Goal: Task Accomplishment & Management: Use online tool/utility

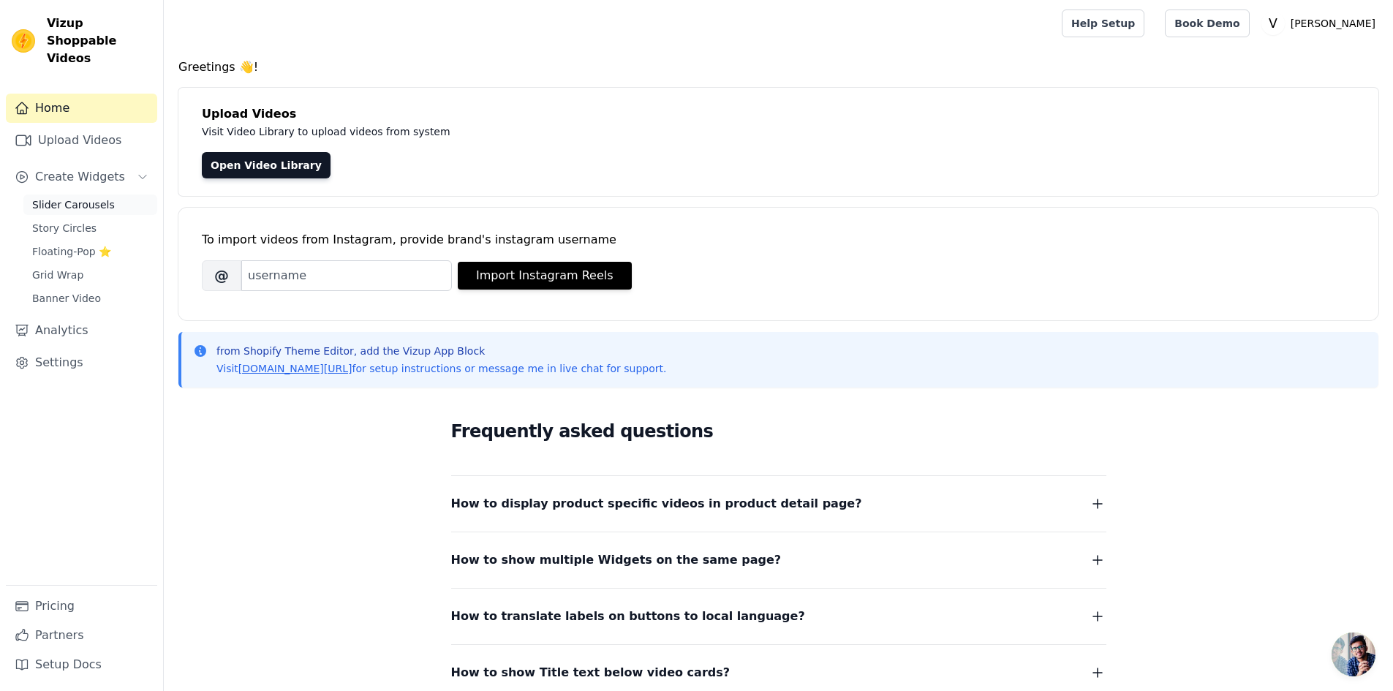
click at [72, 197] on span "Slider Carousels" at bounding box center [73, 204] width 83 height 15
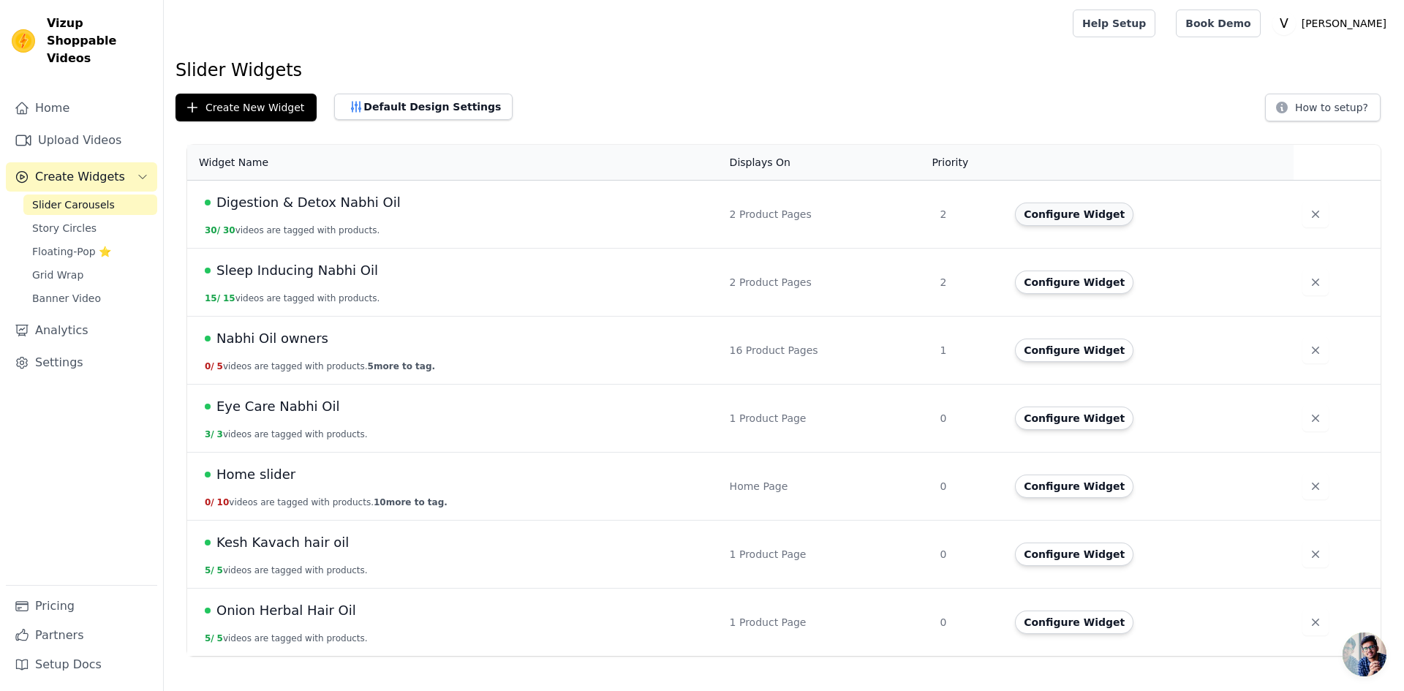
click at [1077, 216] on button "Configure Widget" at bounding box center [1074, 214] width 118 height 23
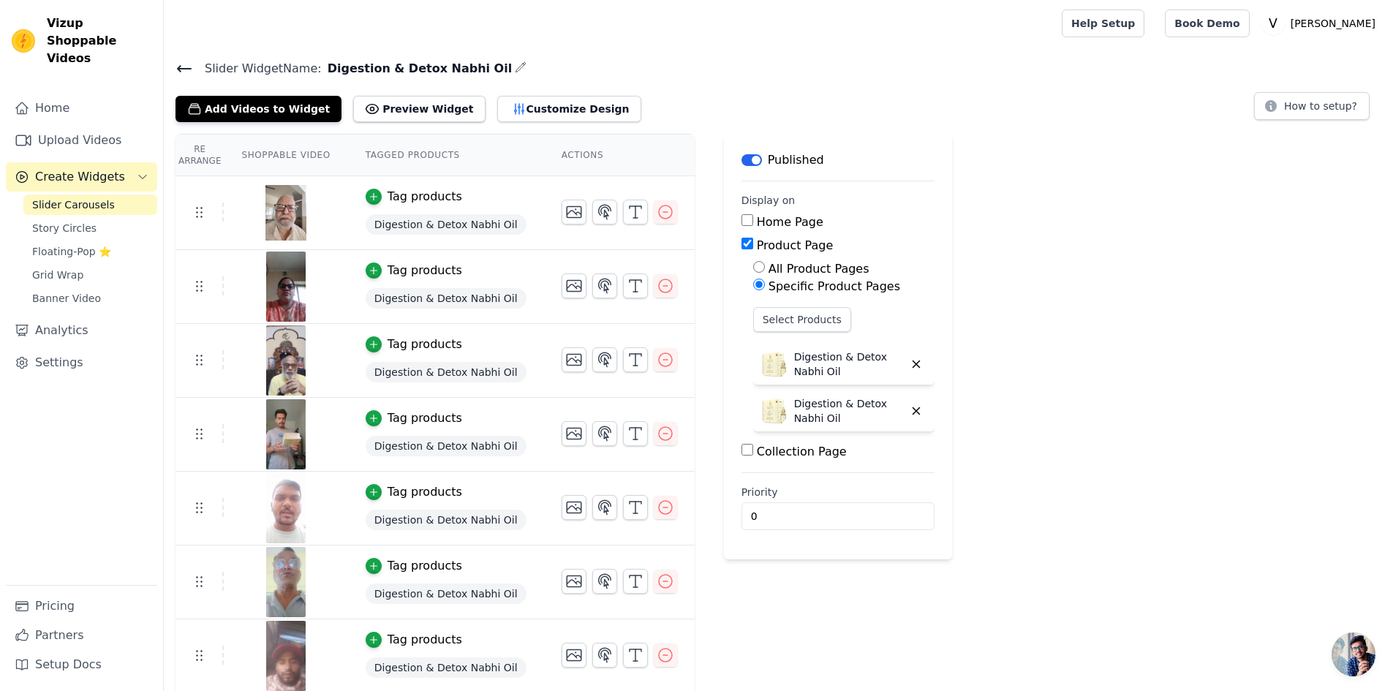
click at [181, 69] on icon at bounding box center [185, 69] width 18 height 18
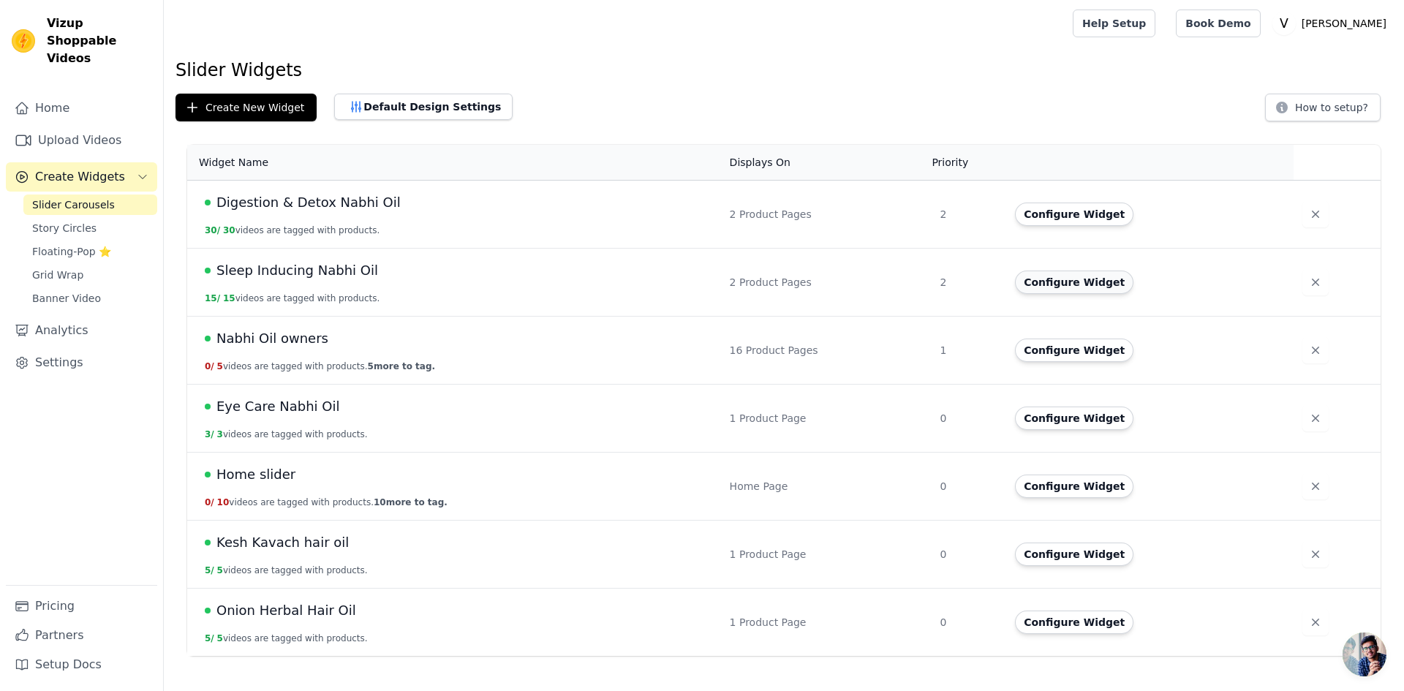
click at [1042, 288] on button "Configure Widget" at bounding box center [1074, 282] width 118 height 23
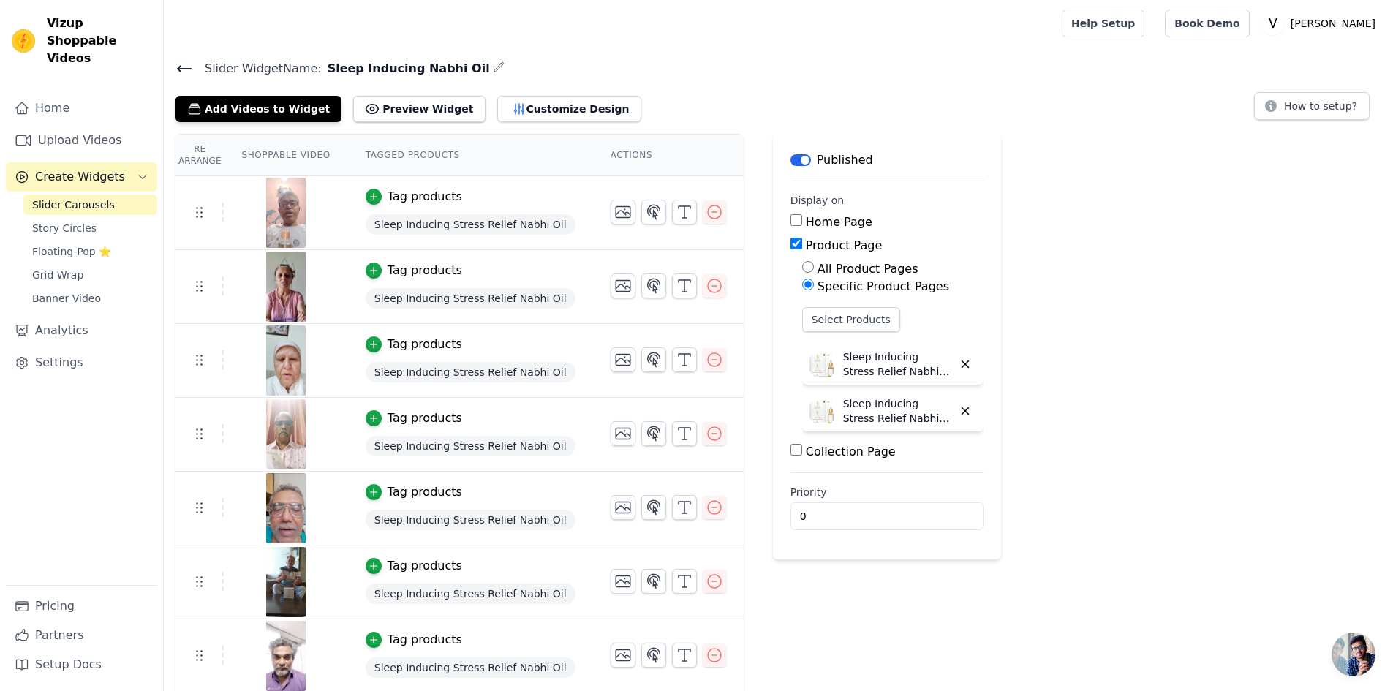
click at [190, 68] on icon at bounding box center [184, 69] width 13 height 6
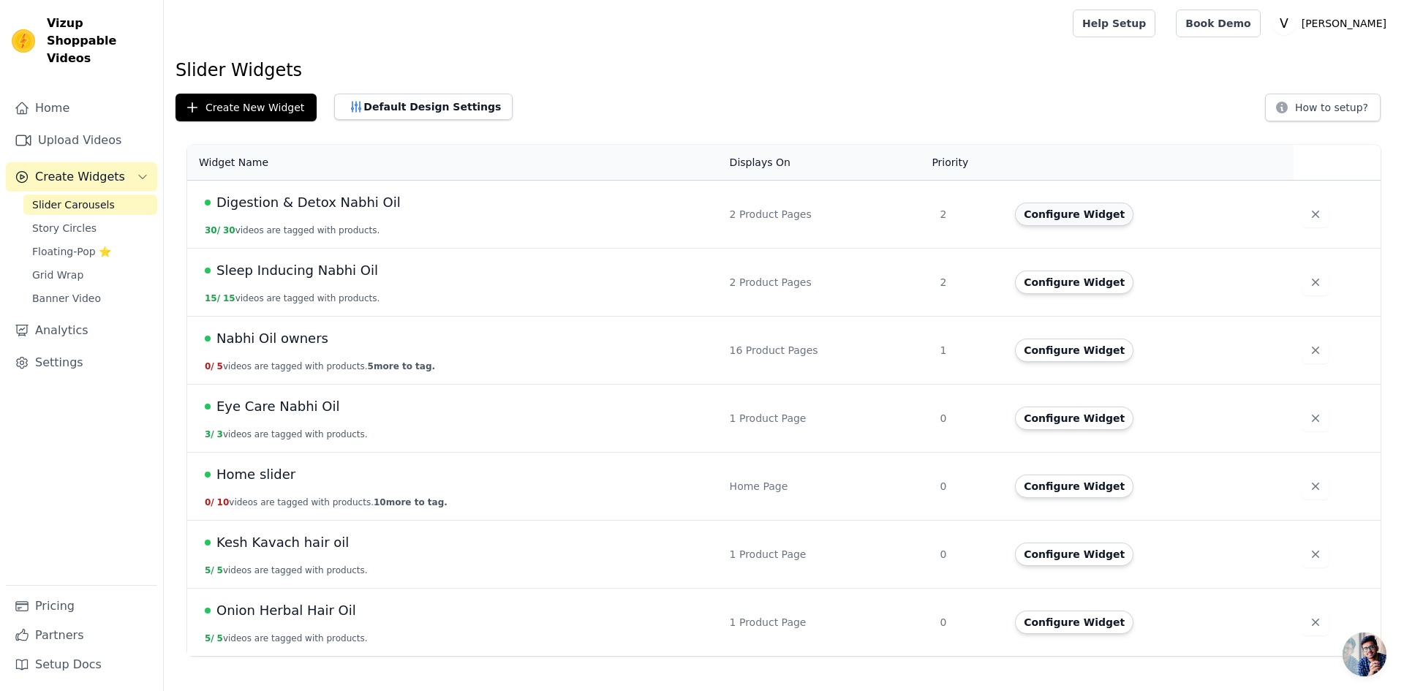
click at [1051, 213] on button "Configure Widget" at bounding box center [1074, 214] width 118 height 23
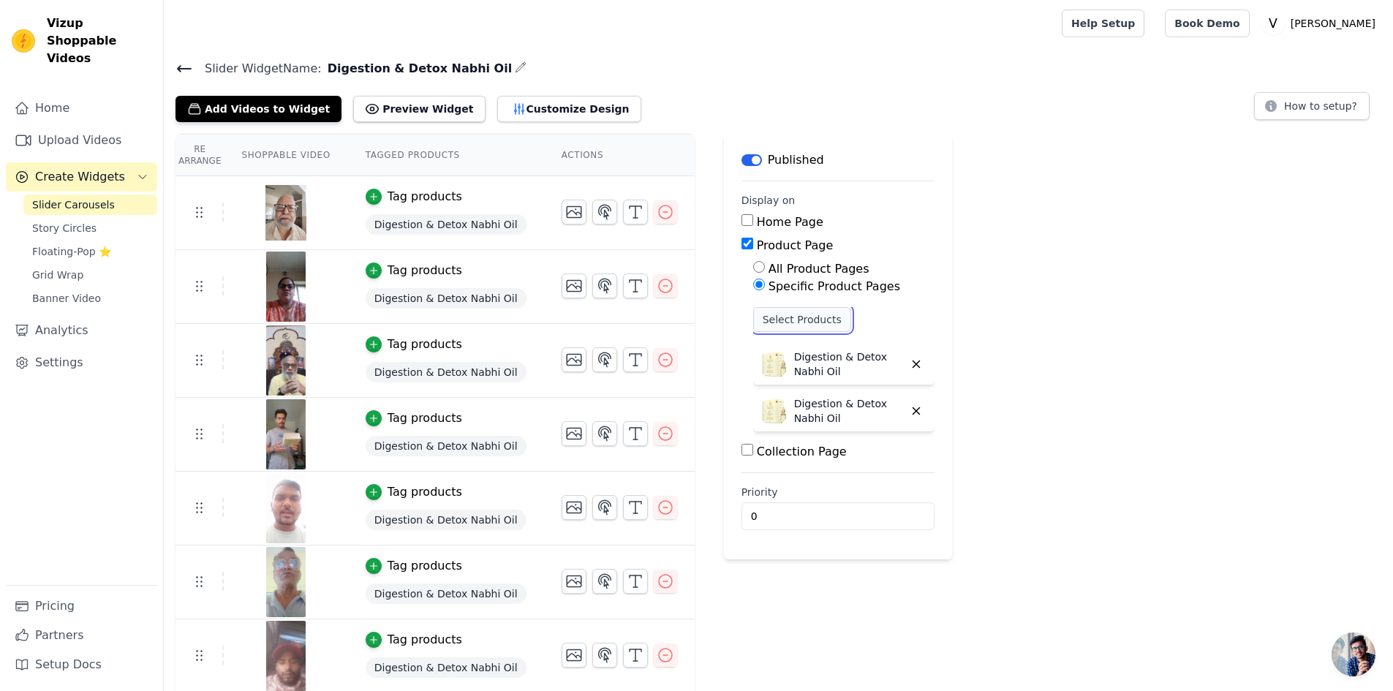
click at [790, 322] on button "Select Products" at bounding box center [802, 319] width 98 height 25
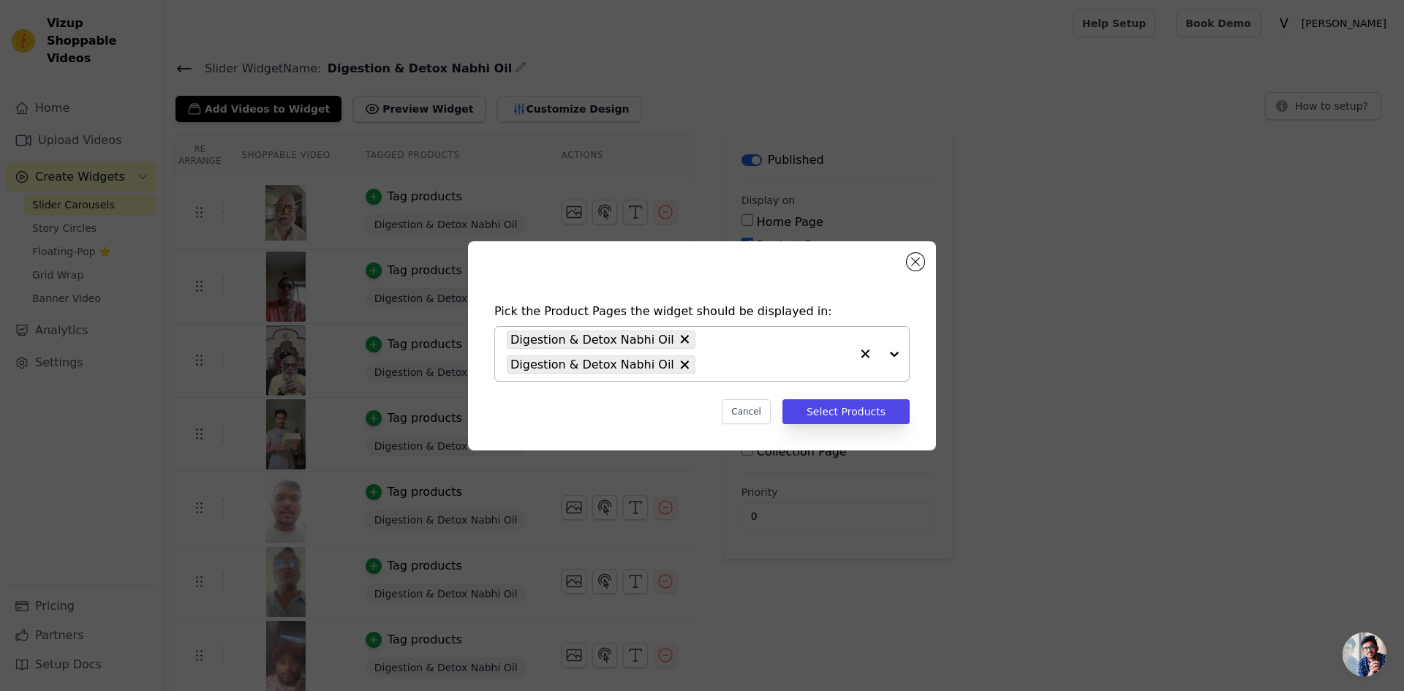
click at [714, 369] on input "text" at bounding box center [777, 365] width 148 height 18
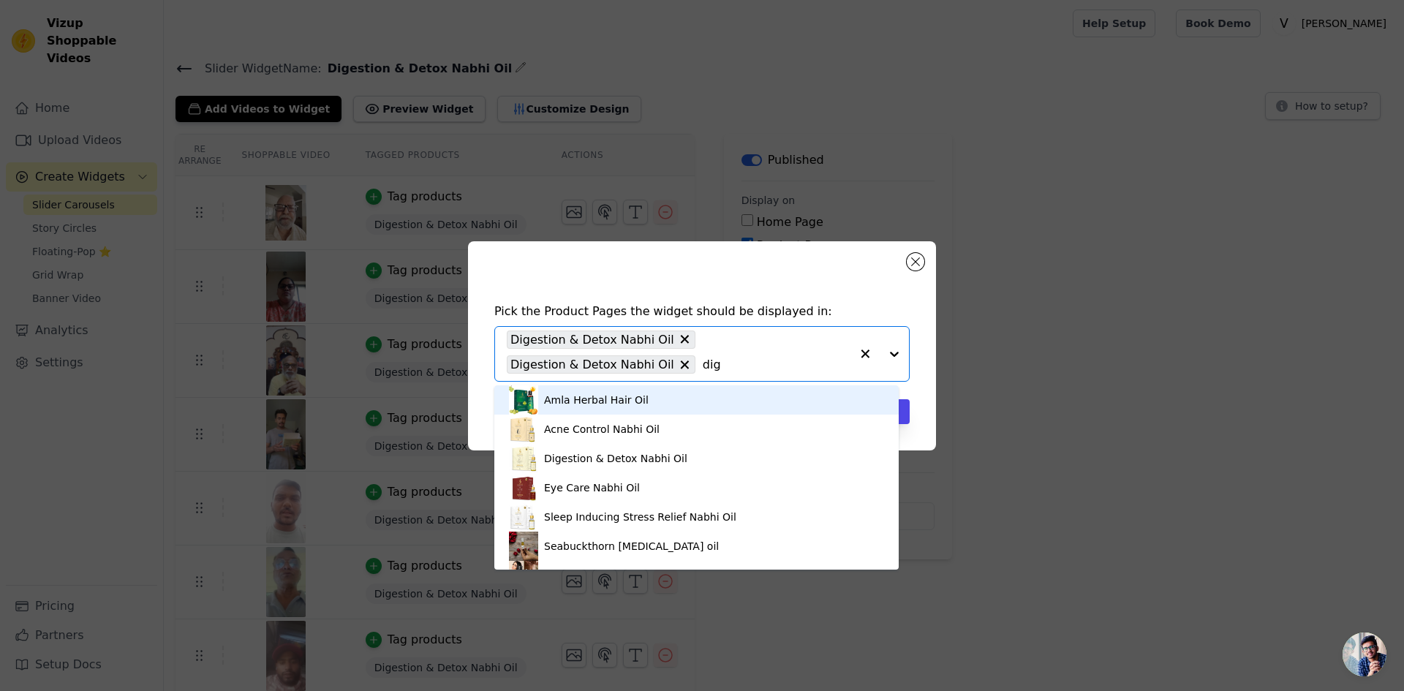
type input "dige"
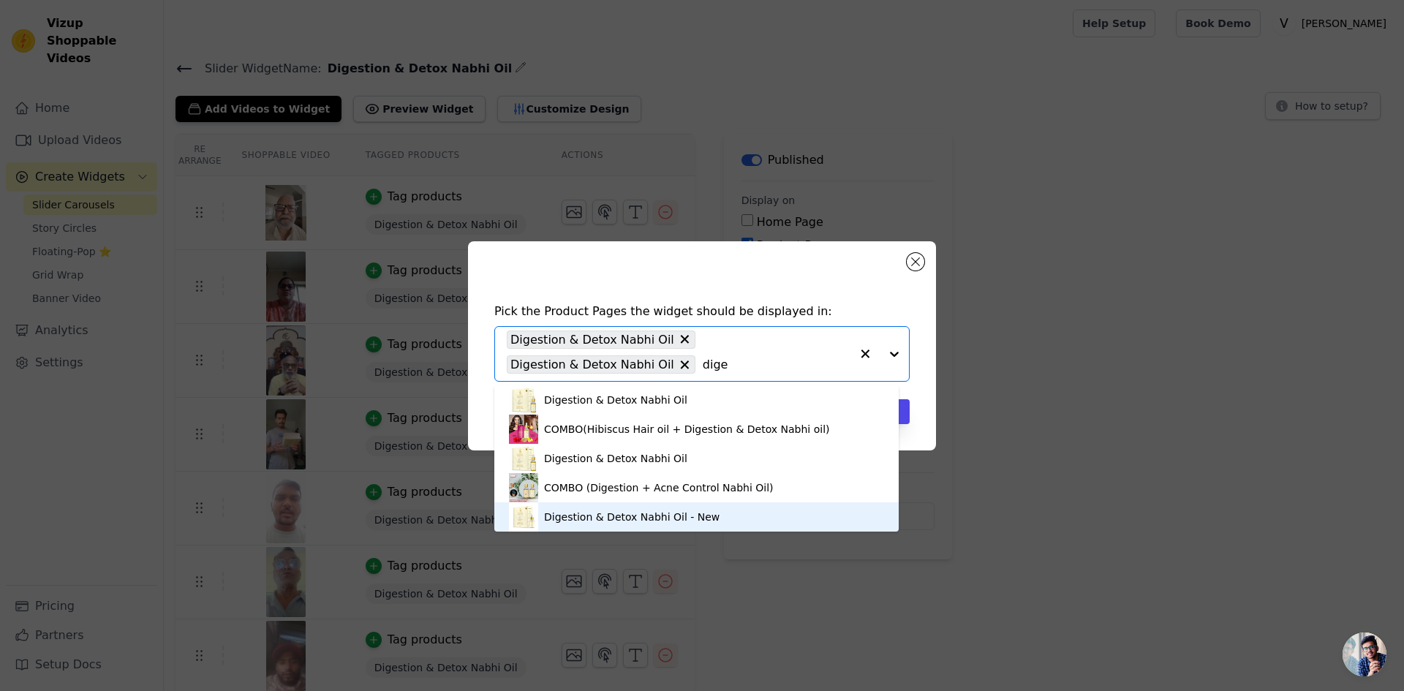
click at [680, 516] on div "Digestion & Detox Nabhi Oil - New" at bounding box center [632, 517] width 176 height 15
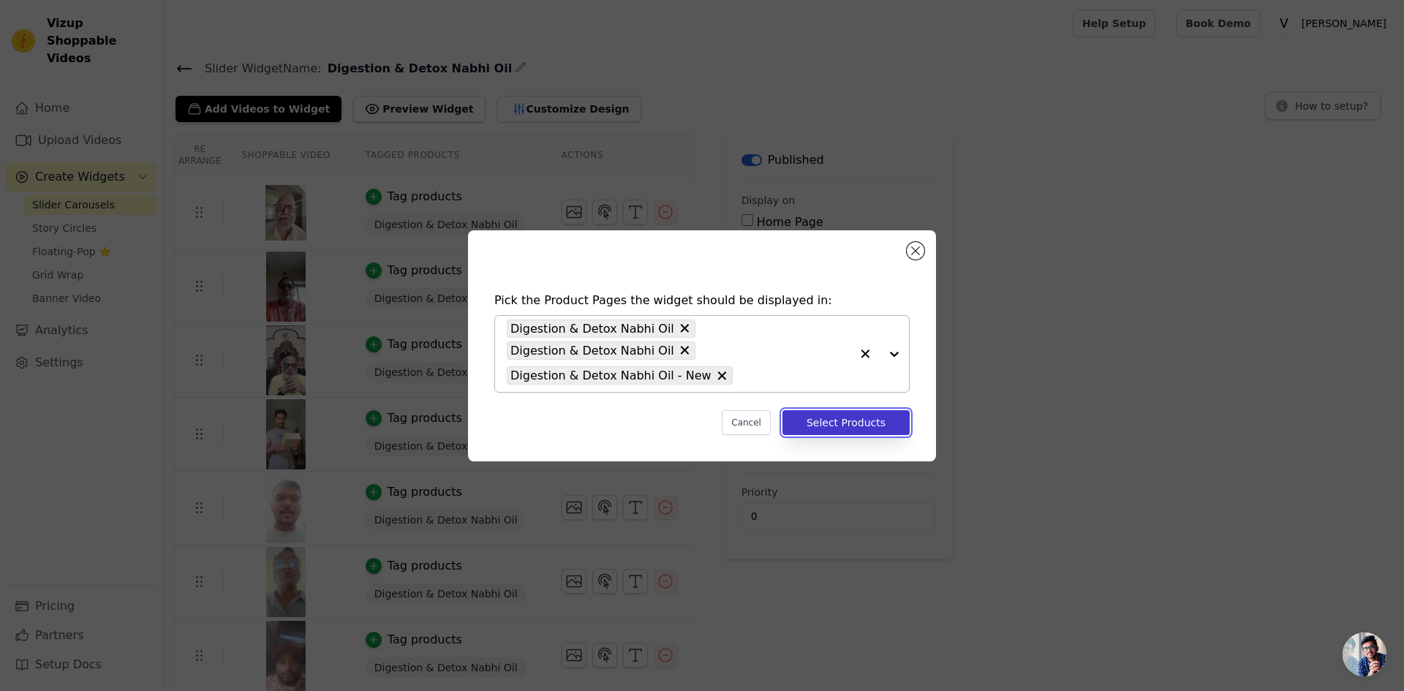
click at [834, 416] on button "Select Products" at bounding box center [845, 422] width 127 height 25
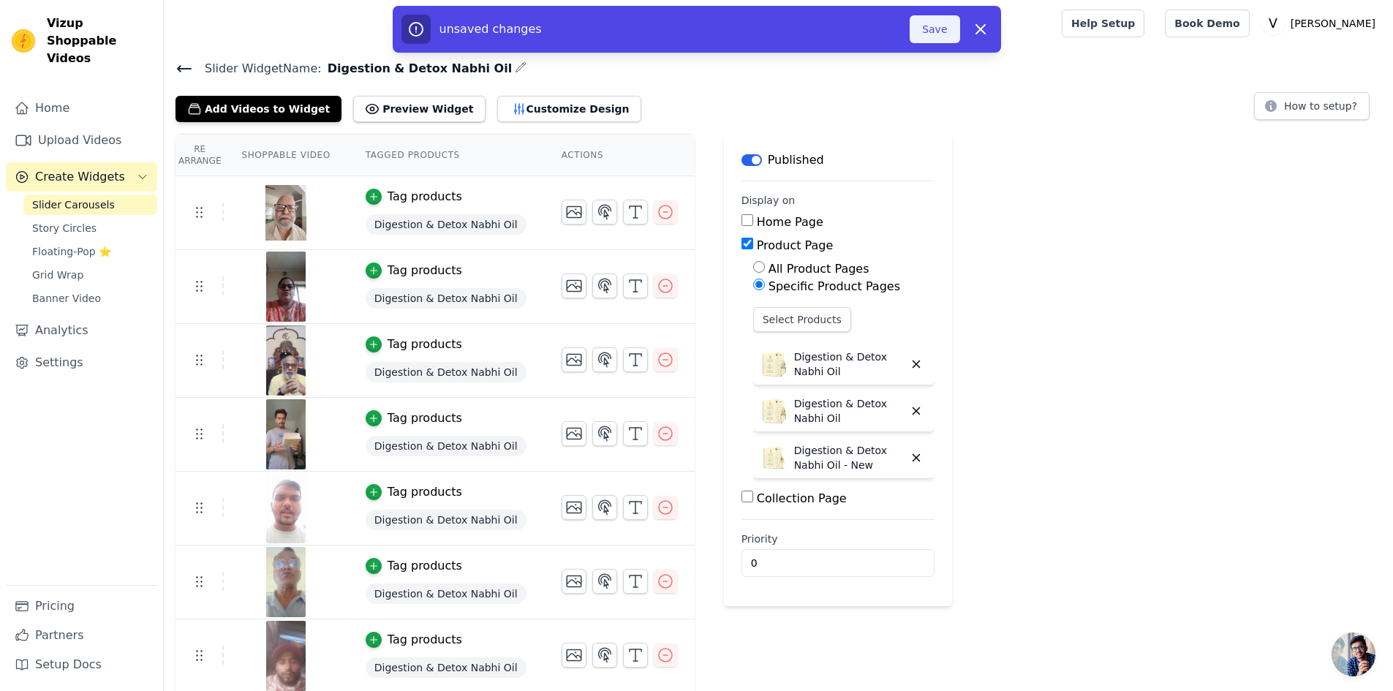
click at [932, 27] on button "Save" at bounding box center [935, 29] width 50 height 28
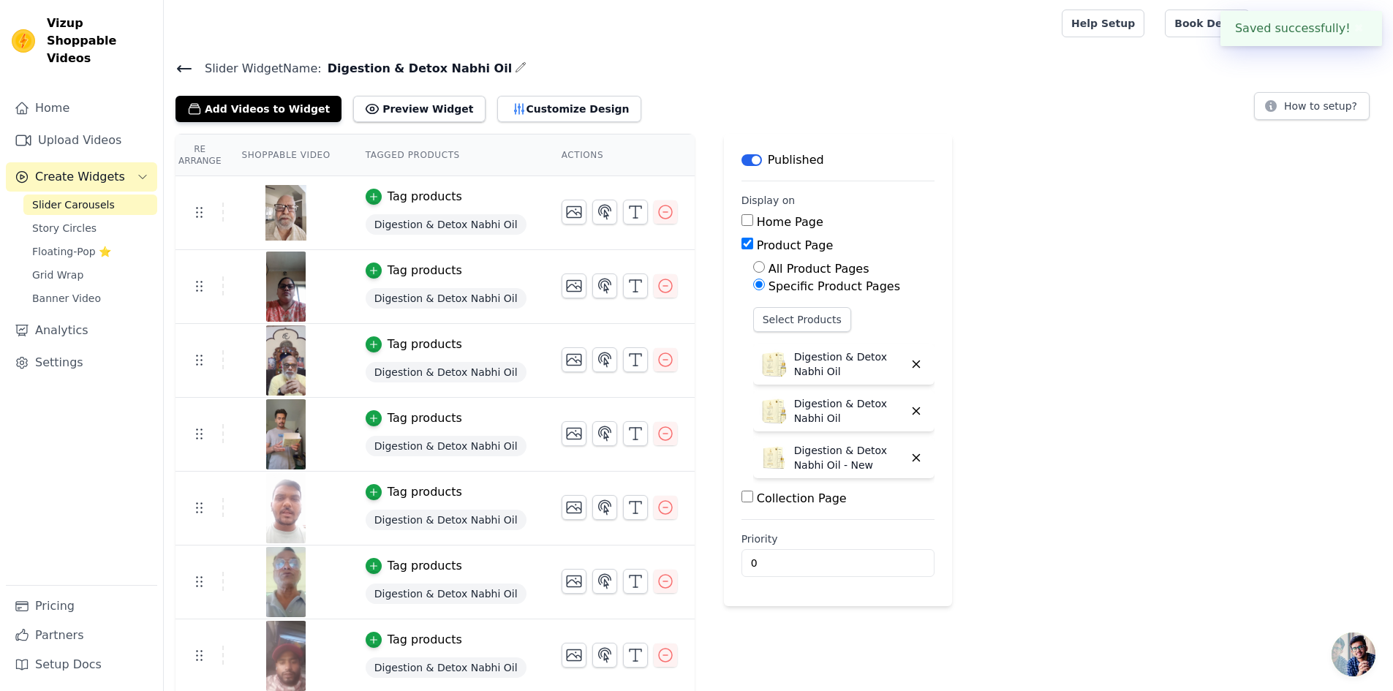
click at [945, 32] on div at bounding box center [610, 23] width 869 height 47
click at [185, 64] on icon at bounding box center [185, 69] width 18 height 18
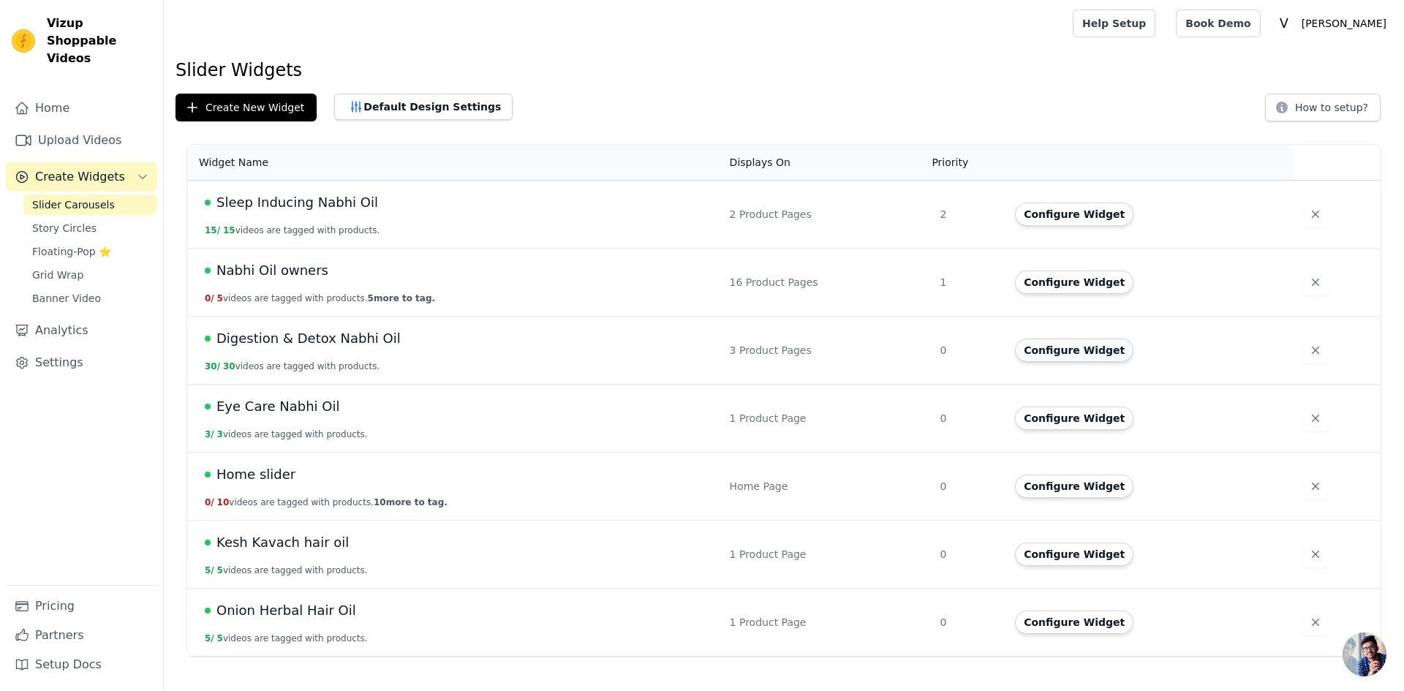
click at [1043, 358] on button "Configure Widget" at bounding box center [1074, 350] width 118 height 23
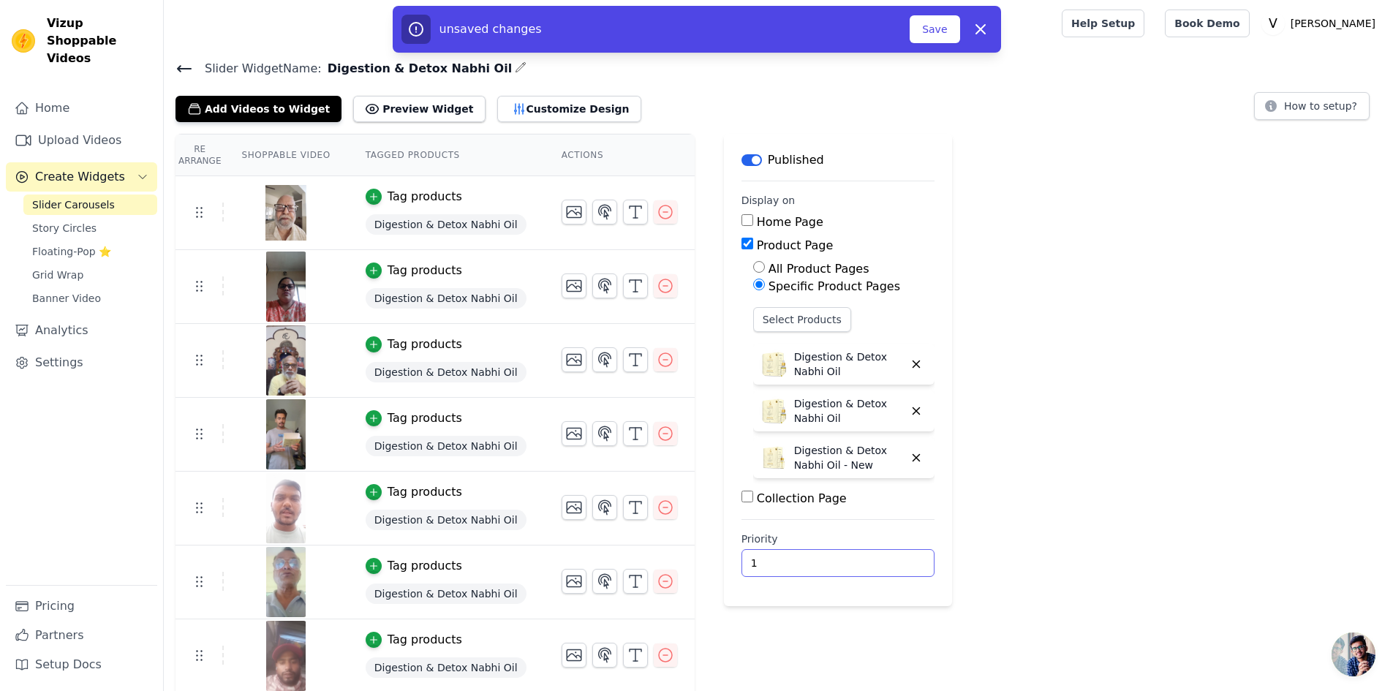
click at [876, 560] on input "1" at bounding box center [838, 563] width 193 height 28
type input "2"
click at [876, 560] on input "2" at bounding box center [838, 563] width 193 height 28
click at [938, 30] on button "Save" at bounding box center [935, 29] width 50 height 28
click at [930, 35] on button "Save" at bounding box center [935, 29] width 50 height 28
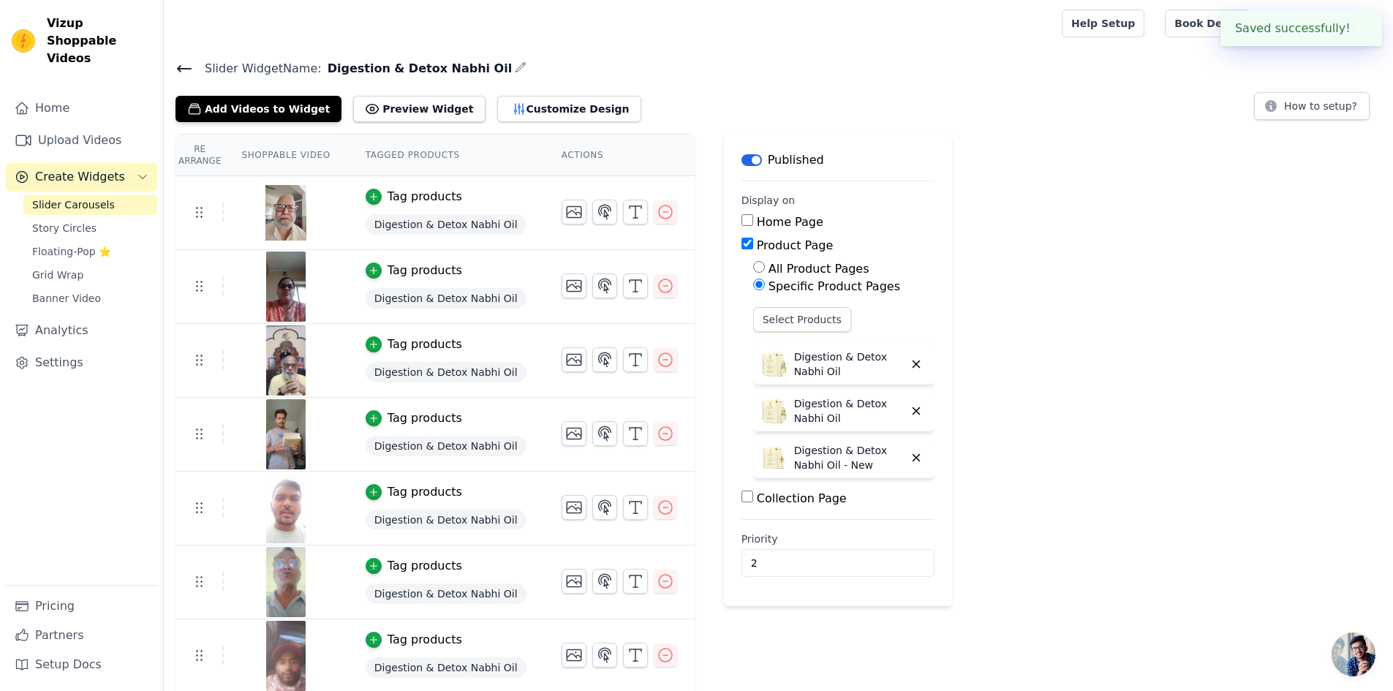
click at [176, 69] on icon at bounding box center [185, 69] width 18 height 18
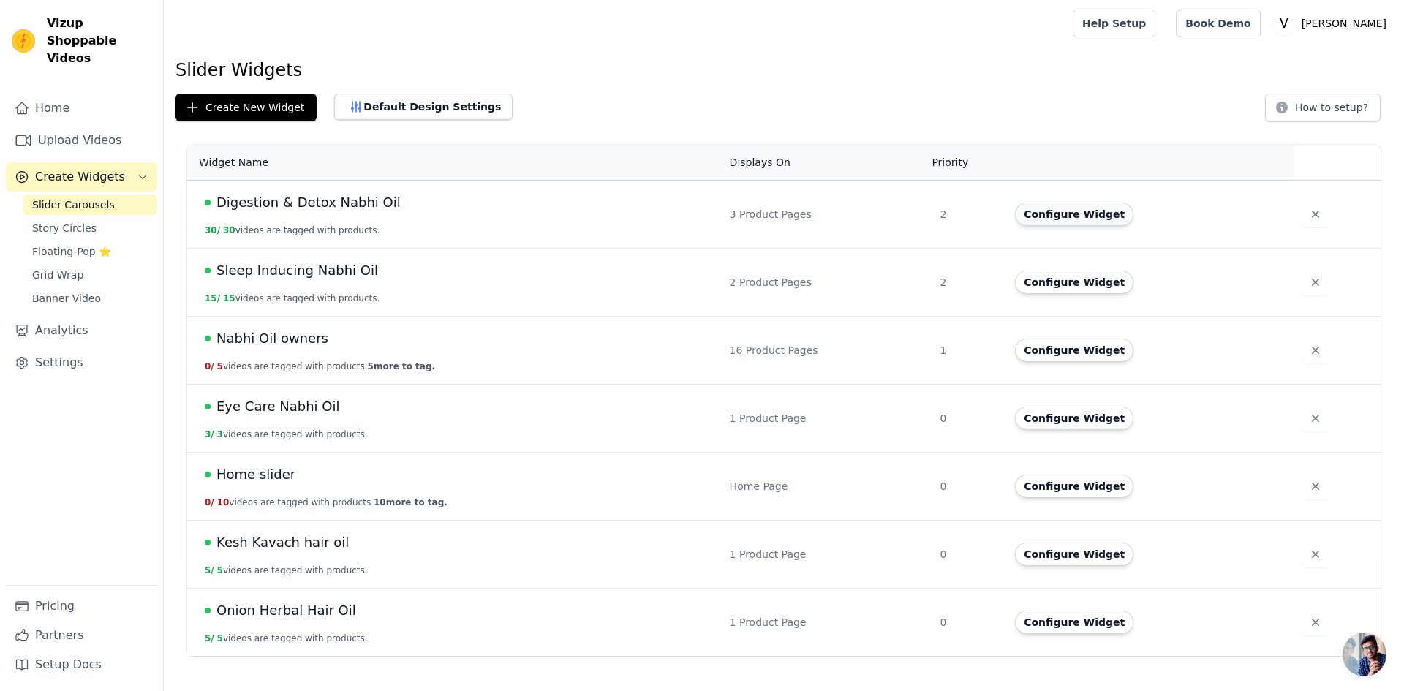
click at [1053, 211] on button "Configure Widget" at bounding box center [1074, 214] width 118 height 23
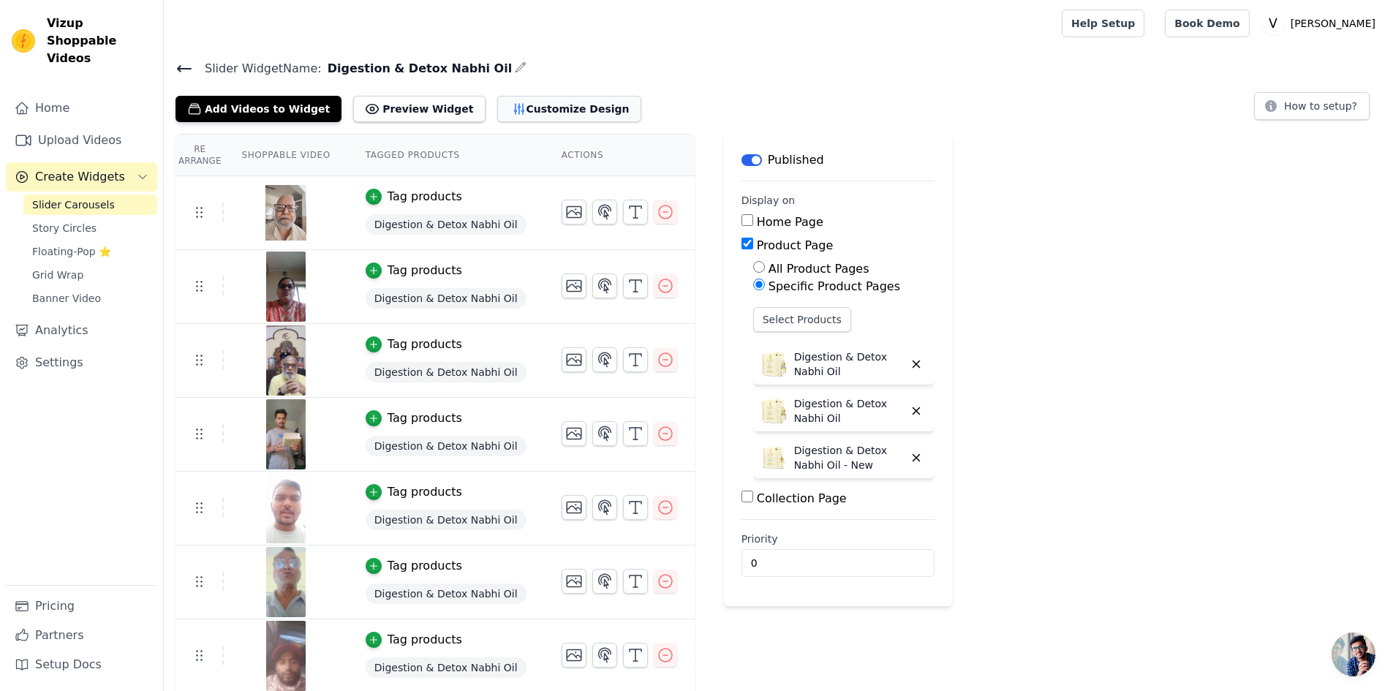
click at [505, 110] on button "Customize Design" at bounding box center [569, 109] width 144 height 26
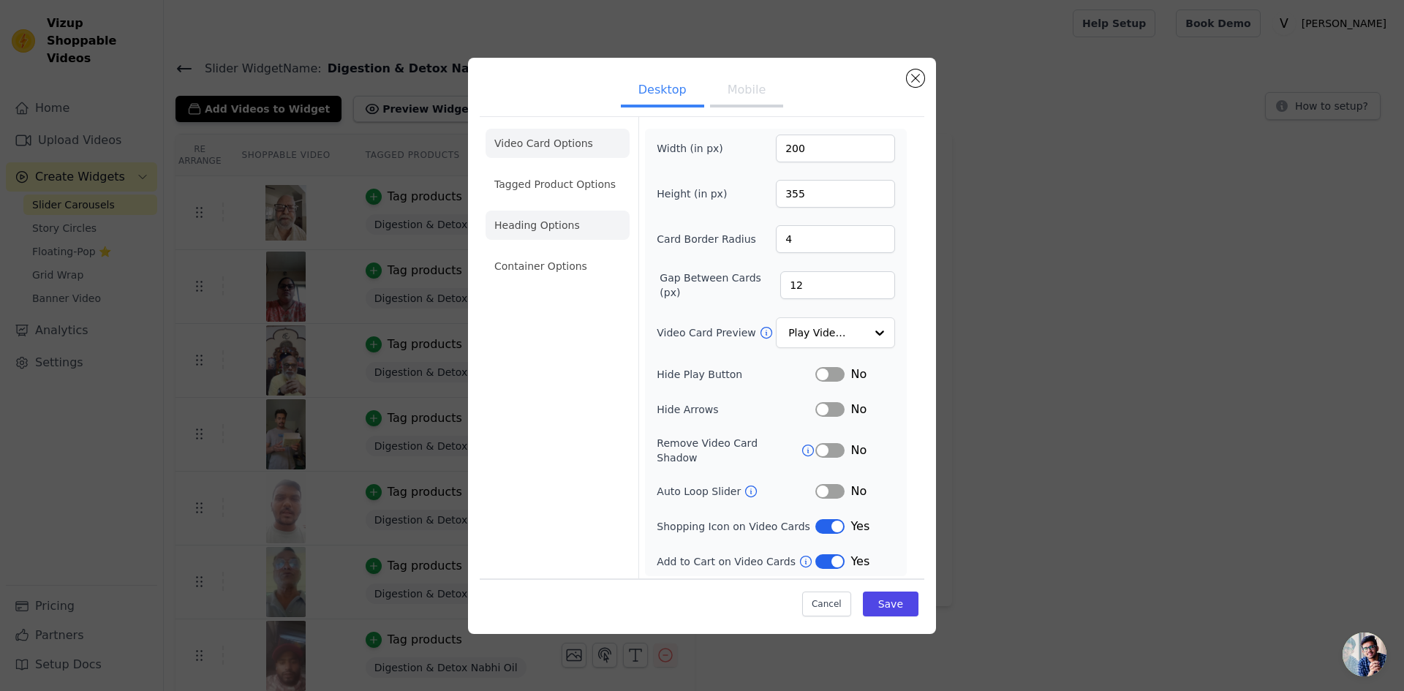
click at [550, 222] on li "Heading Options" at bounding box center [558, 225] width 144 height 29
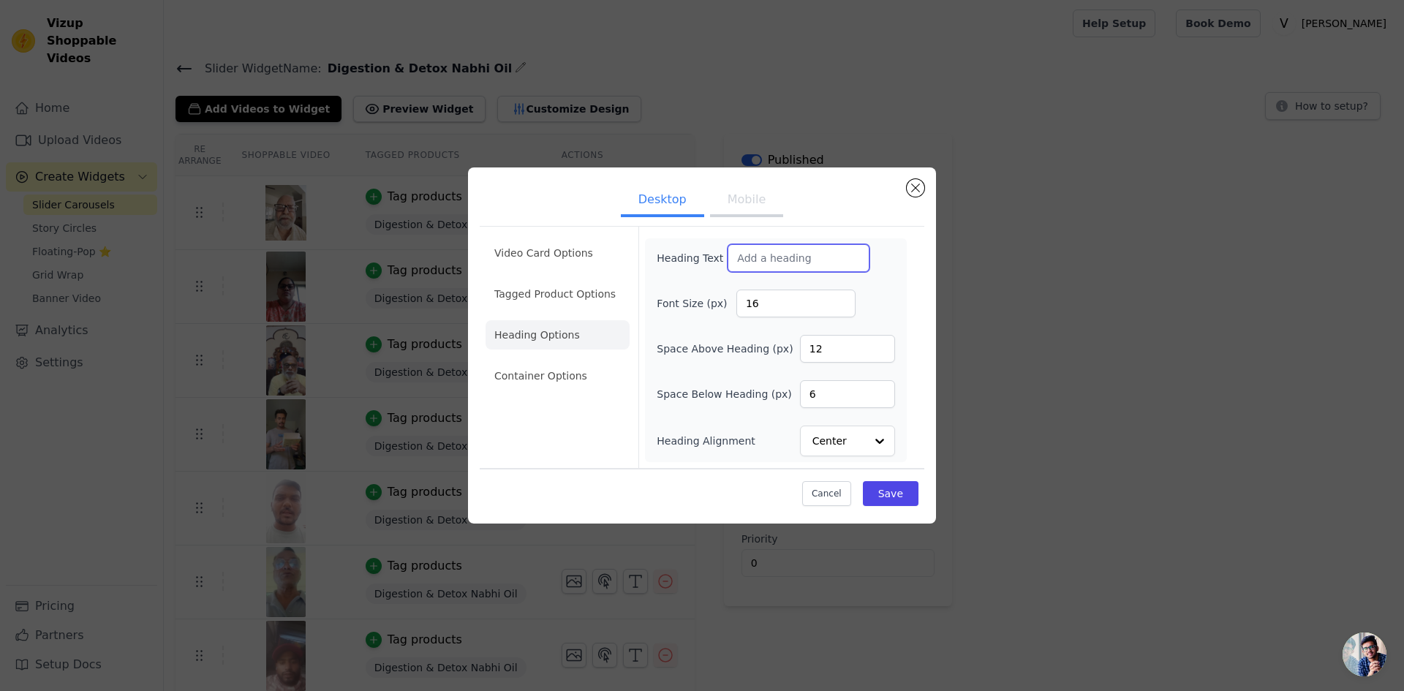
click at [759, 263] on input "Heading Text" at bounding box center [799, 258] width 142 height 28
paste input "Trusted by Thousands, Loved for Wellness 🌿"
type input "Trusted by Thousands, Loved for Wellness 🌿"
click at [733, 204] on button "Mobile" at bounding box center [746, 201] width 73 height 32
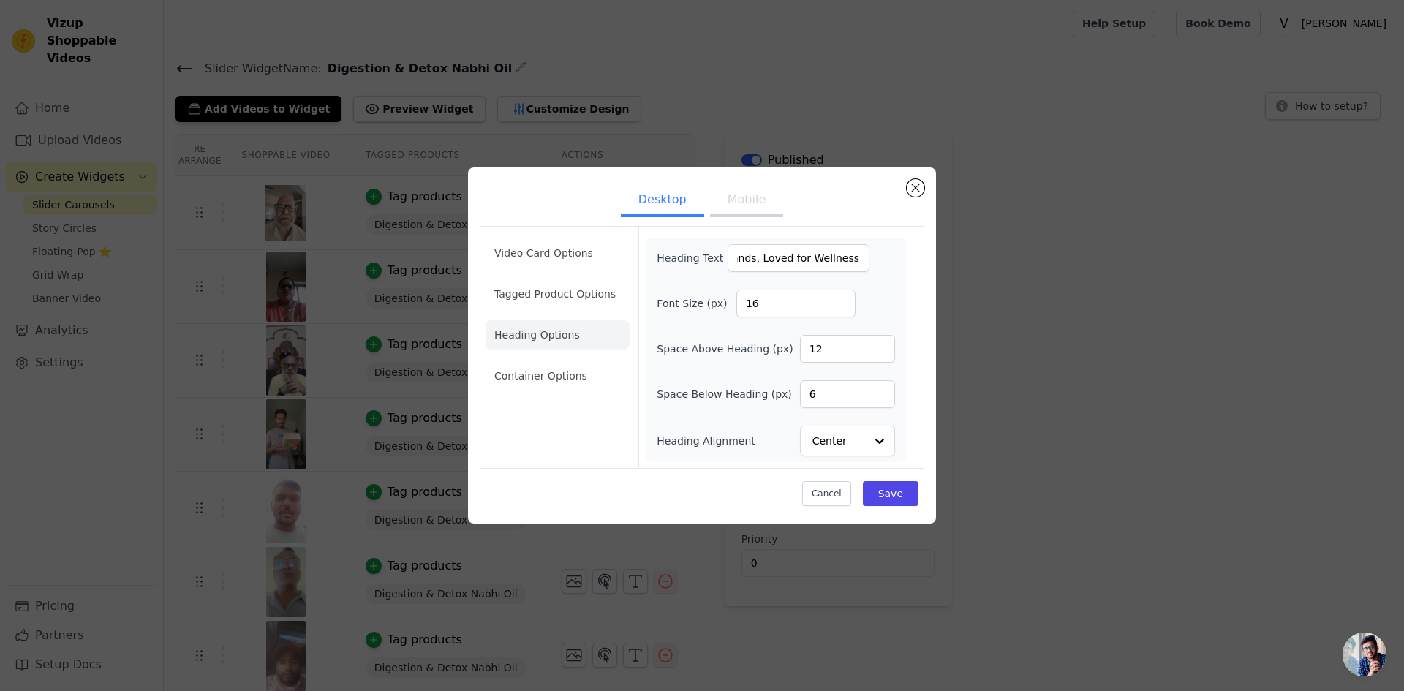
scroll to position [0, 0]
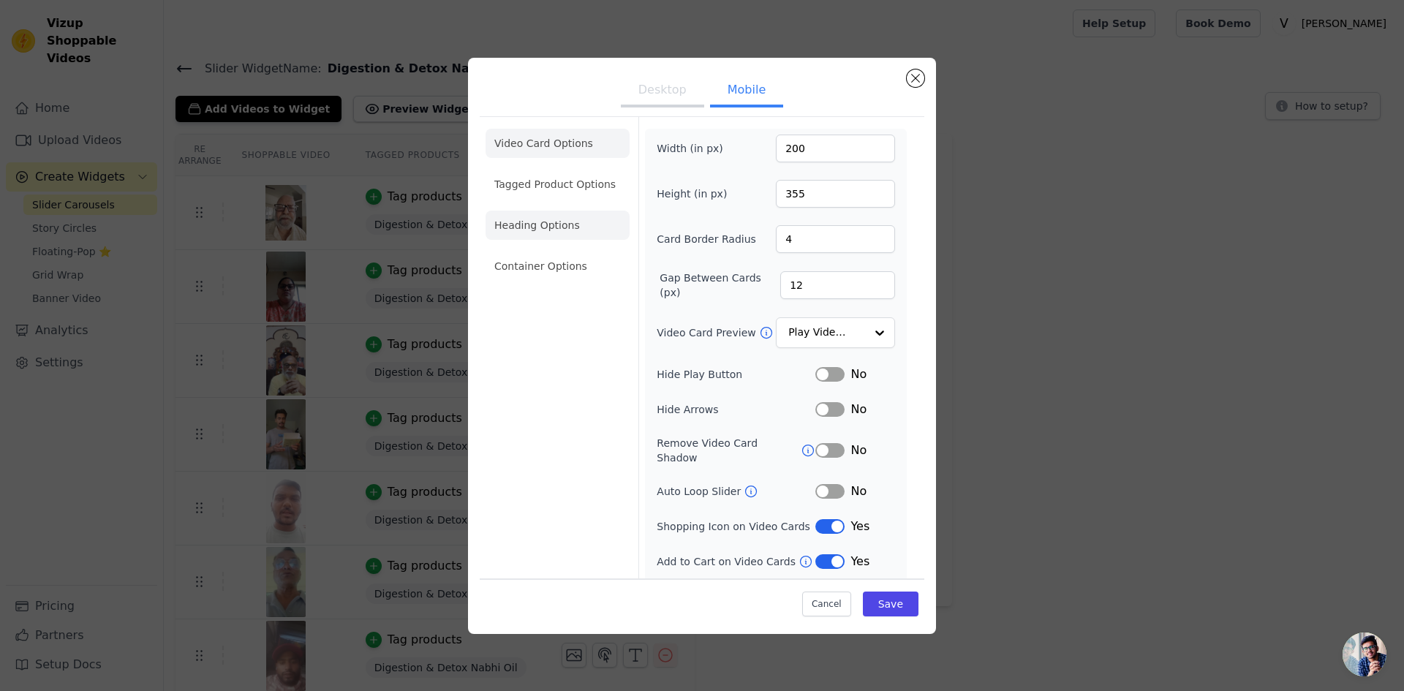
click at [559, 229] on li "Heading Options" at bounding box center [558, 225] width 144 height 29
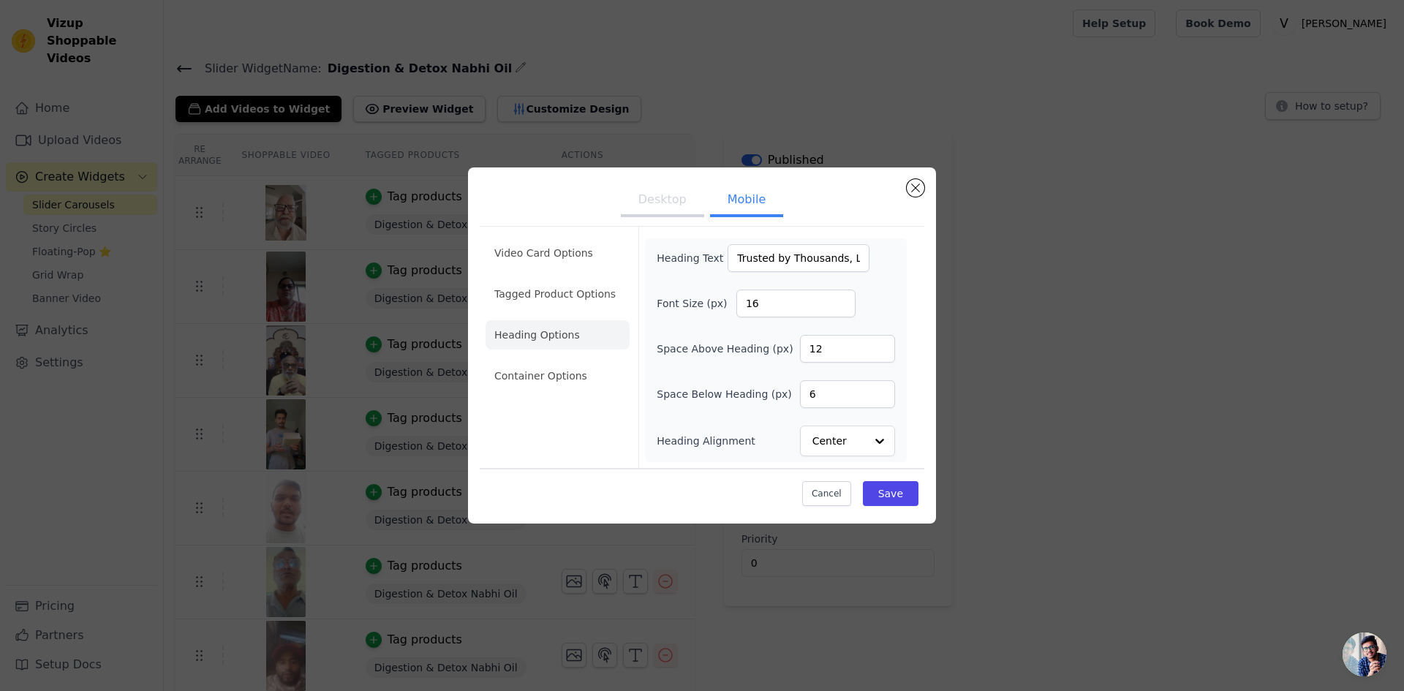
click at [665, 209] on button "Desktop" at bounding box center [662, 201] width 83 height 32
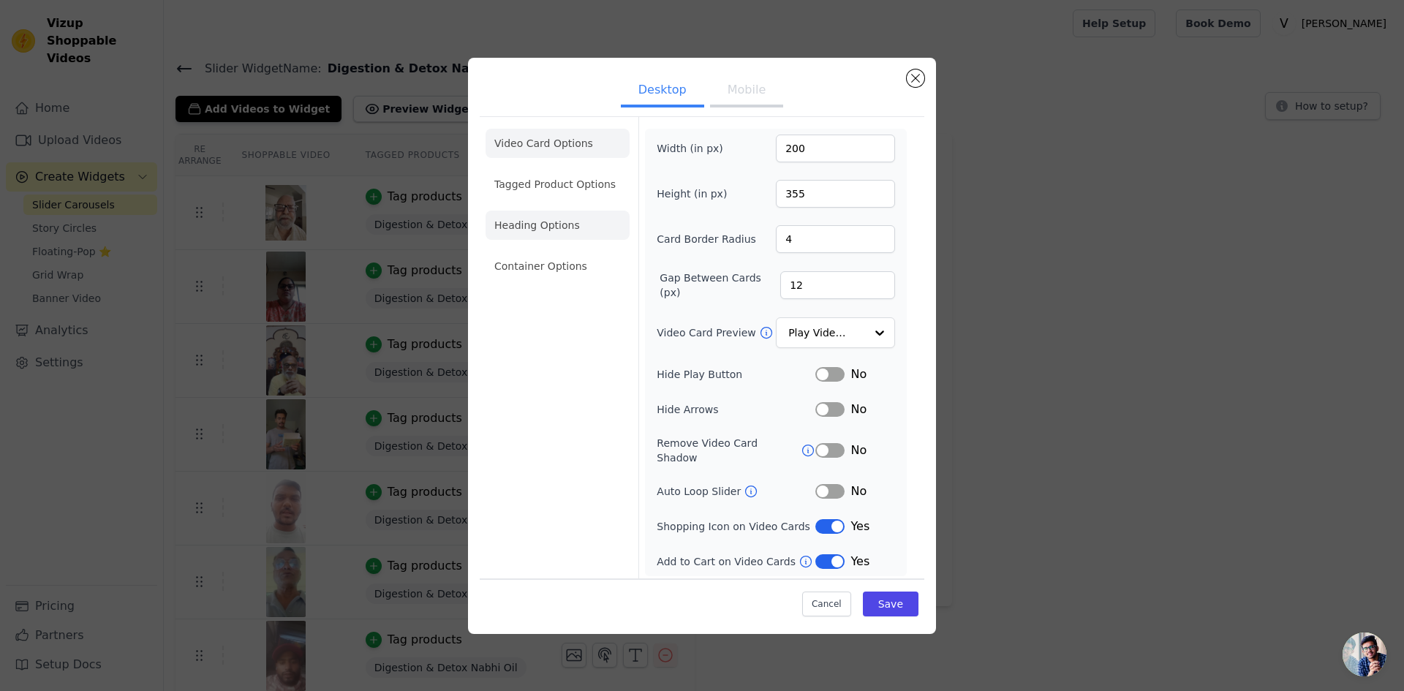
click at [556, 240] on li "Heading Options" at bounding box center [558, 225] width 144 height 29
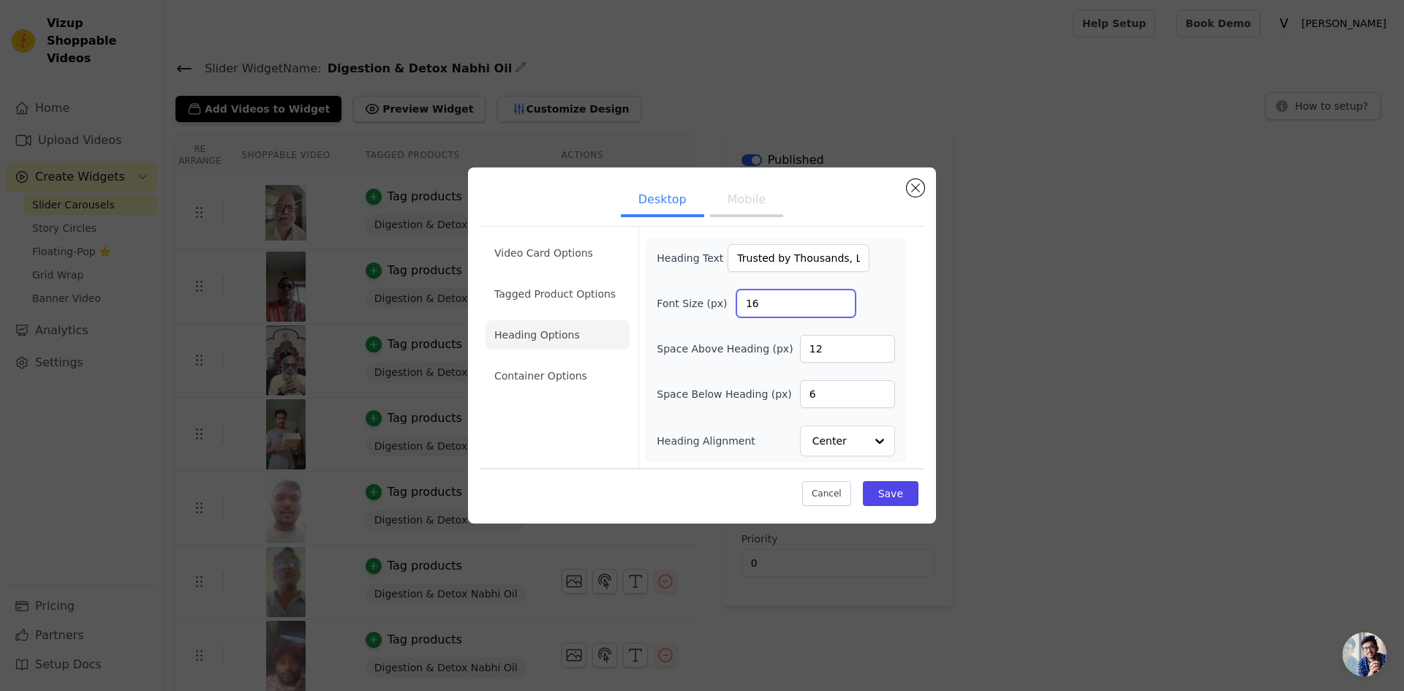
click at [737, 305] on input "16" at bounding box center [795, 304] width 119 height 28
click at [774, 306] on input "16" at bounding box center [795, 304] width 119 height 28
type input "40"
click at [899, 497] on button "Save" at bounding box center [891, 493] width 56 height 25
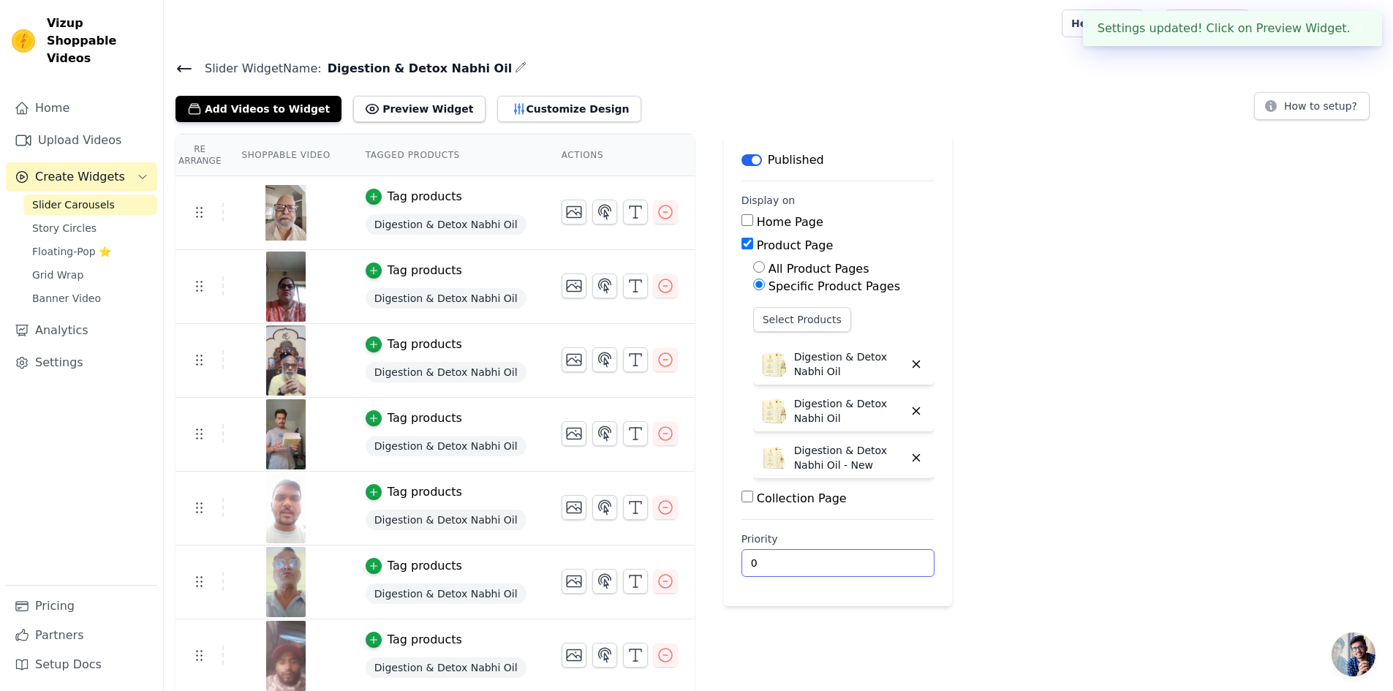
click at [875, 554] on input "0" at bounding box center [838, 563] width 193 height 28
click at [875, 557] on input "1" at bounding box center [838, 563] width 193 height 28
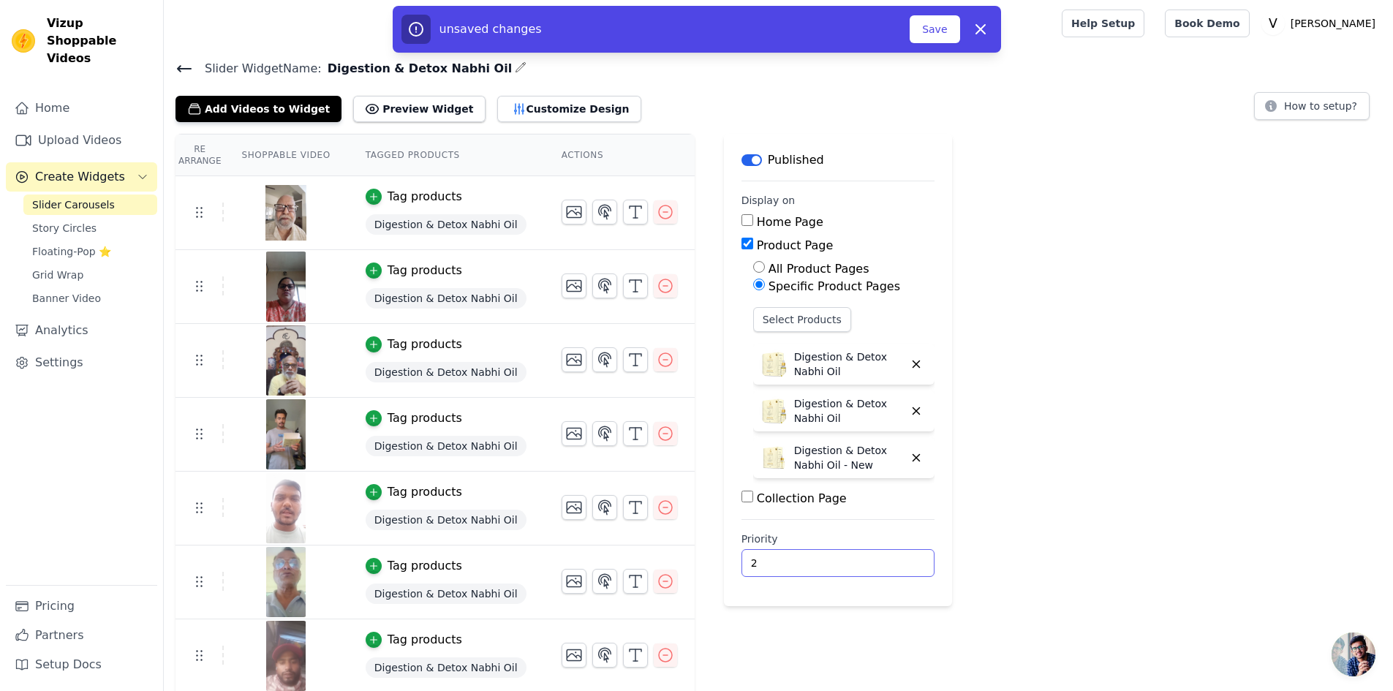
type input "2"
click at [875, 557] on input "2" at bounding box center [838, 563] width 193 height 28
click at [925, 35] on button "Save" at bounding box center [935, 29] width 50 height 28
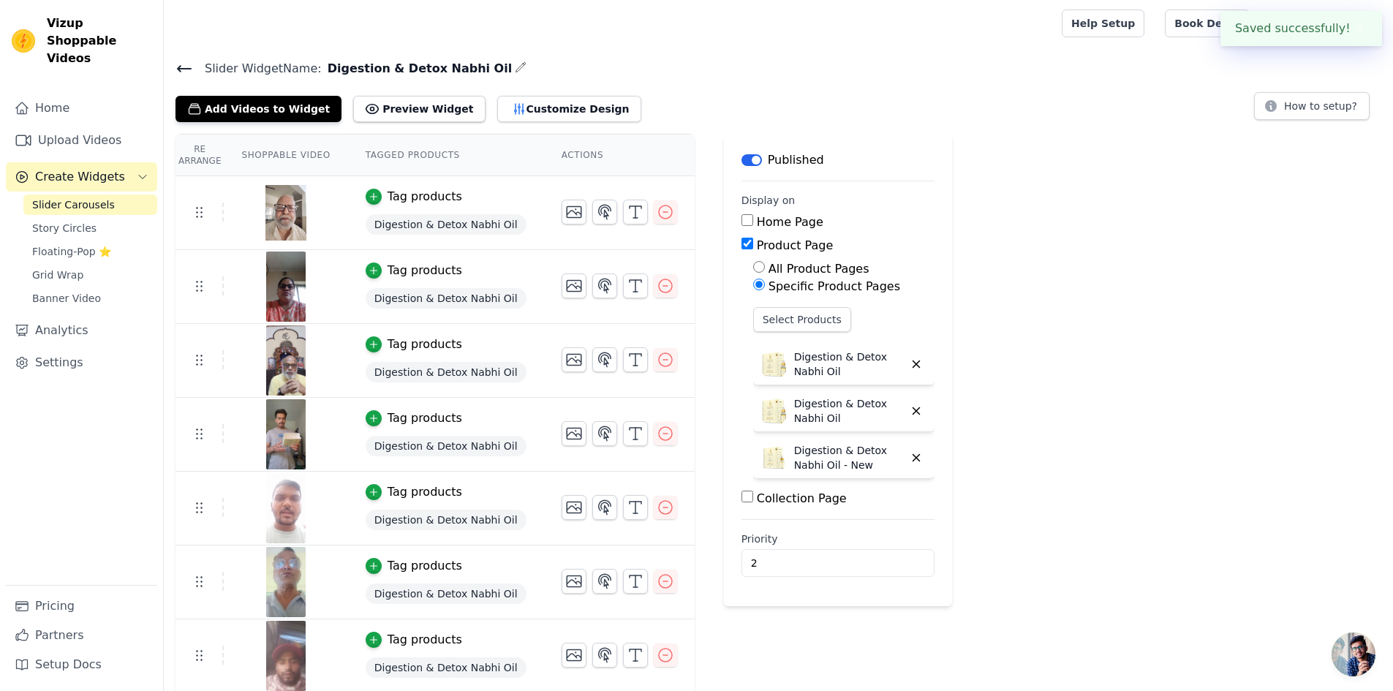
click at [181, 66] on icon at bounding box center [185, 69] width 18 height 18
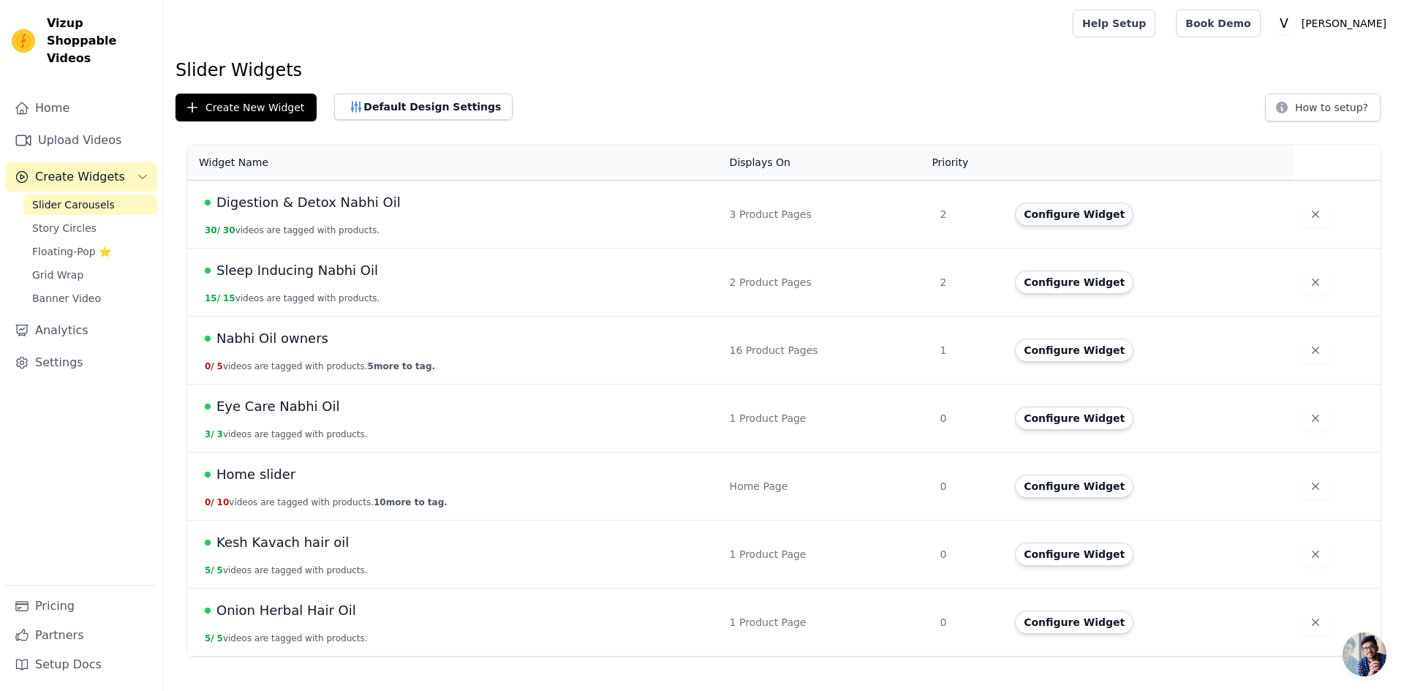
click at [1039, 217] on button "Configure Widget" at bounding box center [1074, 214] width 118 height 23
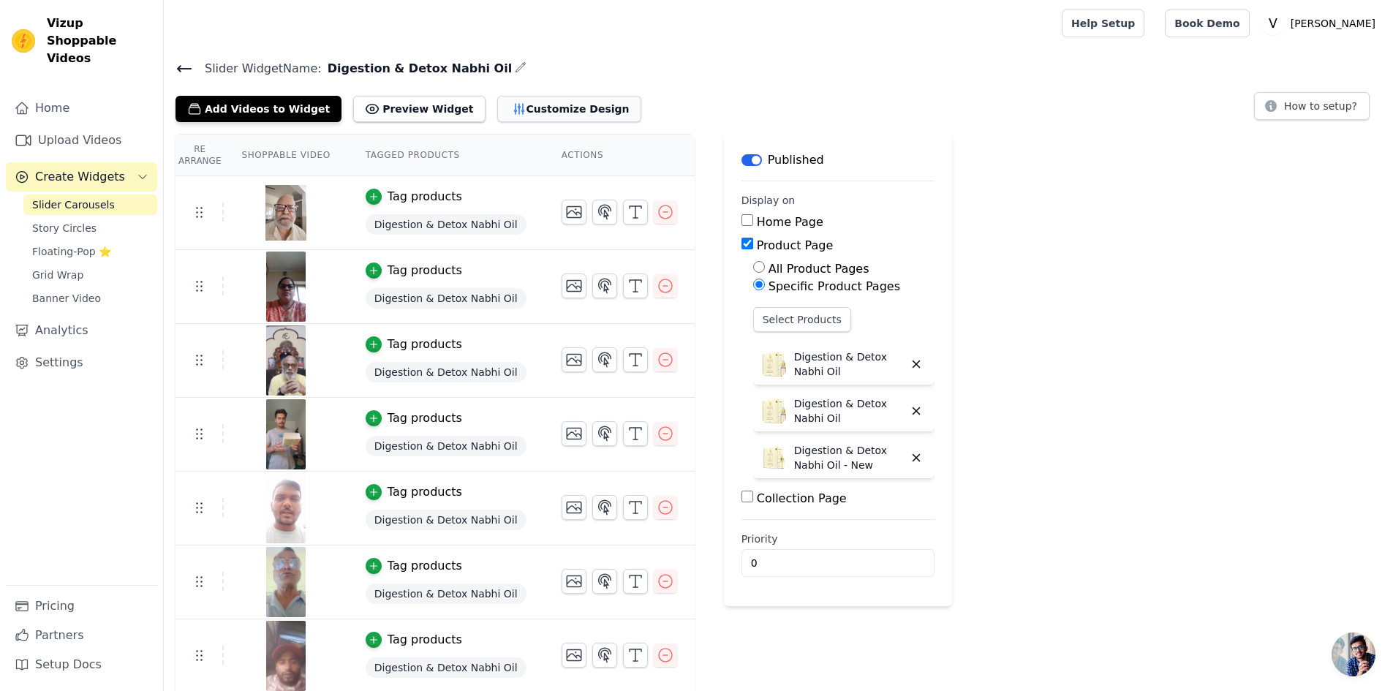
click at [497, 104] on button "Customize Design" at bounding box center [569, 109] width 144 height 26
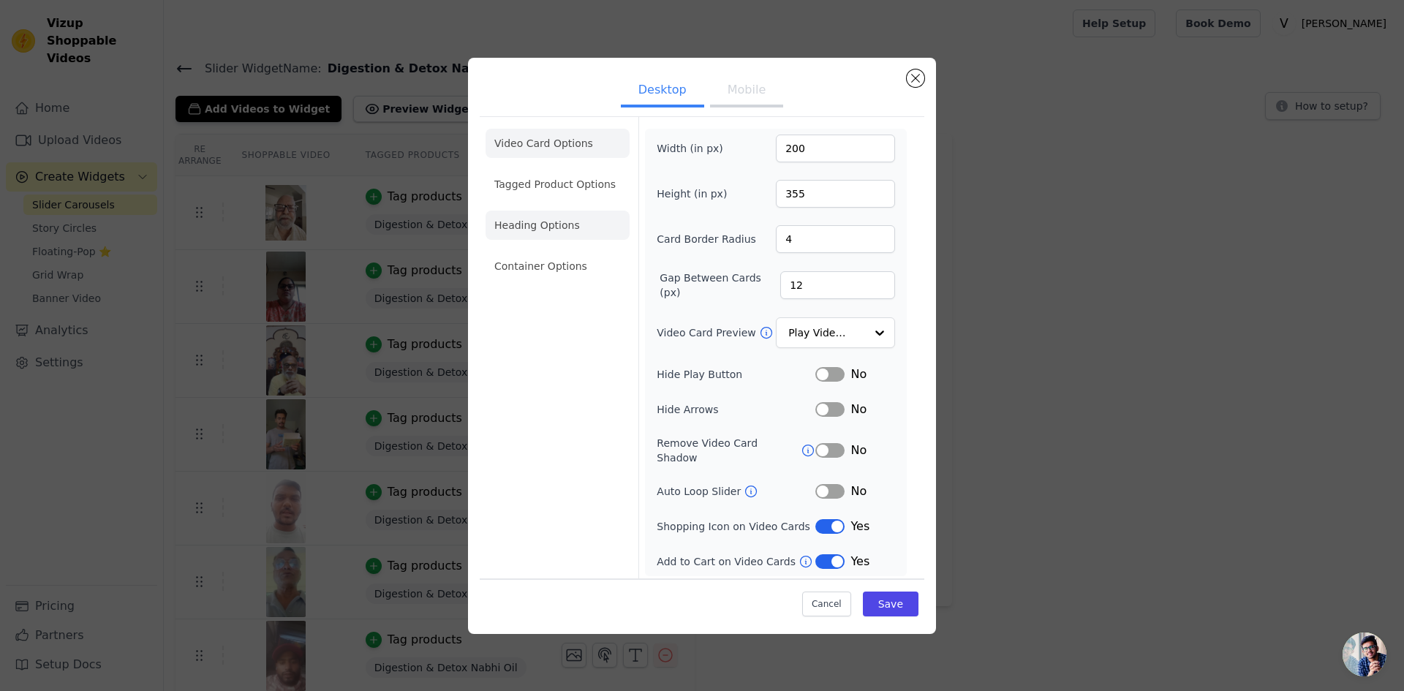
click at [576, 222] on li "Heading Options" at bounding box center [558, 225] width 144 height 29
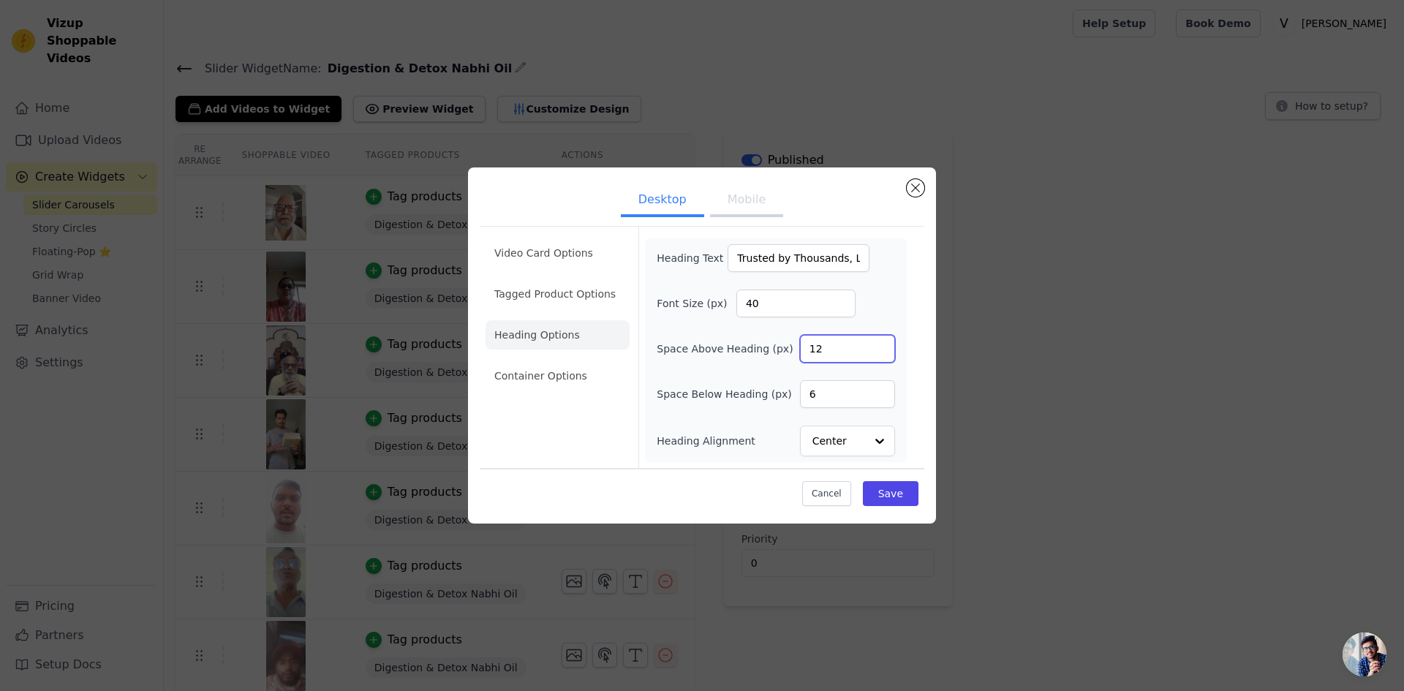
drag, startPoint x: 834, startPoint y: 344, endPoint x: 796, endPoint y: 352, distance: 39.4
click at [796, 352] on div "Space Above Heading (px) 12" at bounding box center [776, 349] width 238 height 28
type input "20"
click at [557, 251] on li "Video Card Options" at bounding box center [558, 252] width 144 height 29
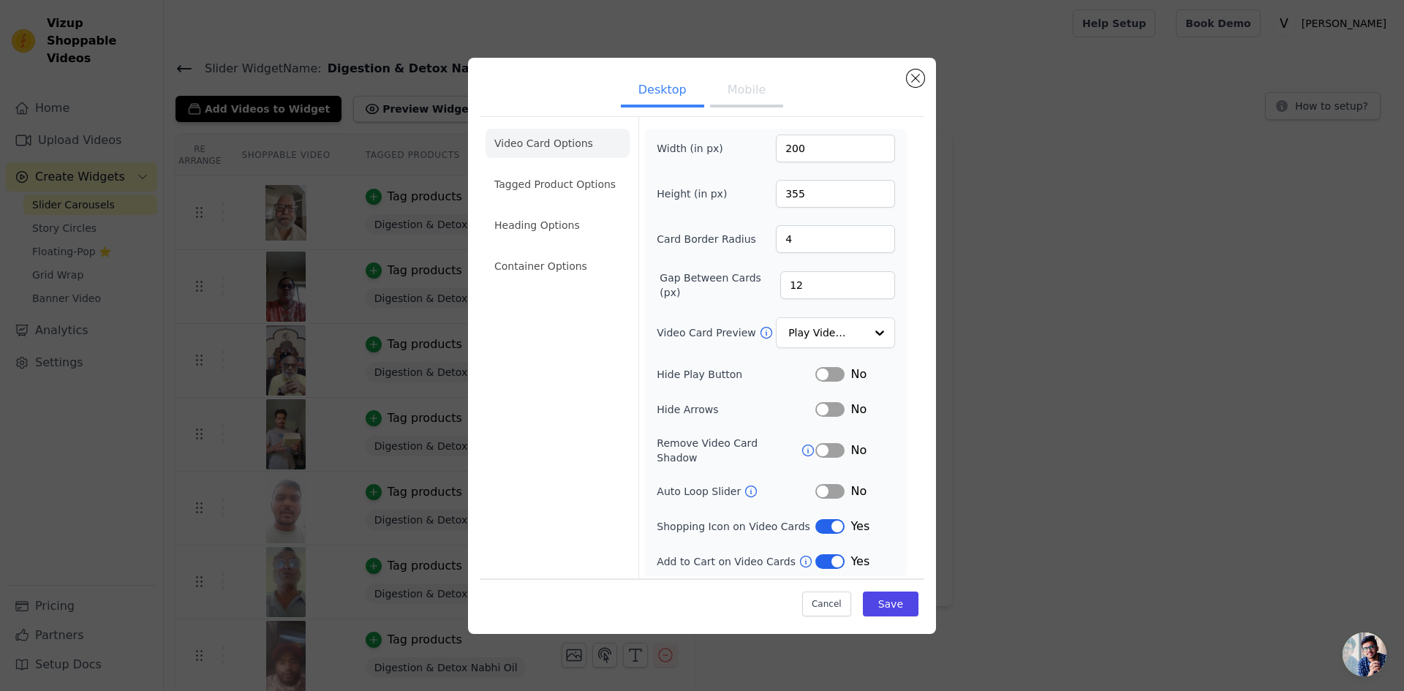
click at [749, 90] on button "Mobile" at bounding box center [746, 91] width 73 height 32
click at [673, 92] on button "Desktop" at bounding box center [662, 91] width 83 height 32
click at [749, 92] on button "Mobile" at bounding box center [746, 91] width 73 height 32
click at [551, 269] on li "Container Options" at bounding box center [558, 266] width 144 height 29
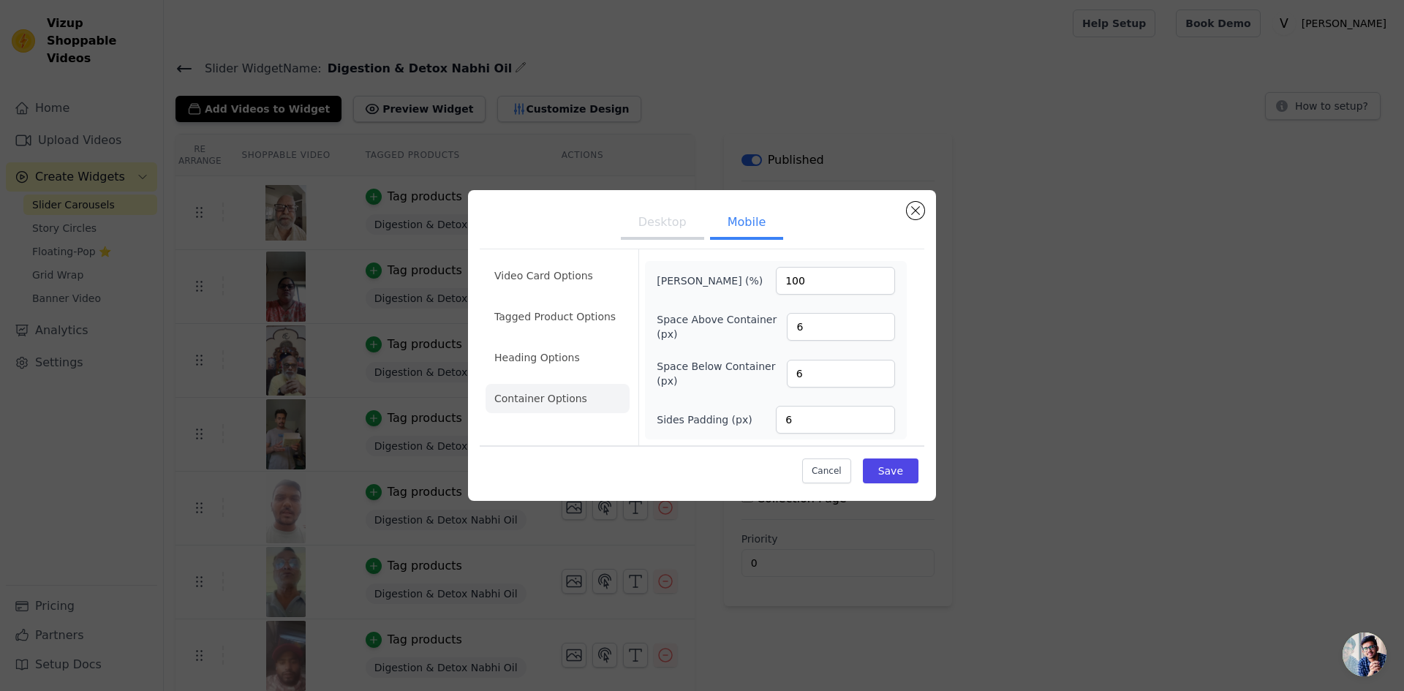
click at [660, 230] on button "Desktop" at bounding box center [662, 224] width 83 height 32
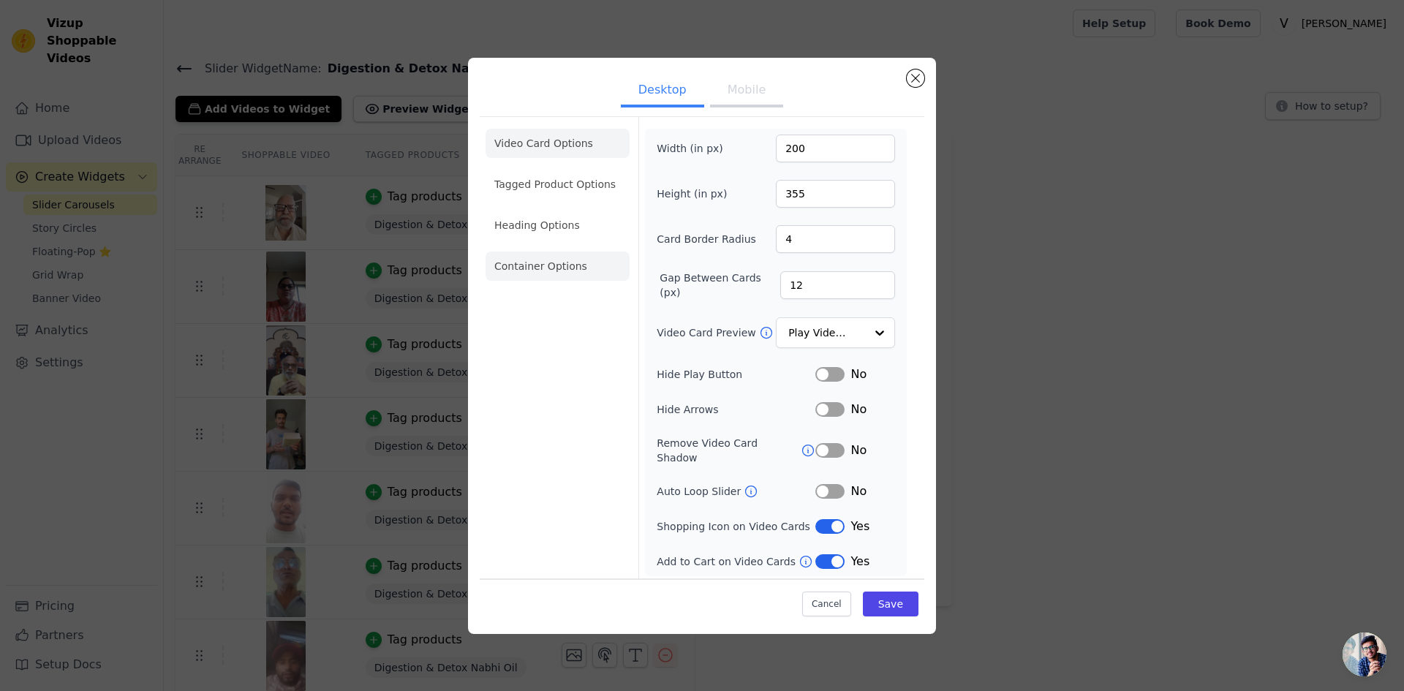
click at [532, 260] on li "Container Options" at bounding box center [558, 266] width 144 height 29
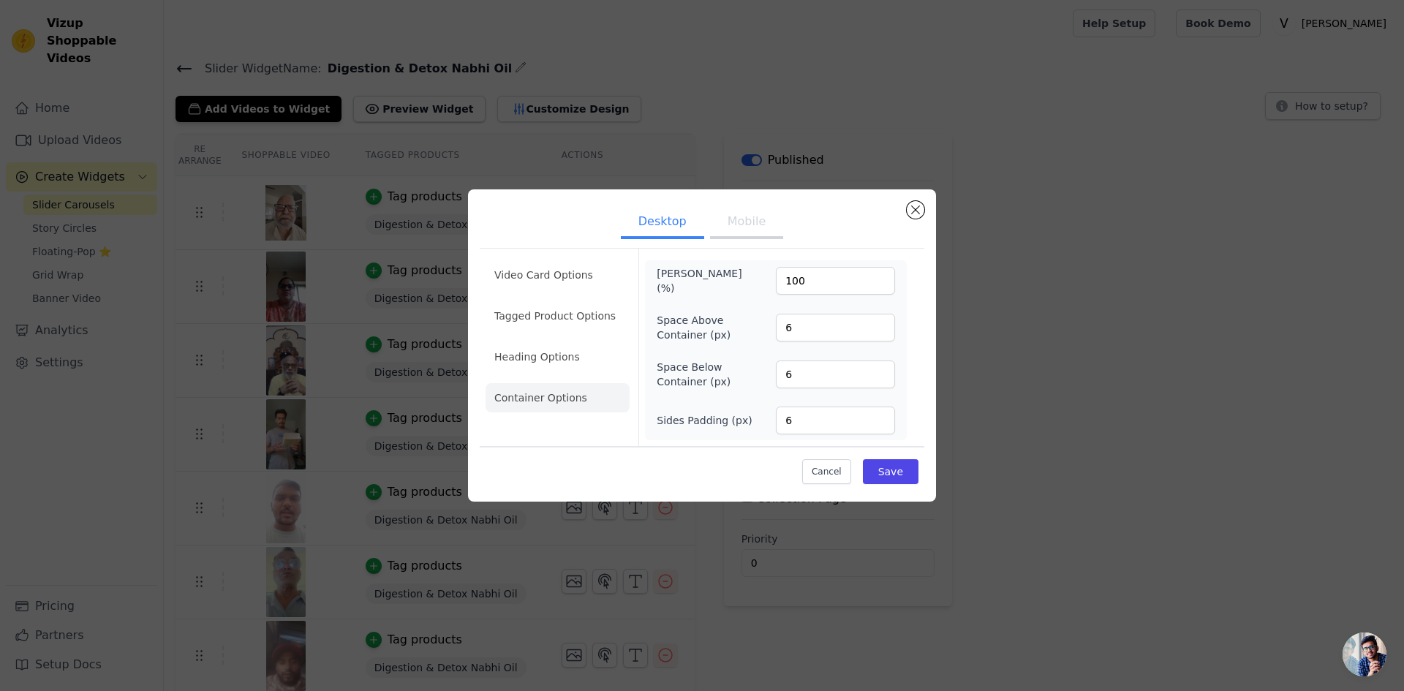
click at [545, 350] on li "Heading Options" at bounding box center [558, 356] width 144 height 29
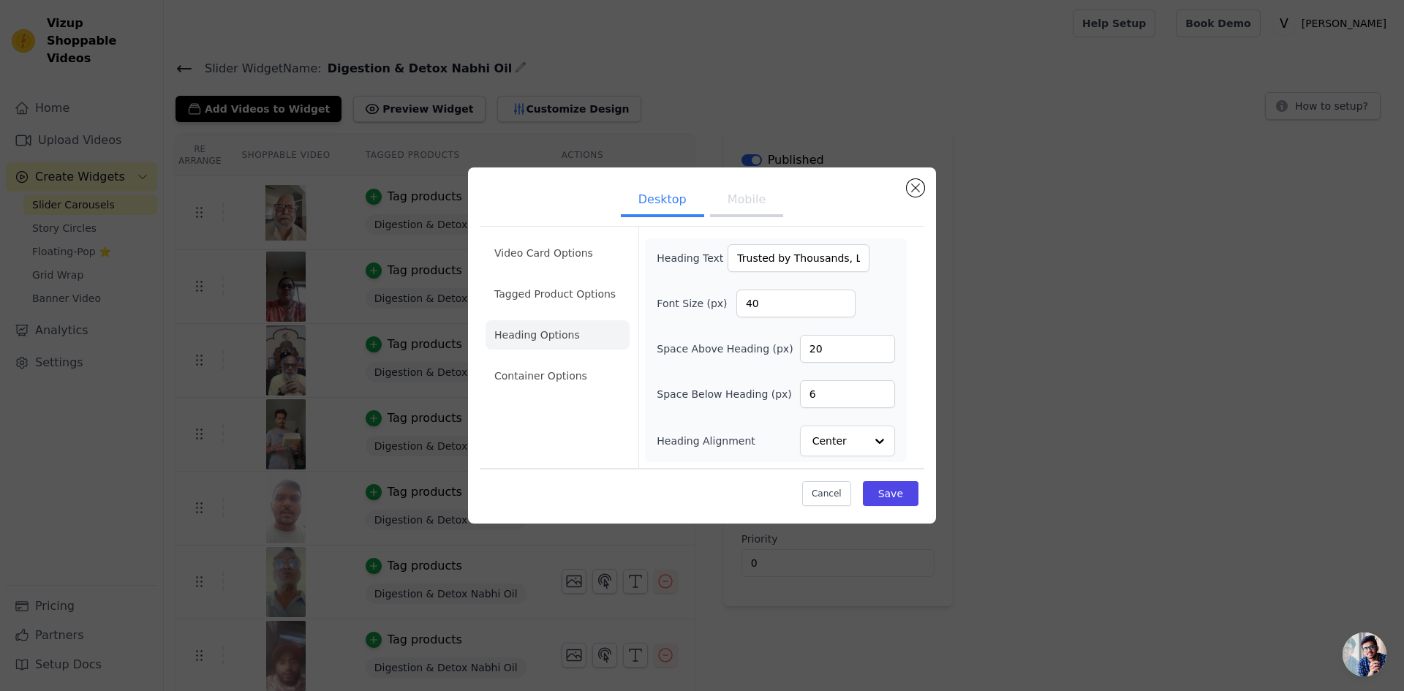
click at [744, 198] on button "Mobile" at bounding box center [746, 201] width 73 height 32
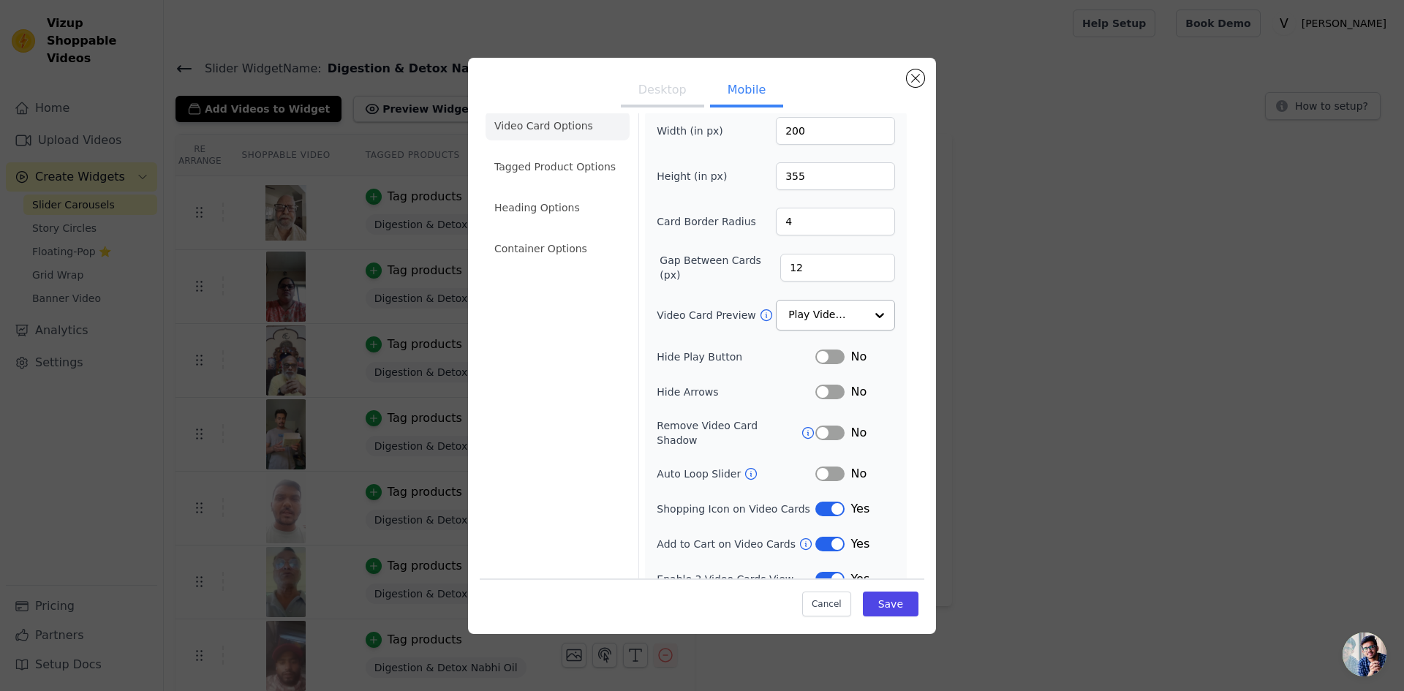
scroll to position [26, 0]
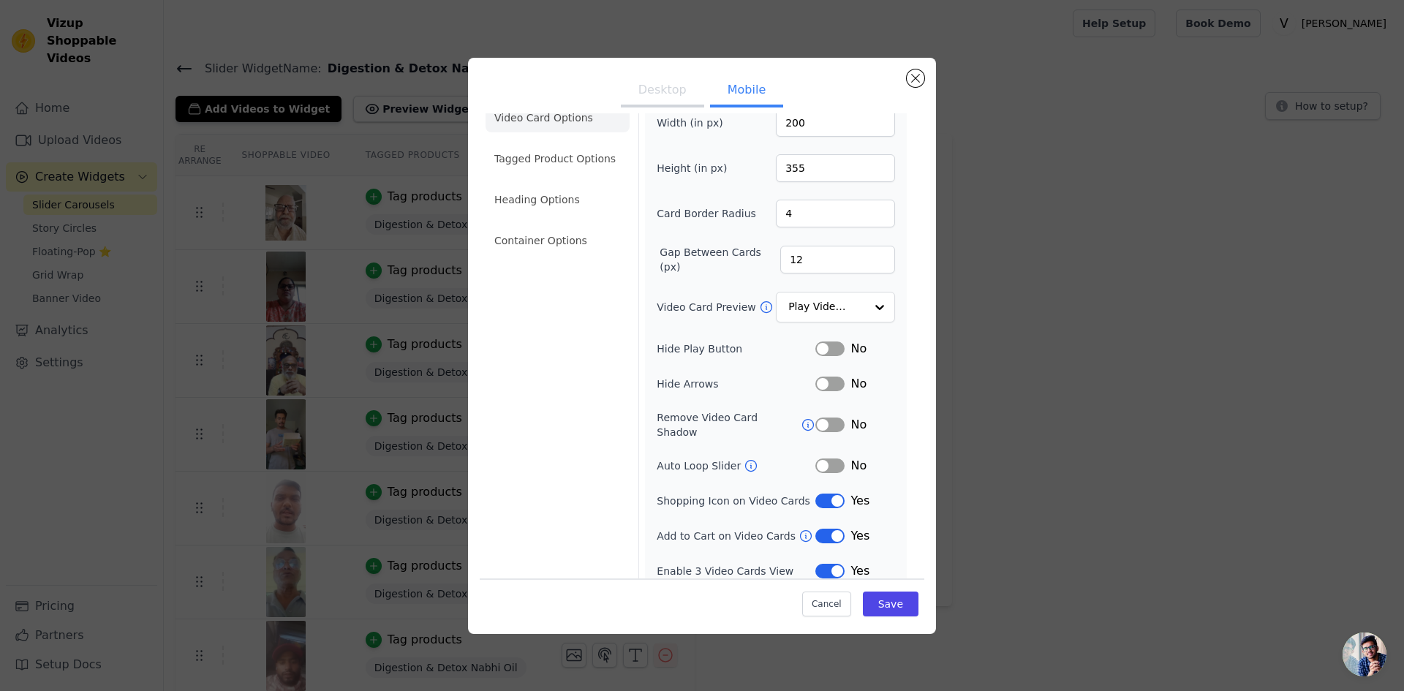
click at [823, 494] on button "Label" at bounding box center [829, 501] width 29 height 15
click at [819, 564] on button "Label" at bounding box center [829, 571] width 29 height 15
click at [886, 607] on button "Save" at bounding box center [891, 604] width 56 height 25
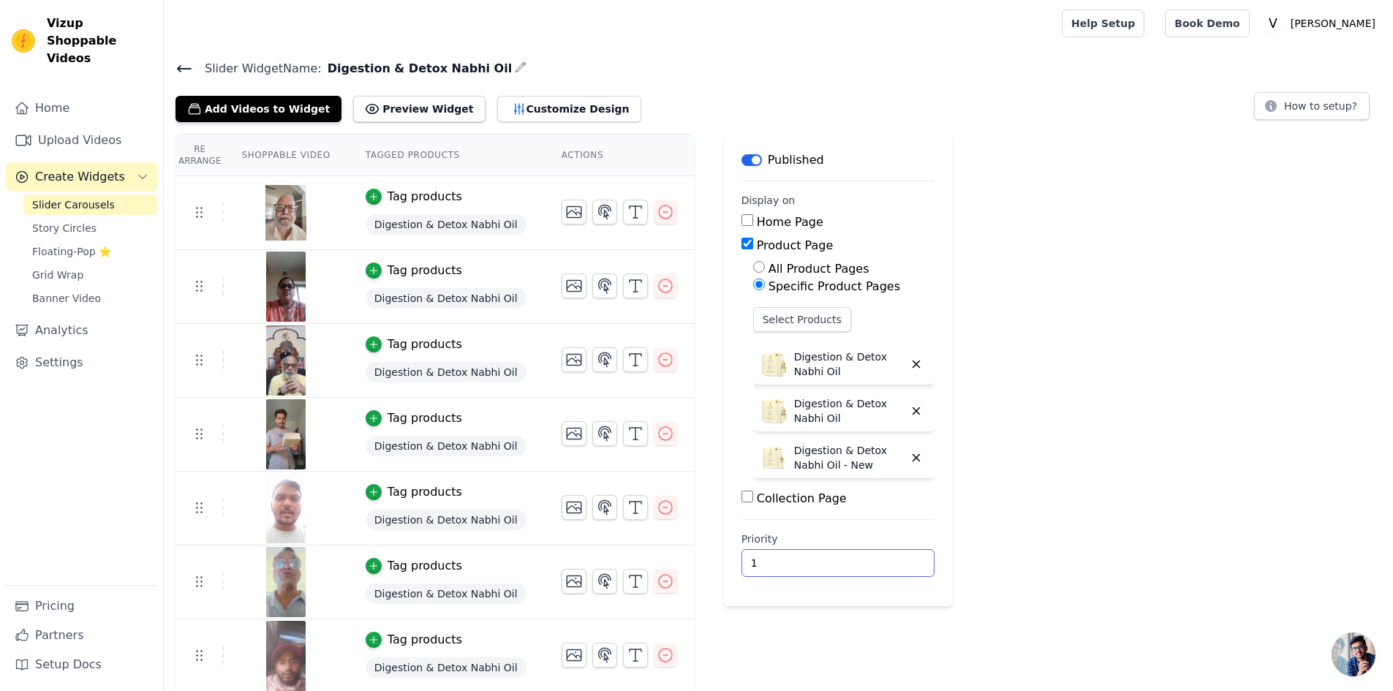
click at [876, 557] on input "1" at bounding box center [838, 563] width 193 height 28
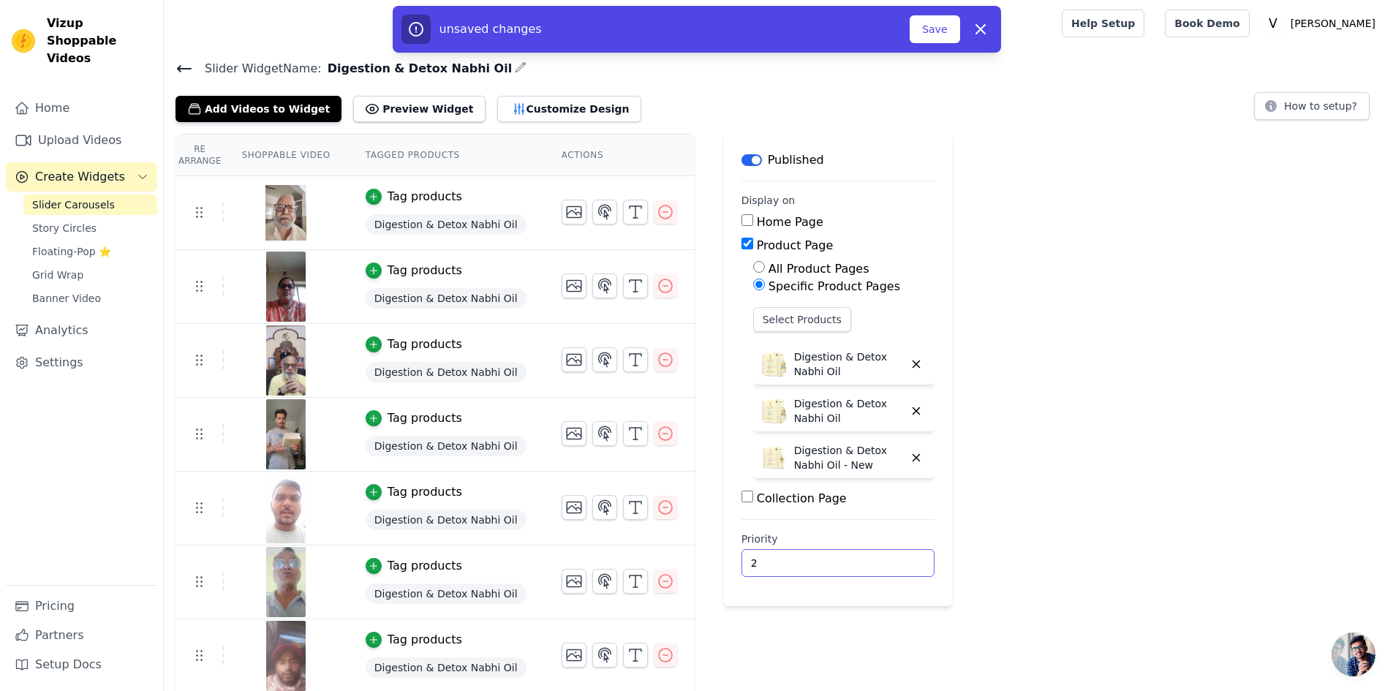
type input "2"
click at [876, 557] on input "2" at bounding box center [838, 563] width 193 height 28
click at [932, 29] on button "Save" at bounding box center [935, 29] width 50 height 28
click at [928, 31] on button "Save" at bounding box center [935, 29] width 50 height 28
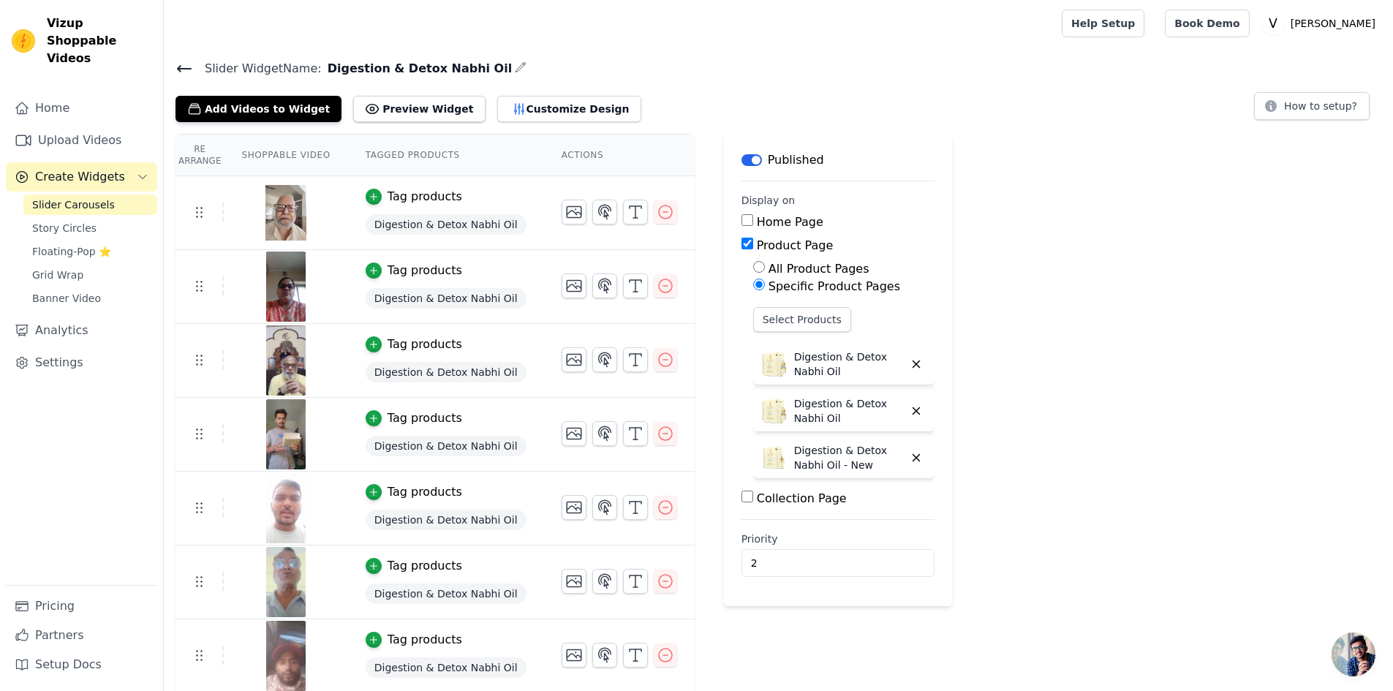
click at [550, 116] on button "Customize Design" at bounding box center [569, 109] width 144 height 26
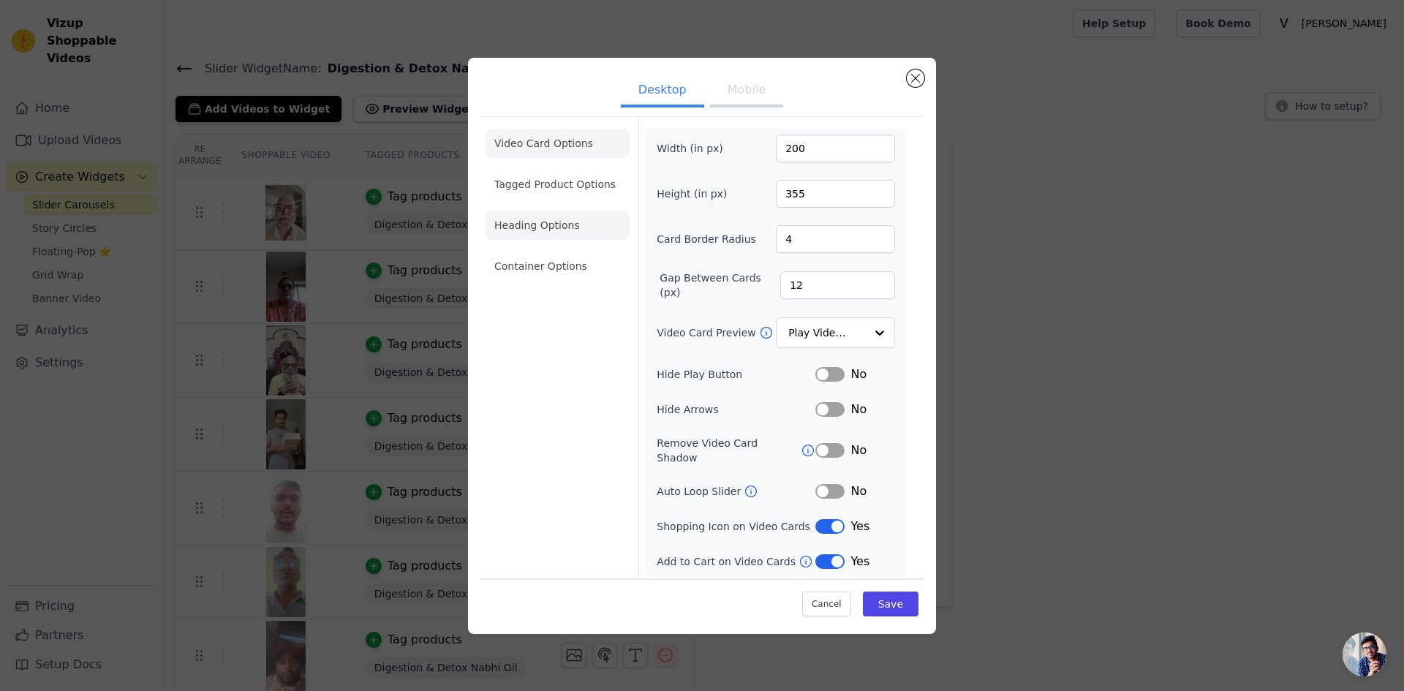
click at [559, 225] on li "Heading Options" at bounding box center [558, 225] width 144 height 29
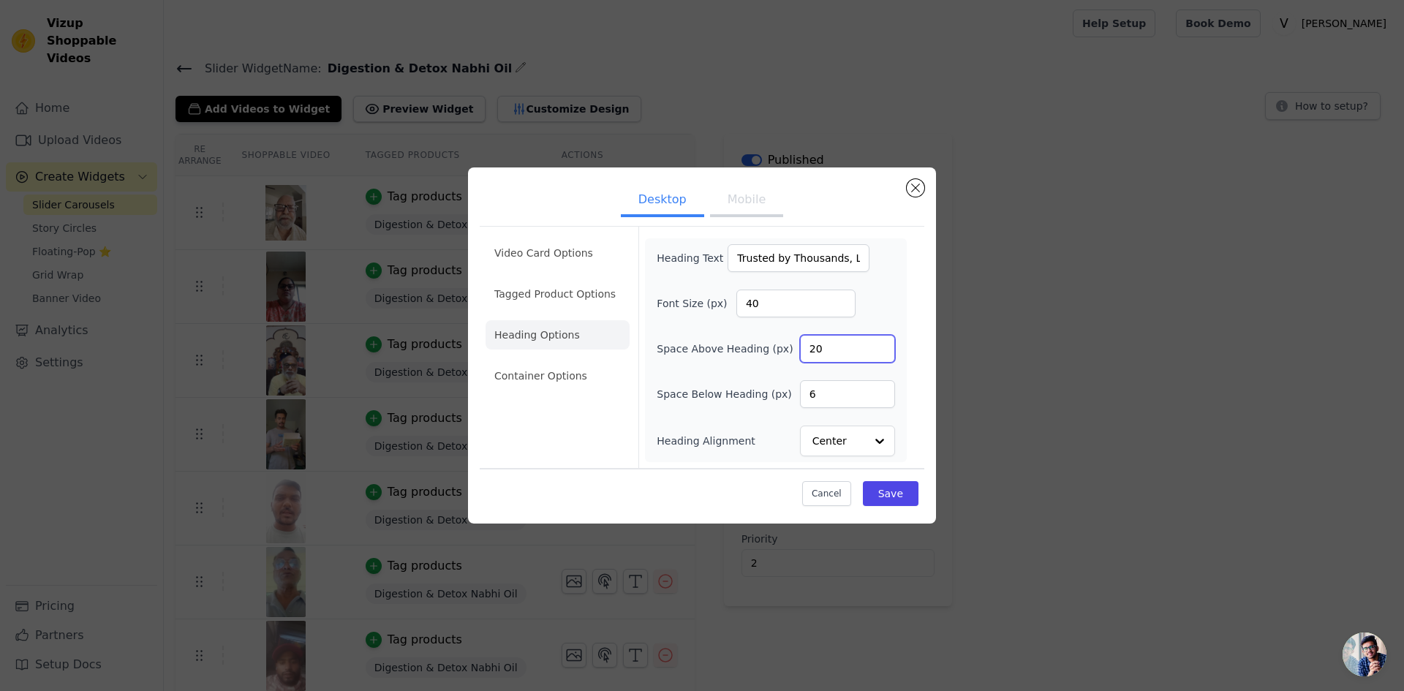
drag, startPoint x: 823, startPoint y: 350, endPoint x: 792, endPoint y: 351, distance: 30.7
click at [792, 351] on div "Space Above Heading (px) 20" at bounding box center [776, 349] width 238 height 28
type input "6"
drag, startPoint x: 842, startPoint y: 404, endPoint x: 764, endPoint y: 404, distance: 78.2
click at [764, 404] on div "Space Below Heading (px) 6" at bounding box center [776, 394] width 238 height 28
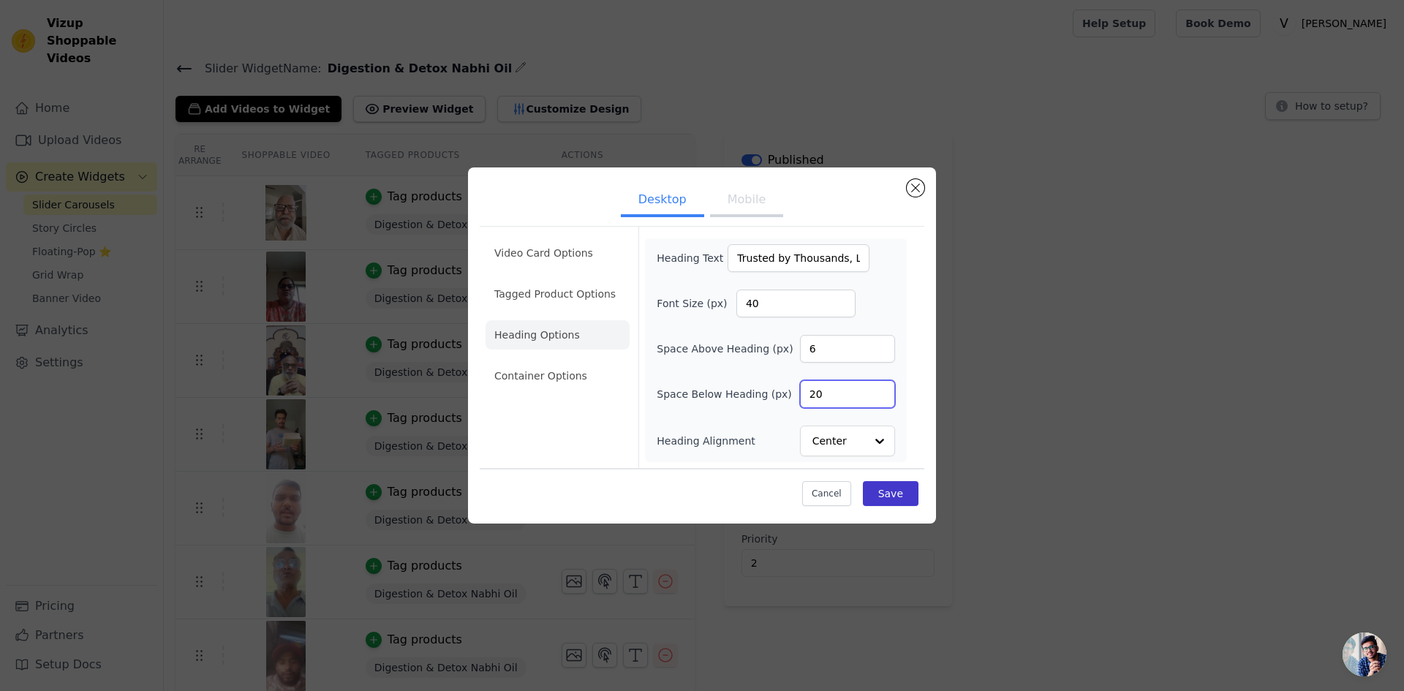
type input "20"
click at [890, 489] on button "Save" at bounding box center [891, 493] width 56 height 25
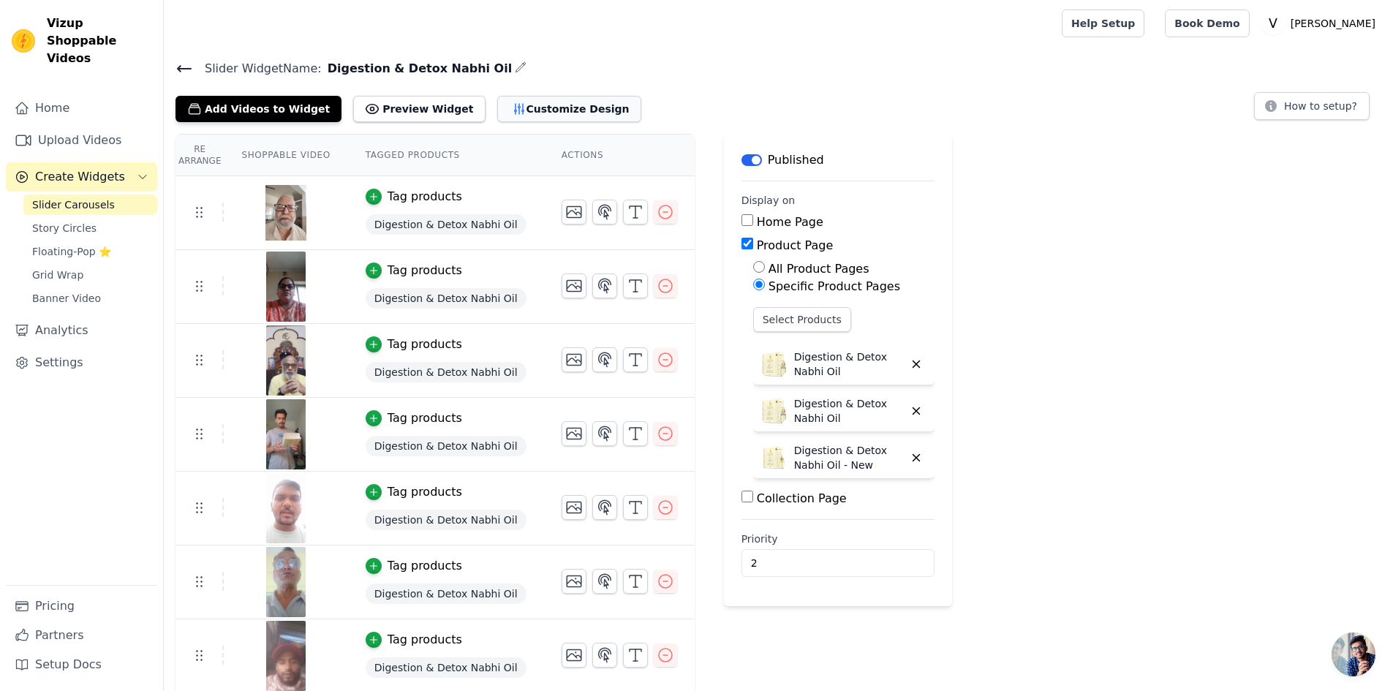
click at [529, 107] on button "Customize Design" at bounding box center [569, 109] width 144 height 26
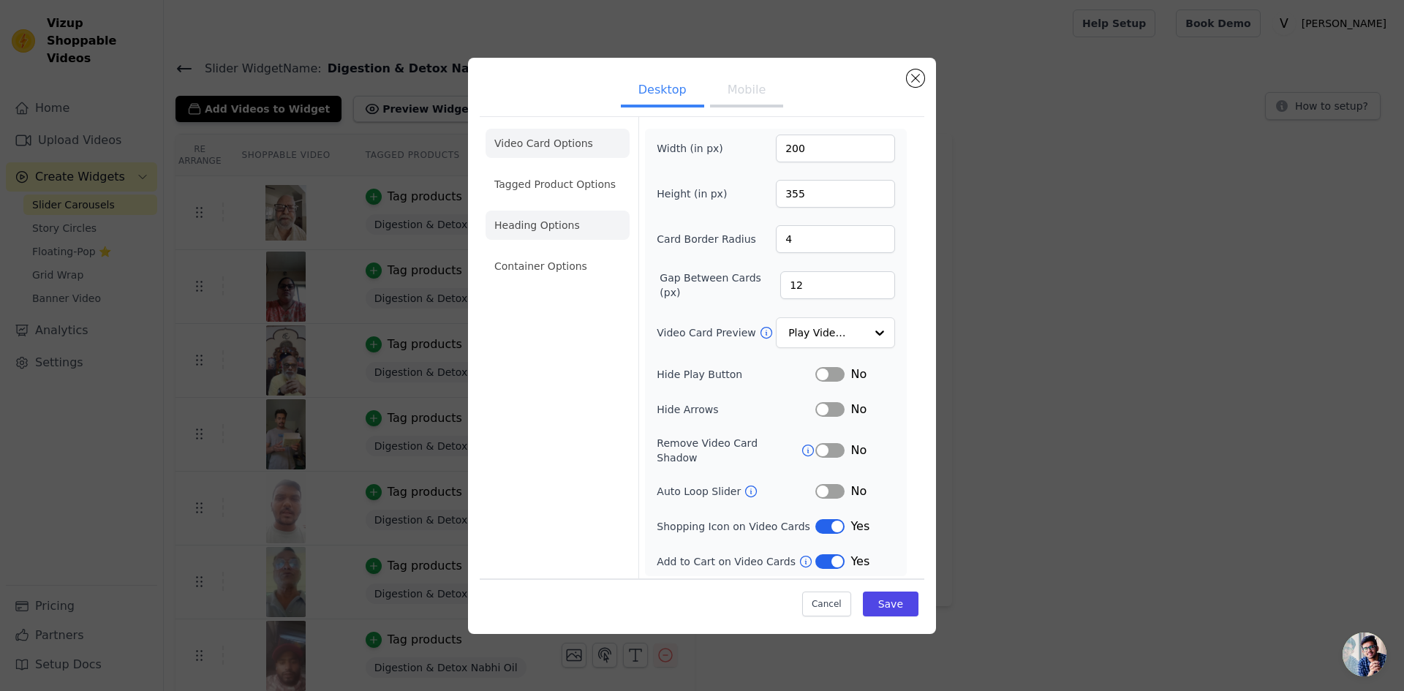
click at [549, 230] on li "Heading Options" at bounding box center [558, 225] width 144 height 29
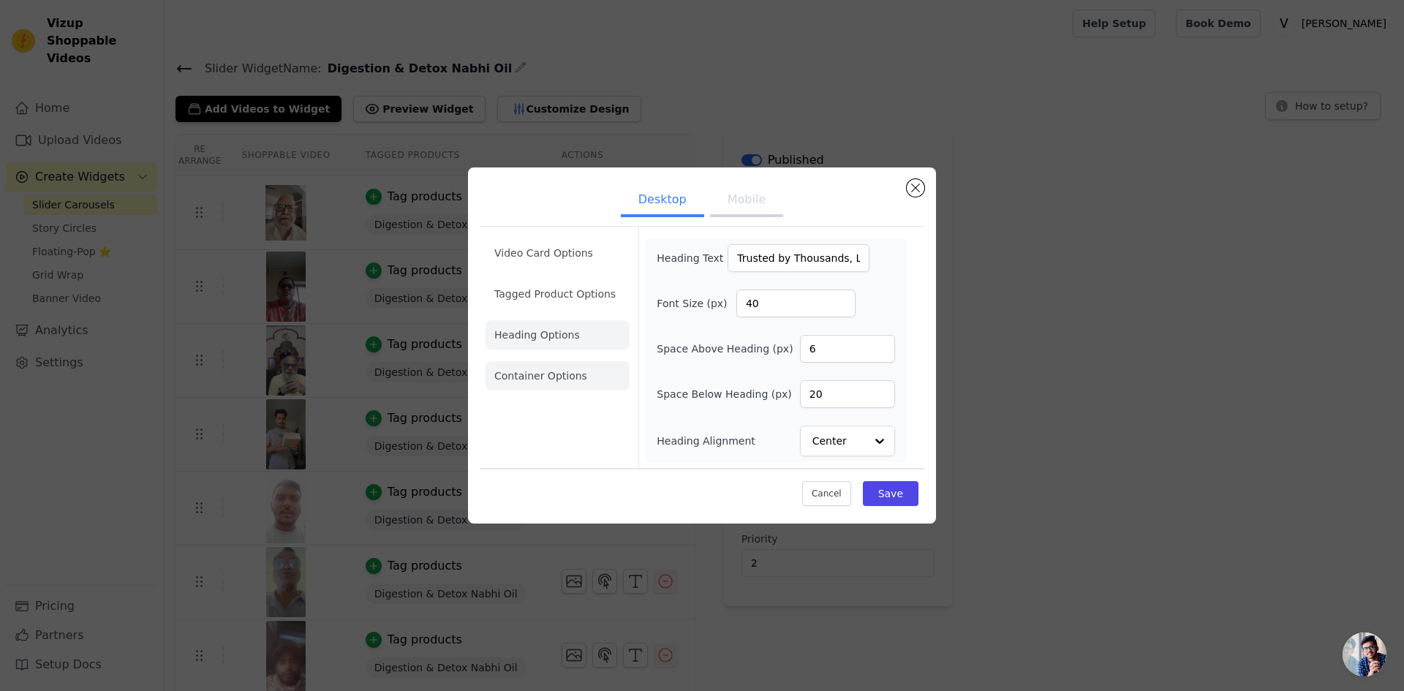
click at [521, 379] on li "Container Options" at bounding box center [558, 375] width 144 height 29
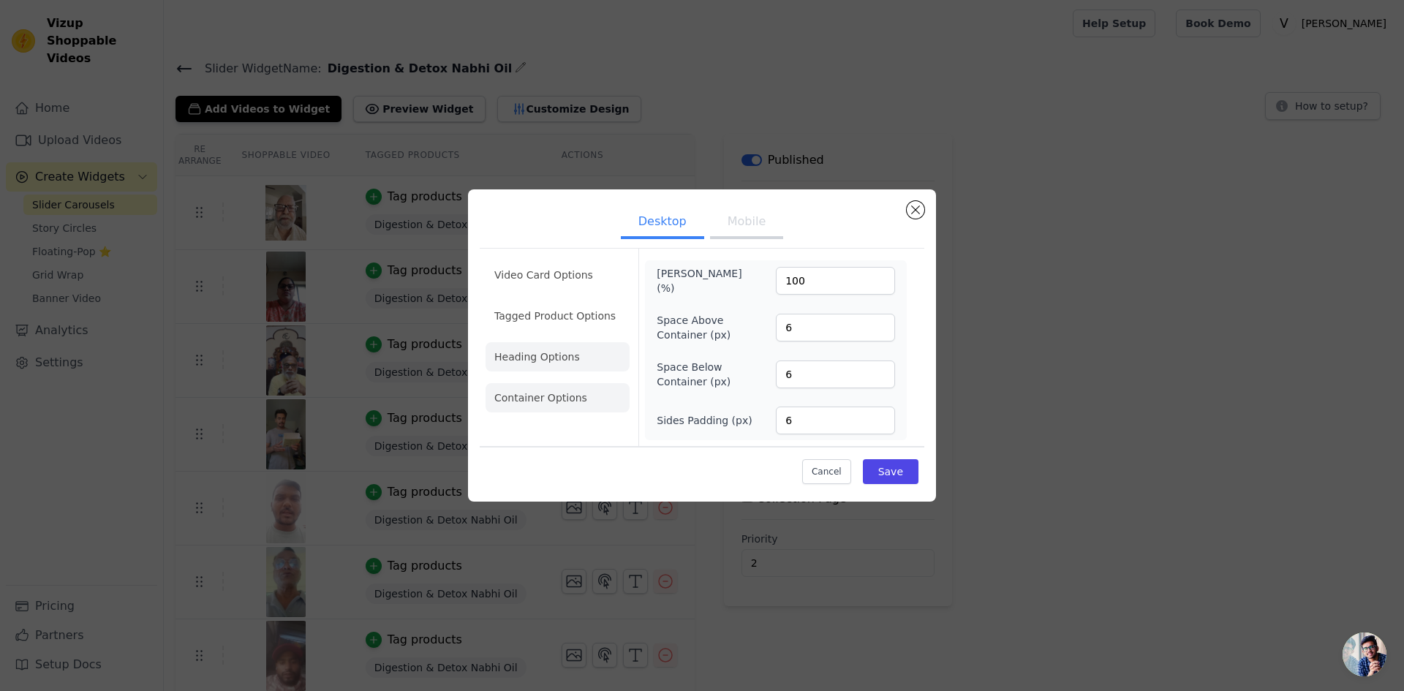
click at [562, 354] on li "Heading Options" at bounding box center [558, 356] width 144 height 29
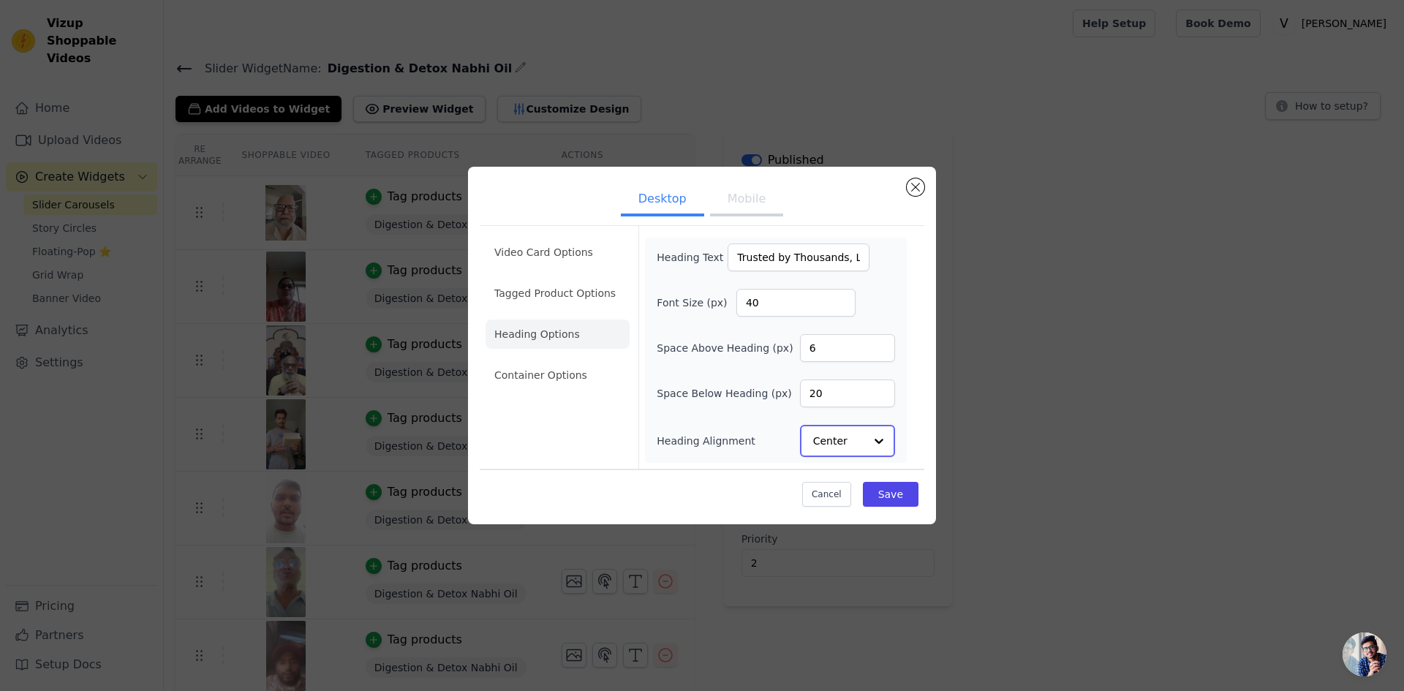
click at [860, 437] on input "Heading Alignment" at bounding box center [838, 440] width 51 height 29
click at [913, 189] on button "Close modal" at bounding box center [916, 188] width 18 height 18
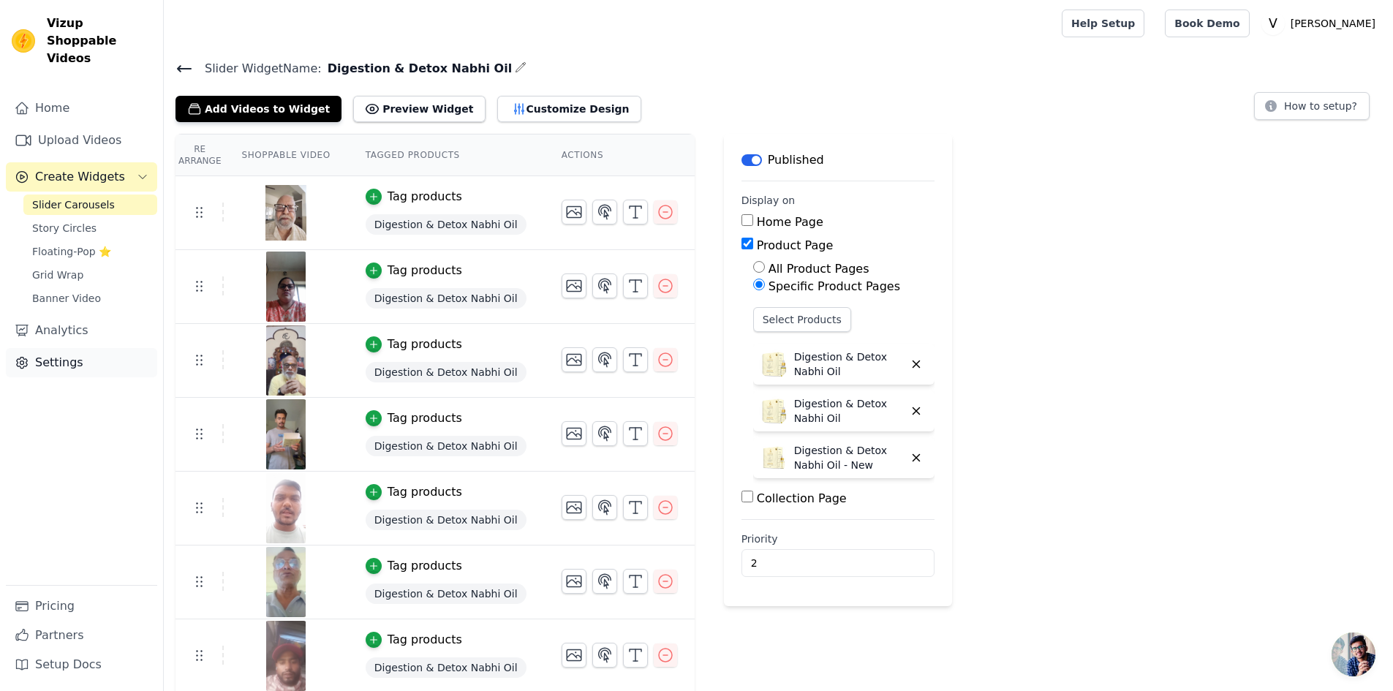
click at [58, 355] on link "Settings" at bounding box center [81, 362] width 151 height 29
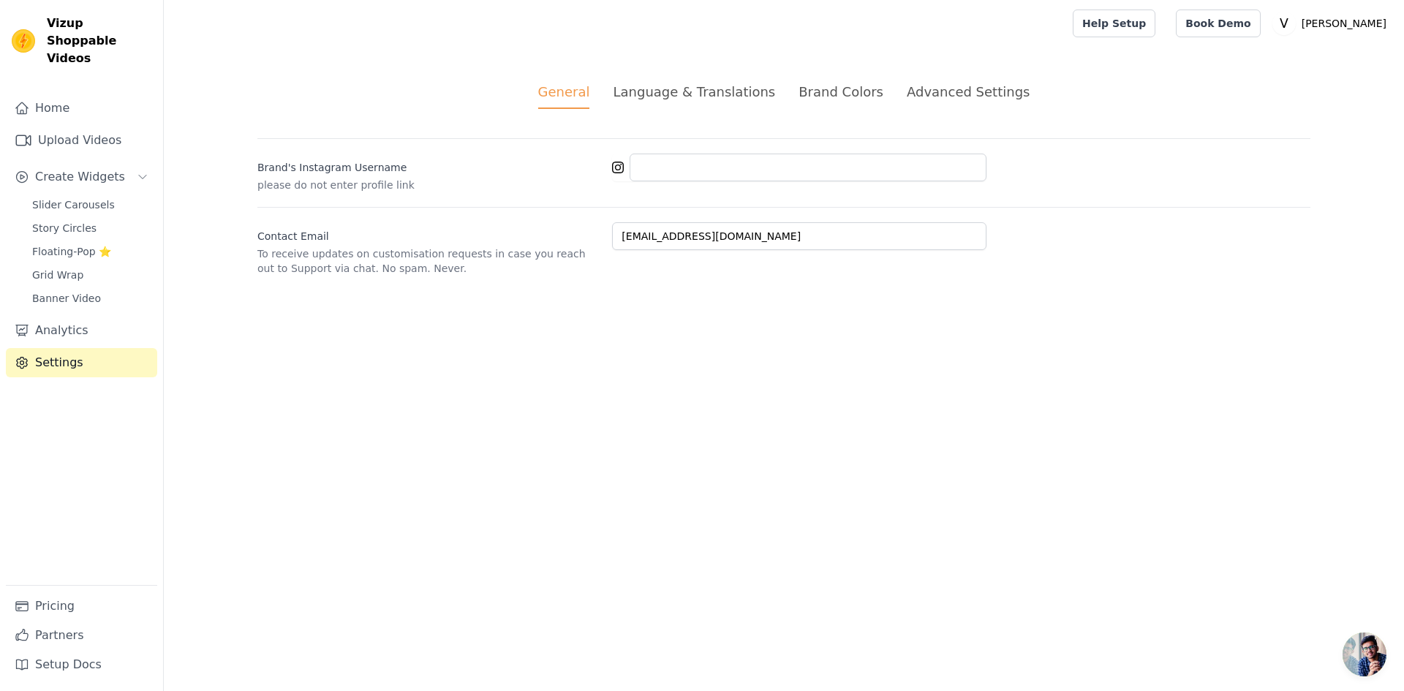
click at [908, 91] on div "Advanced Settings" at bounding box center [968, 92] width 123 height 20
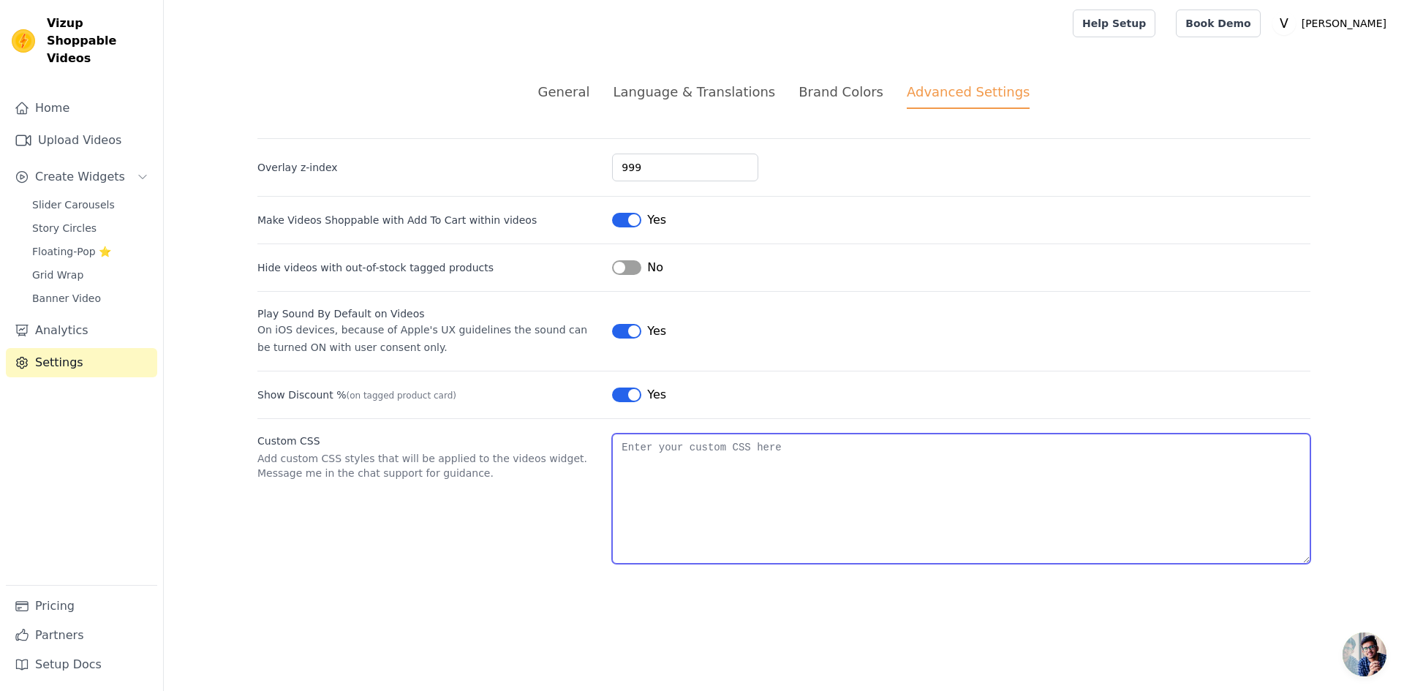
click at [737, 468] on textarea "Custom CSS" at bounding box center [961, 499] width 698 height 130
paste textarea ".wizup-app .vizup-whitespace-nowrap { white-space: wrap !important; }"
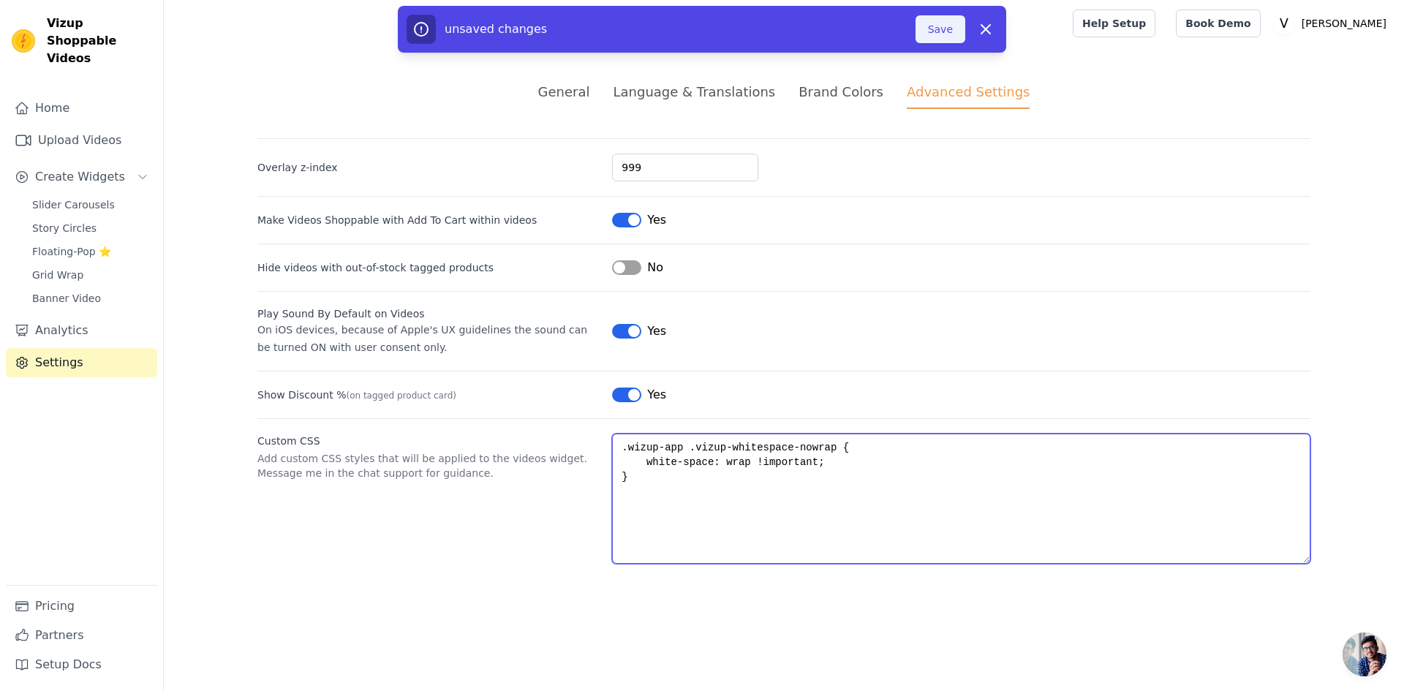
type textarea ".wizup-app .vizup-whitespace-nowrap { white-space: wrap !important; }"
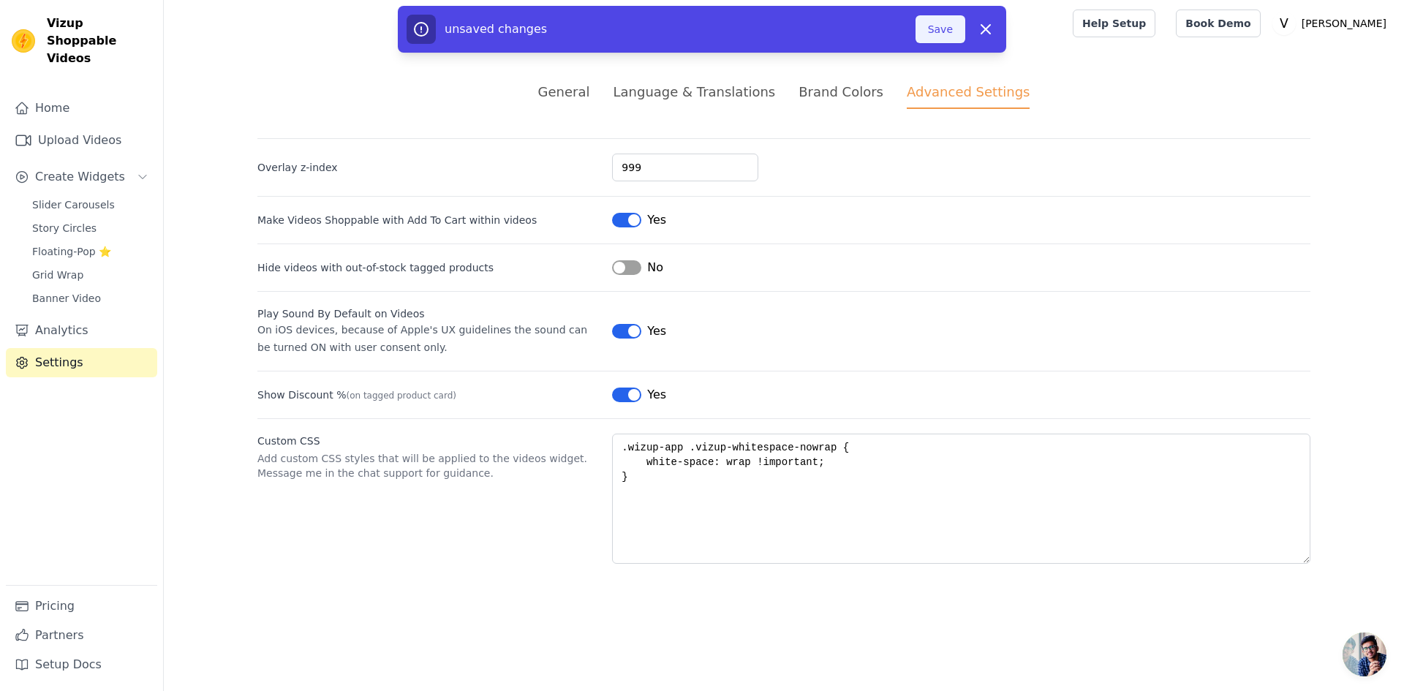
click at [935, 37] on button "Save" at bounding box center [941, 29] width 50 height 28
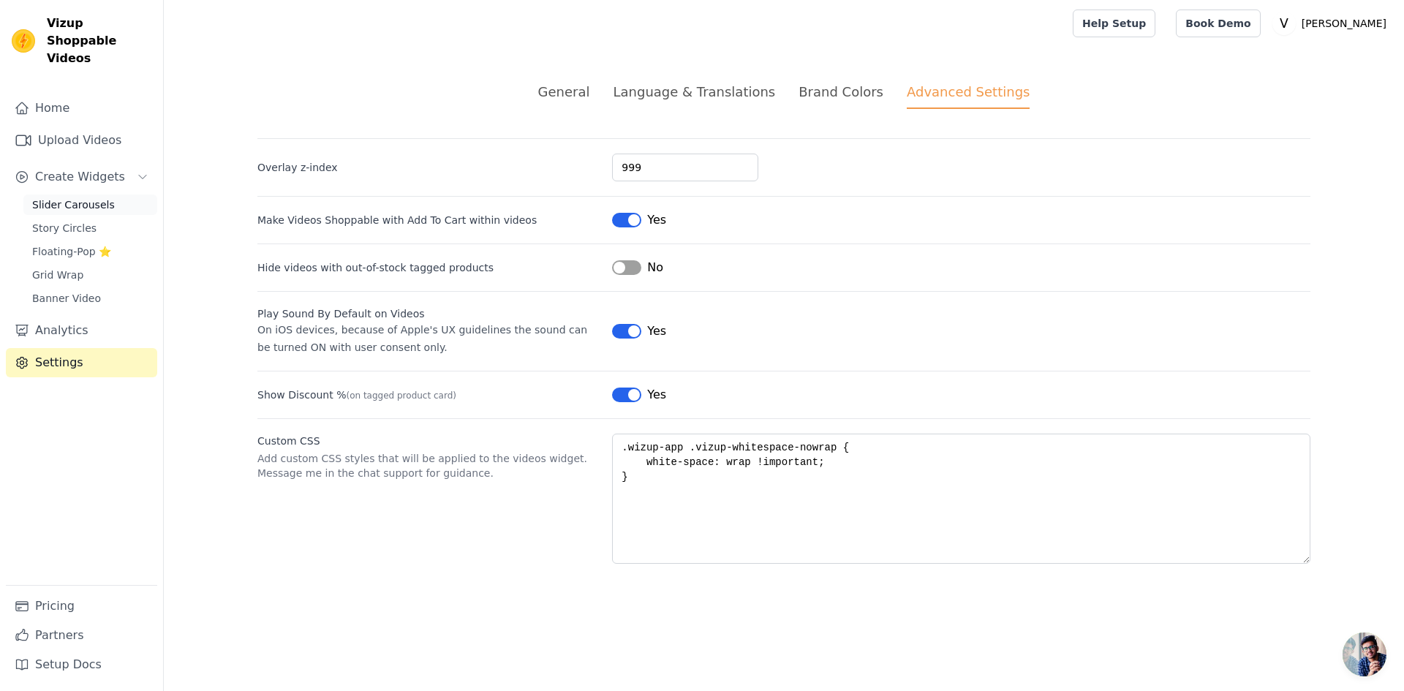
click at [61, 195] on link "Slider Carousels" at bounding box center [90, 205] width 134 height 20
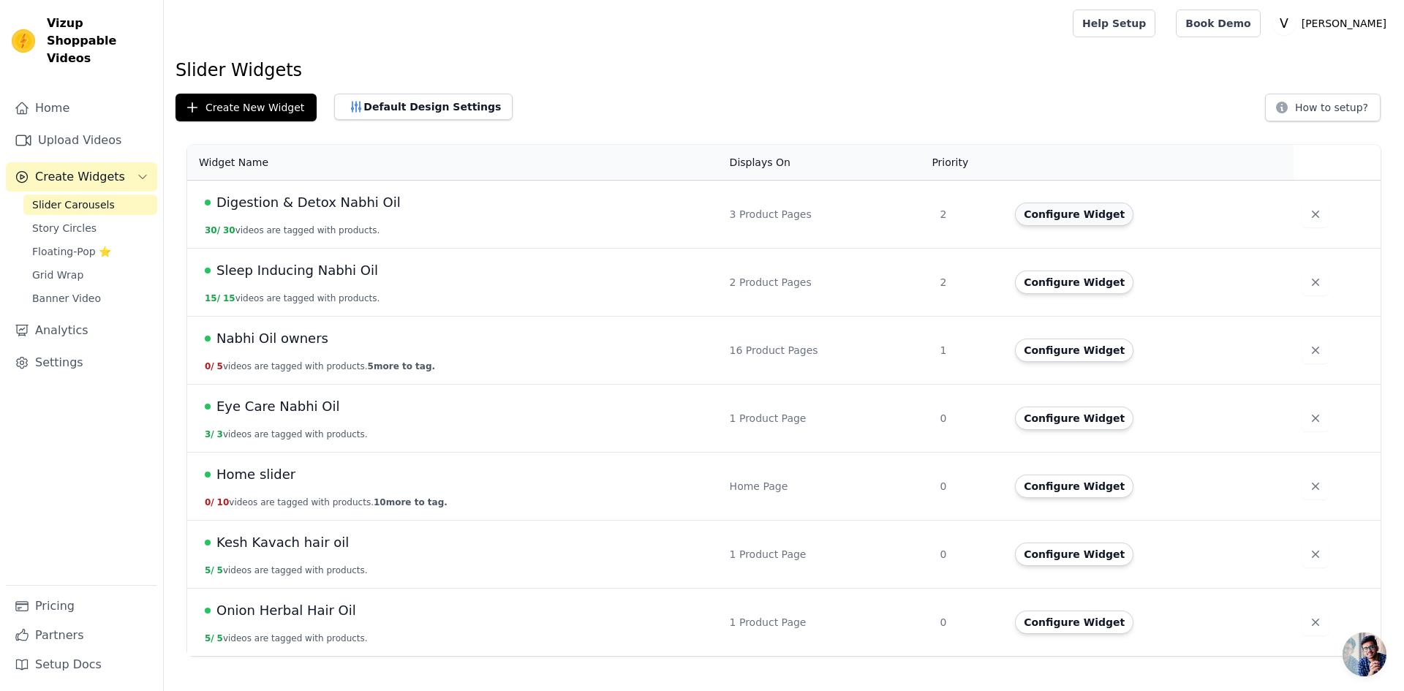
click at [1049, 216] on button "Configure Widget" at bounding box center [1074, 214] width 118 height 23
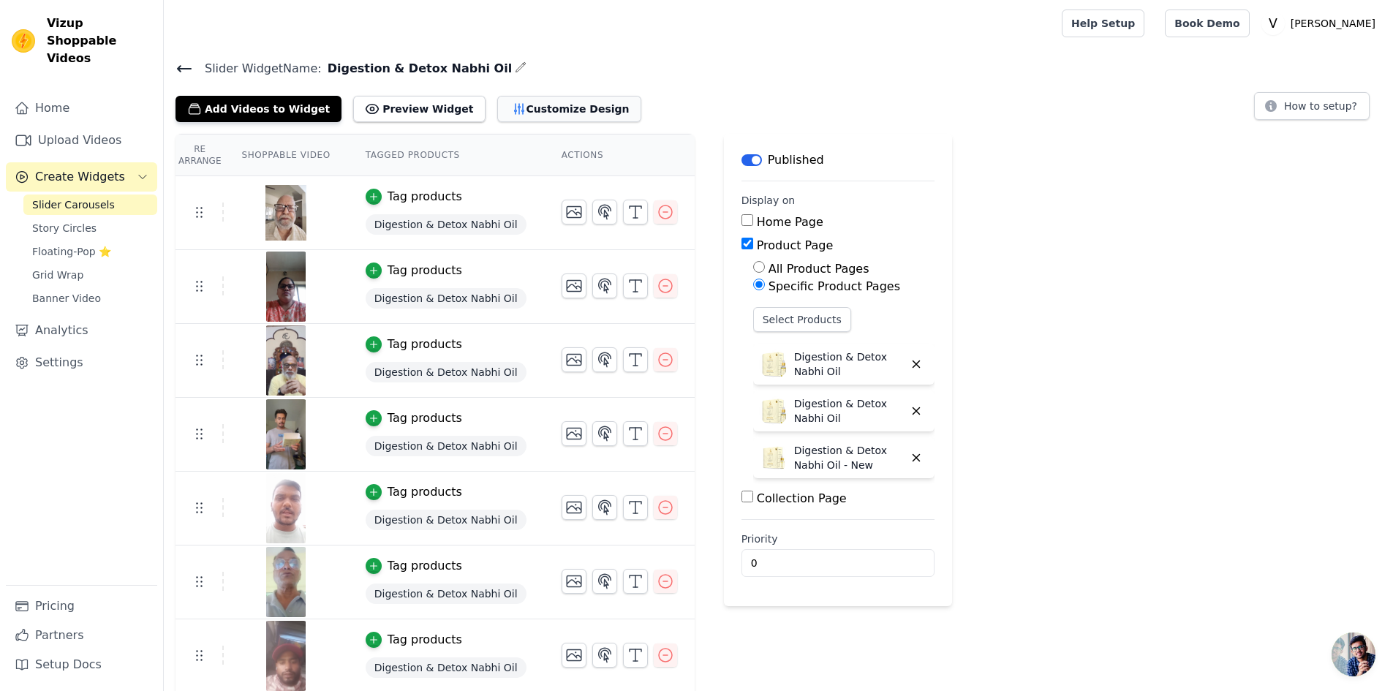
click at [534, 104] on button "Customize Design" at bounding box center [569, 109] width 144 height 26
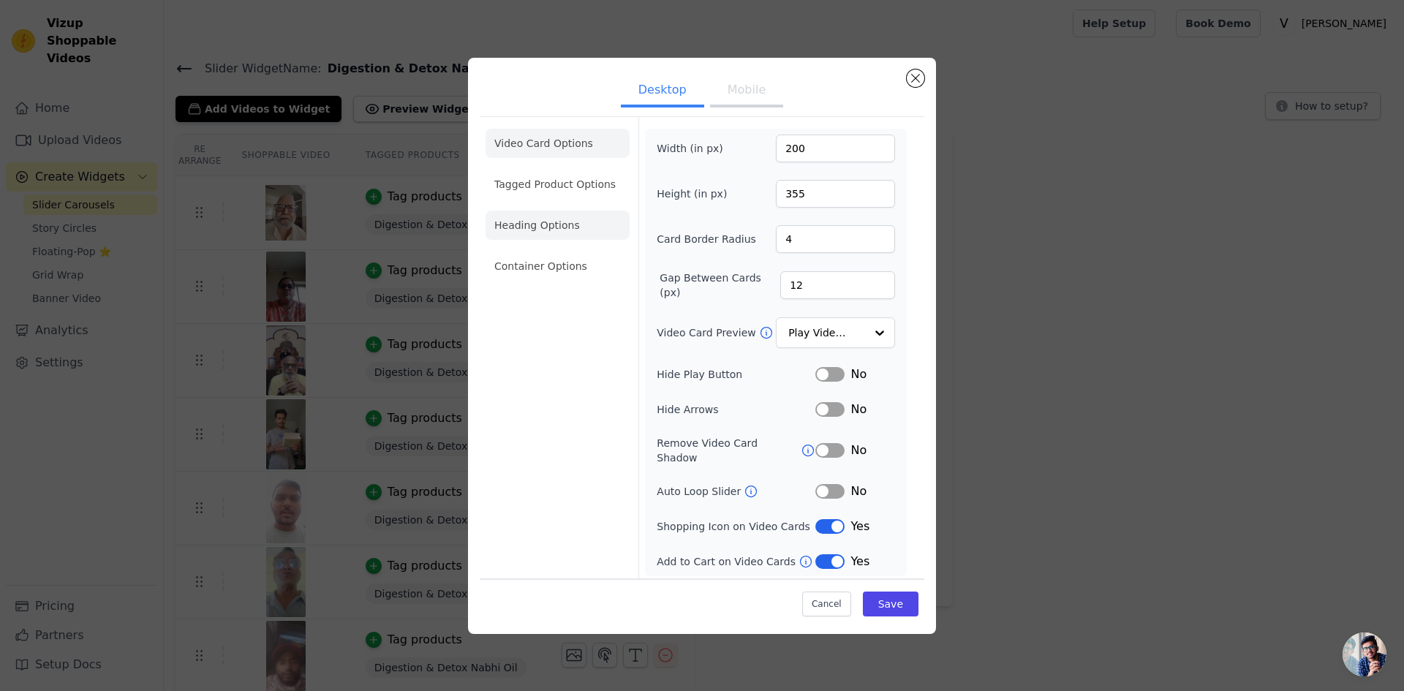
click at [551, 221] on li "Heading Options" at bounding box center [558, 225] width 144 height 29
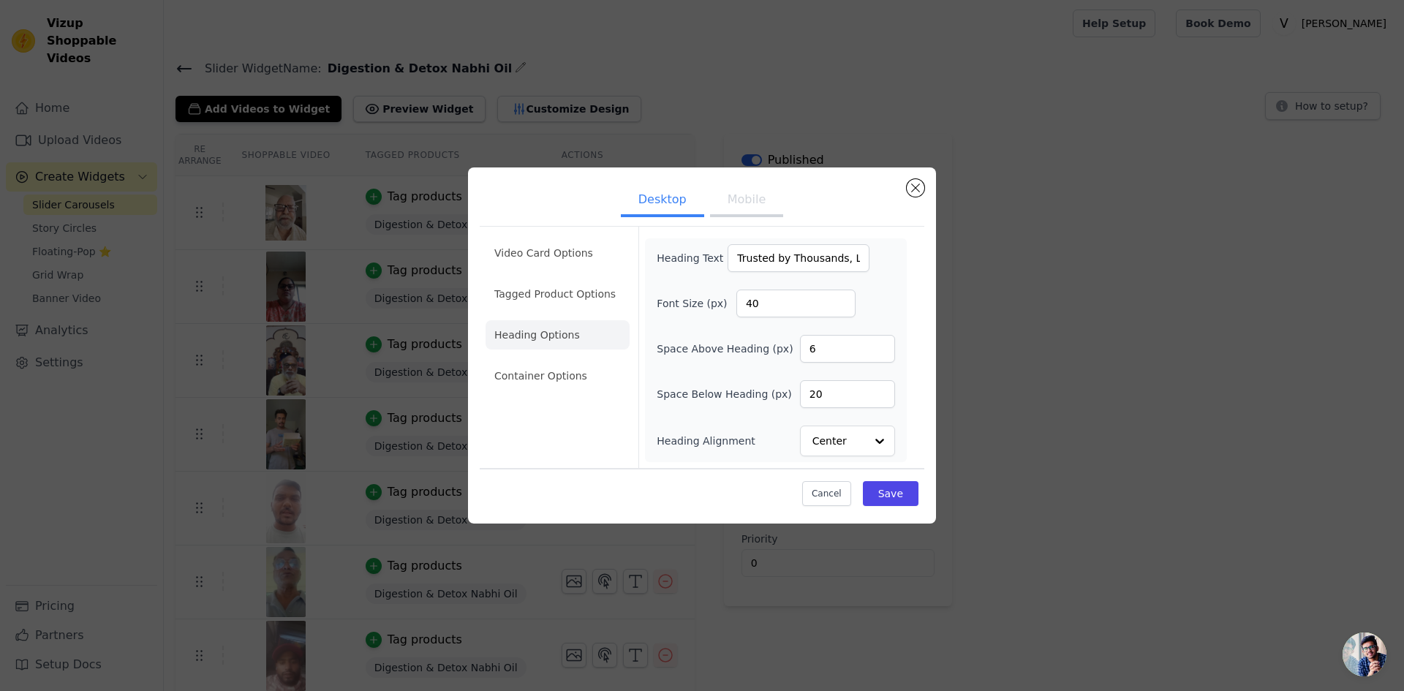
click at [741, 211] on button "Mobile" at bounding box center [746, 201] width 73 height 32
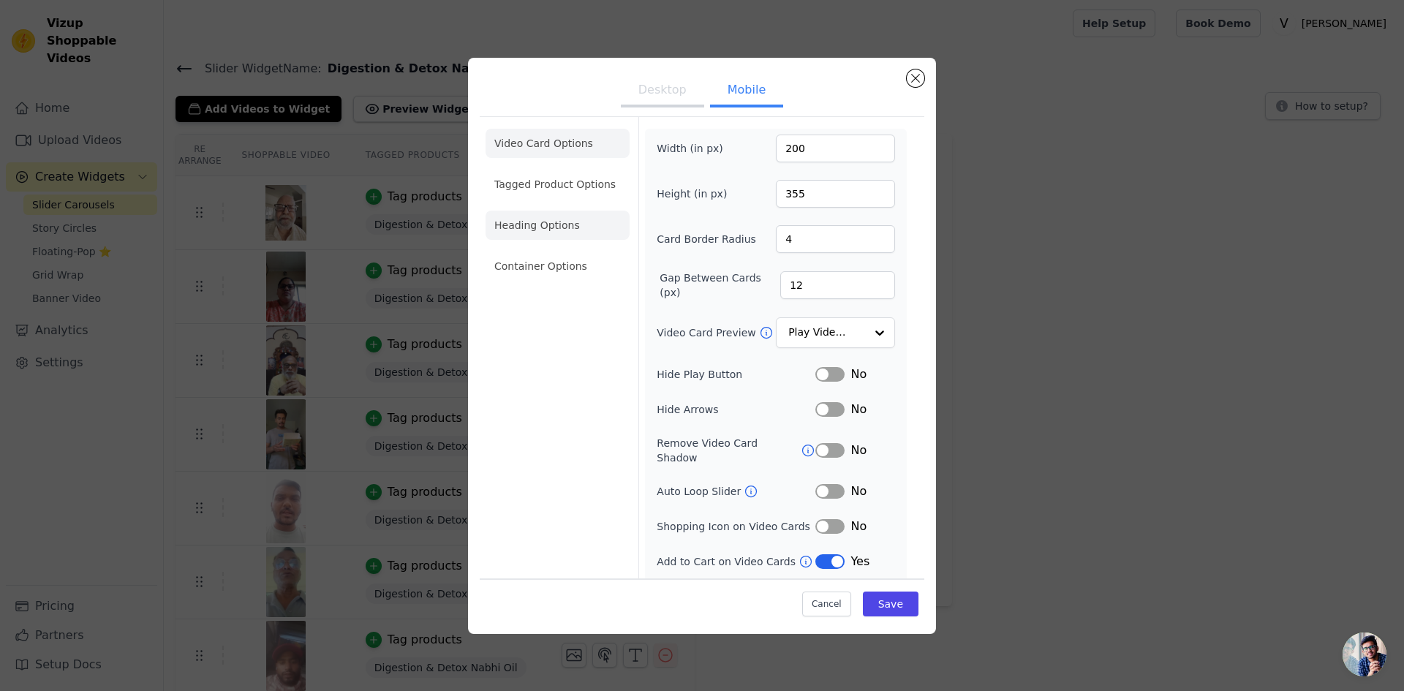
click at [554, 236] on li "Heading Options" at bounding box center [558, 225] width 144 height 29
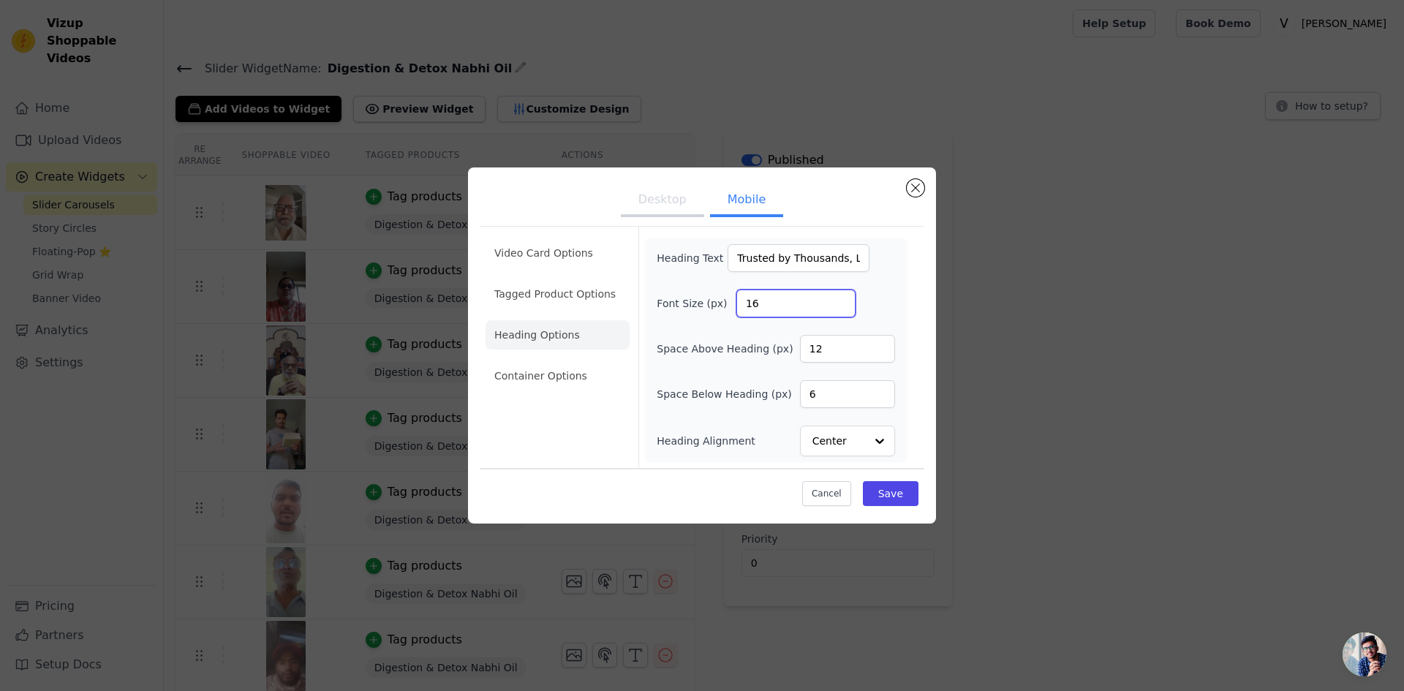
drag, startPoint x: 772, startPoint y: 309, endPoint x: 737, endPoint y: 309, distance: 35.1
click at [737, 309] on input "16" at bounding box center [795, 304] width 119 height 28
type input "28"
click at [910, 486] on button "Save" at bounding box center [891, 493] width 56 height 25
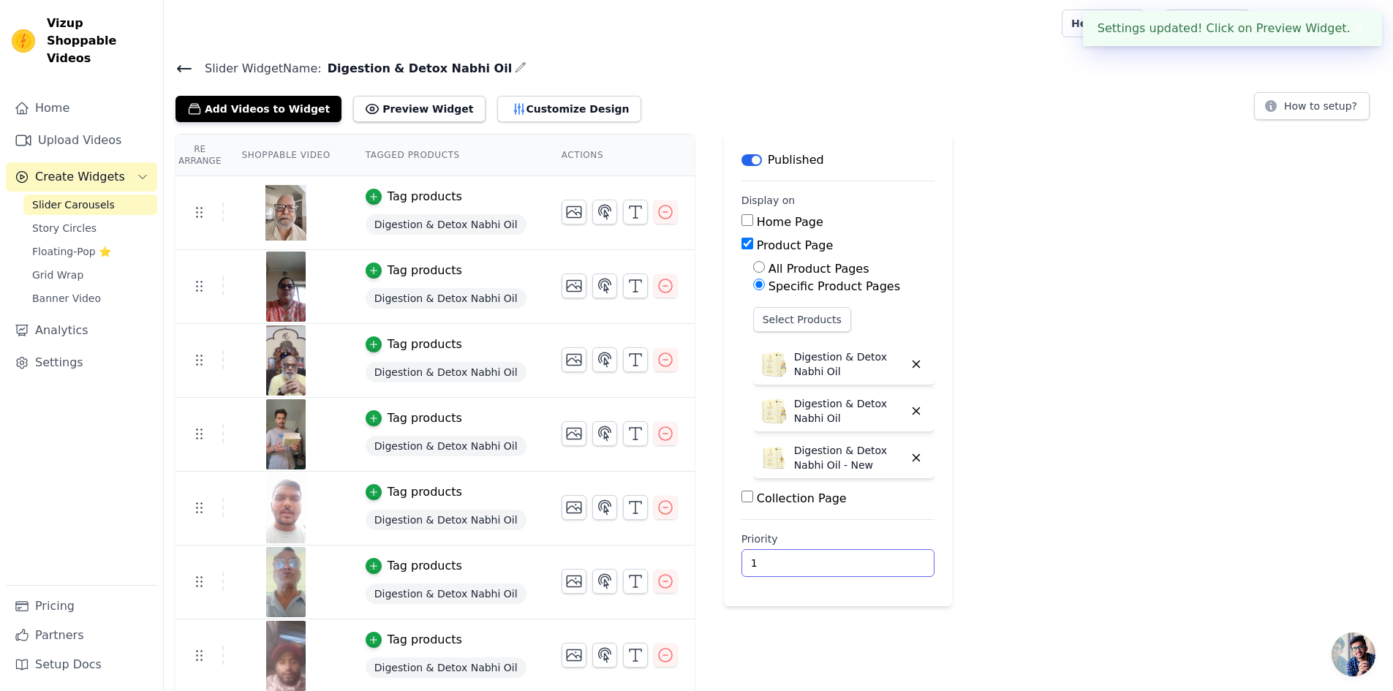
click at [879, 555] on input "1" at bounding box center [838, 563] width 193 height 28
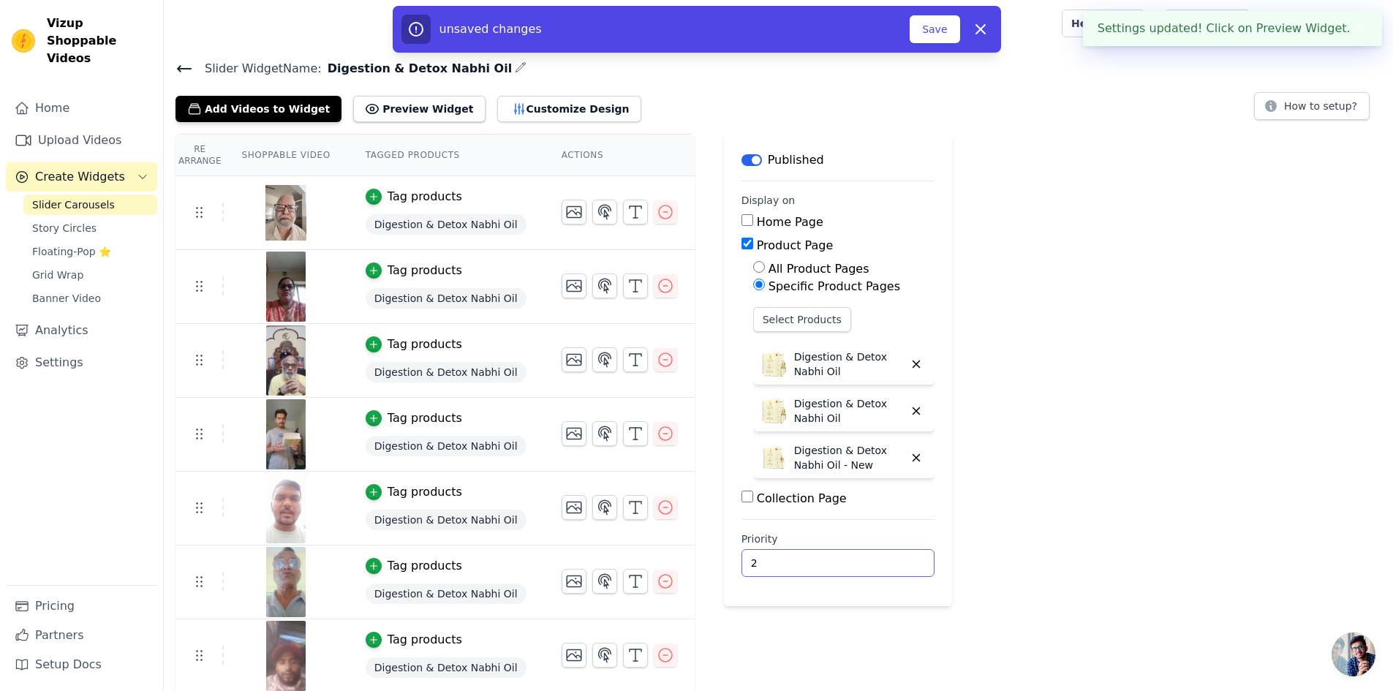
type input "2"
click at [879, 555] on input "2" at bounding box center [838, 563] width 193 height 28
click at [927, 23] on button "Save" at bounding box center [935, 29] width 50 height 28
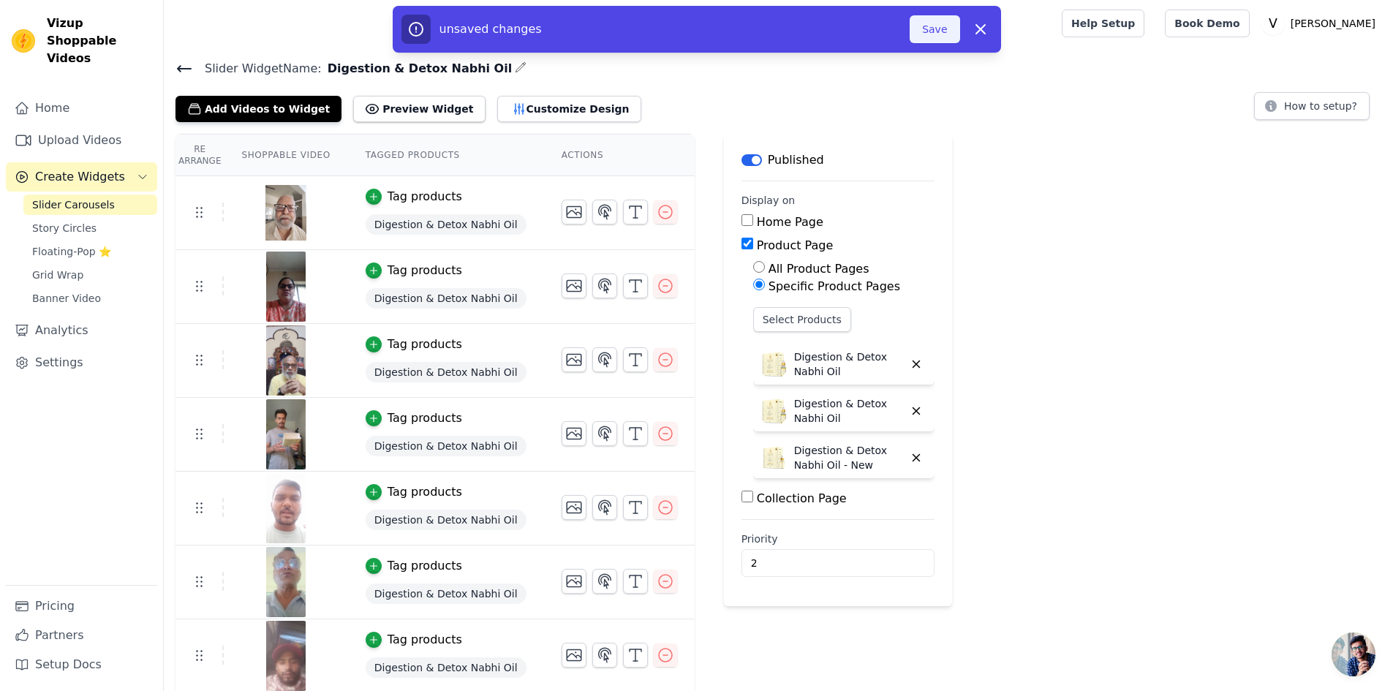
click at [933, 26] on button "Save" at bounding box center [935, 29] width 50 height 28
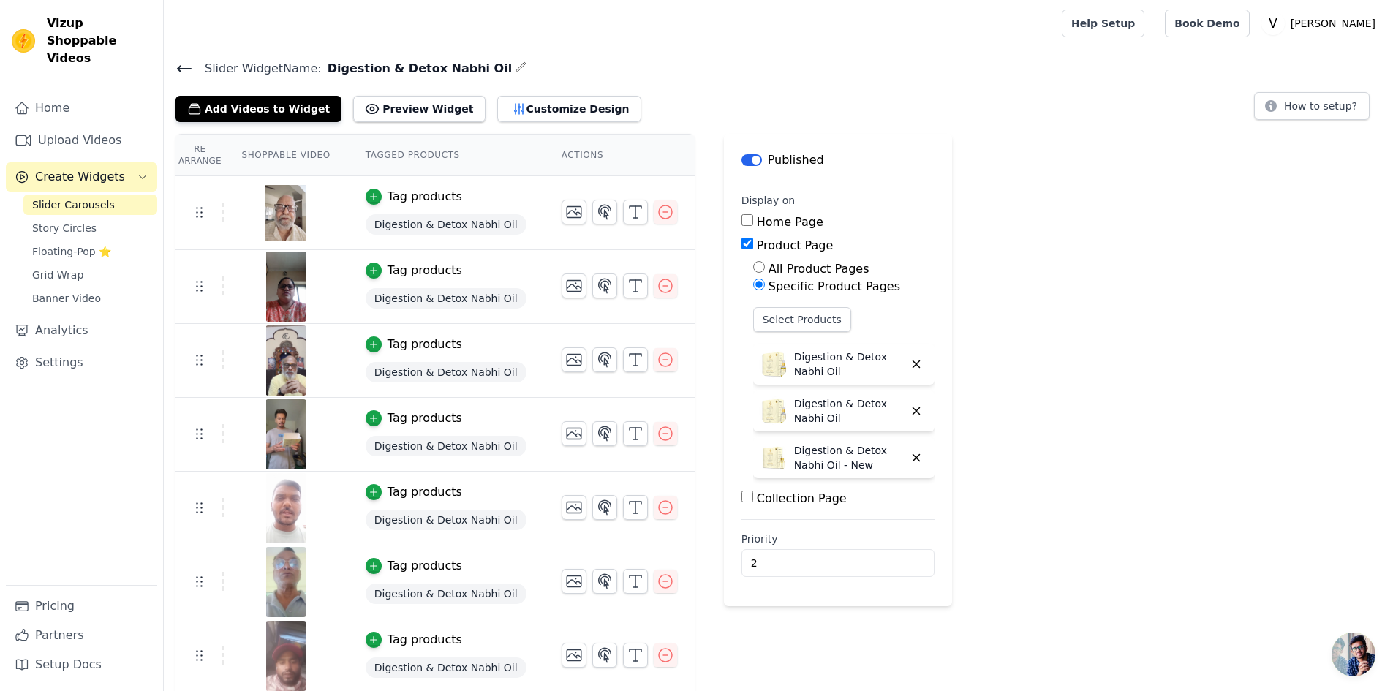
click at [184, 69] on icon at bounding box center [184, 69] width 13 height 6
click at [180, 70] on icon at bounding box center [184, 69] width 13 height 6
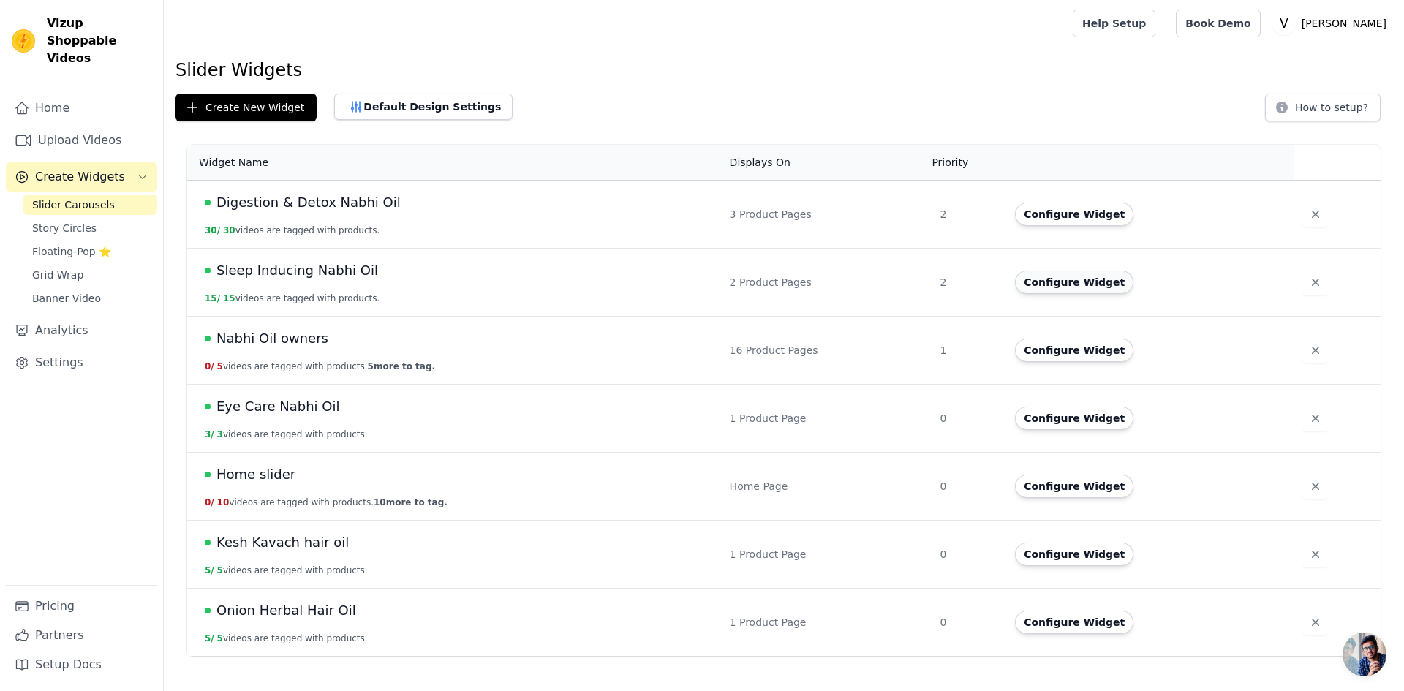
click at [1057, 284] on button "Configure Widget" at bounding box center [1074, 282] width 118 height 23
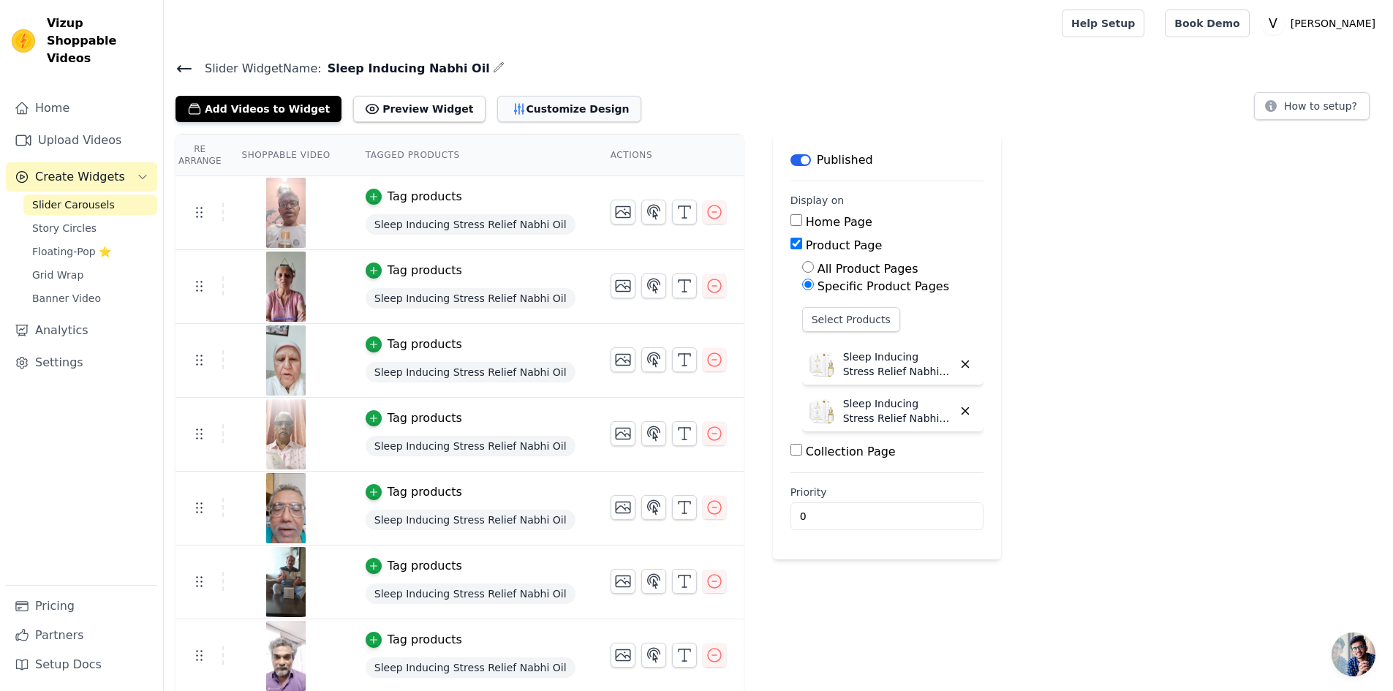
click at [499, 113] on button "Customize Design" at bounding box center [569, 109] width 144 height 26
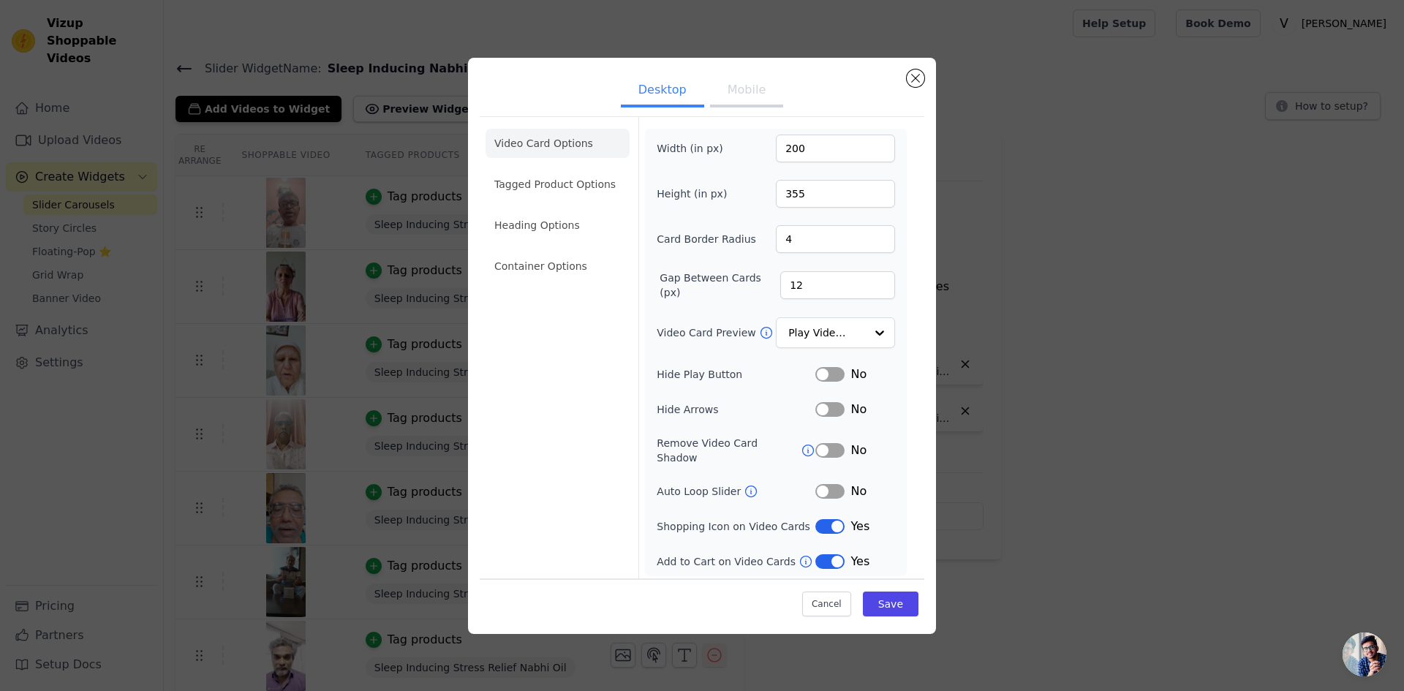
click at [744, 102] on button "Mobile" at bounding box center [746, 91] width 73 height 32
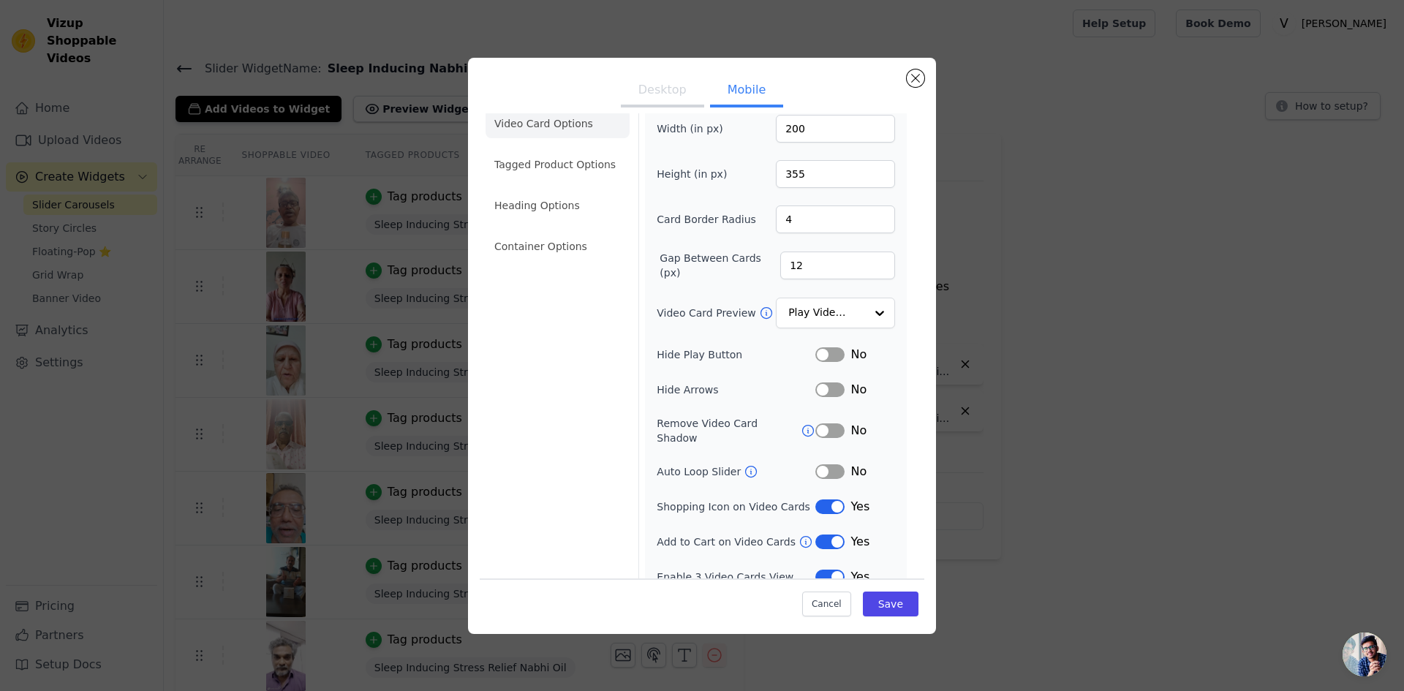
scroll to position [26, 0]
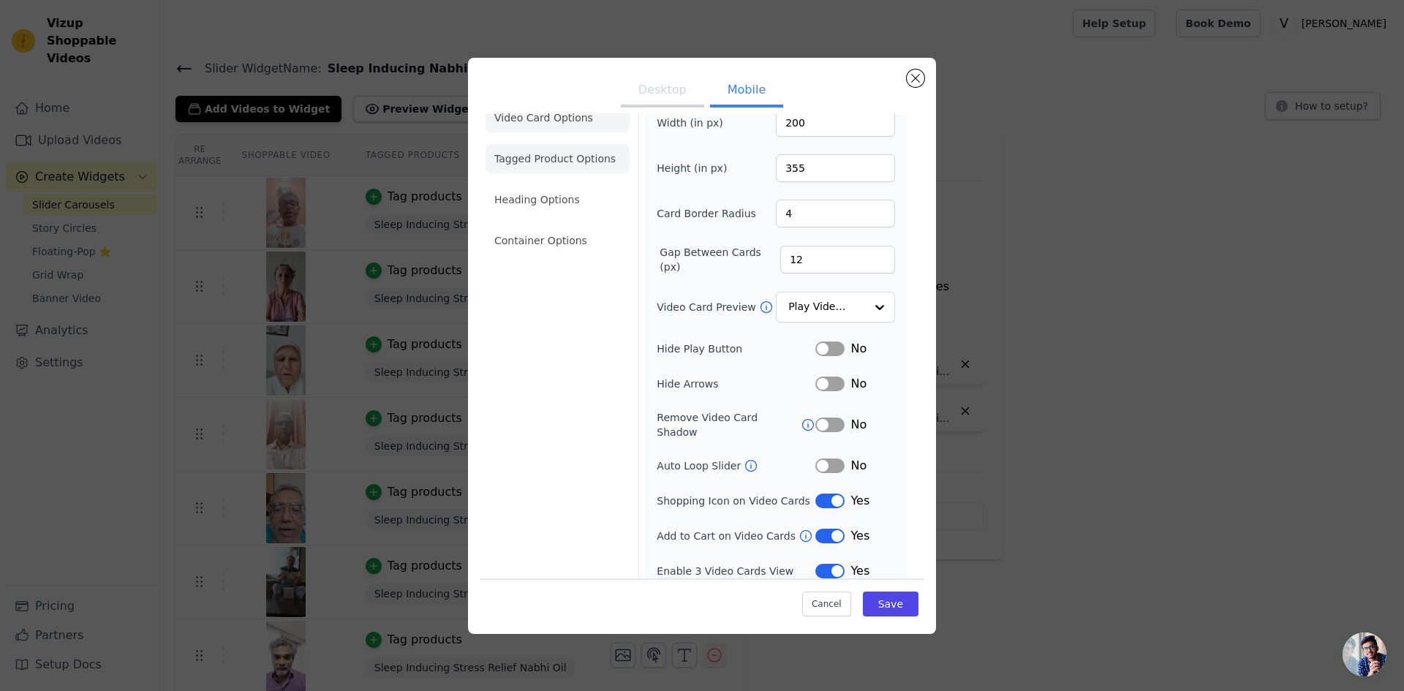
click at [581, 156] on li "Tagged Product Options" at bounding box center [558, 158] width 144 height 29
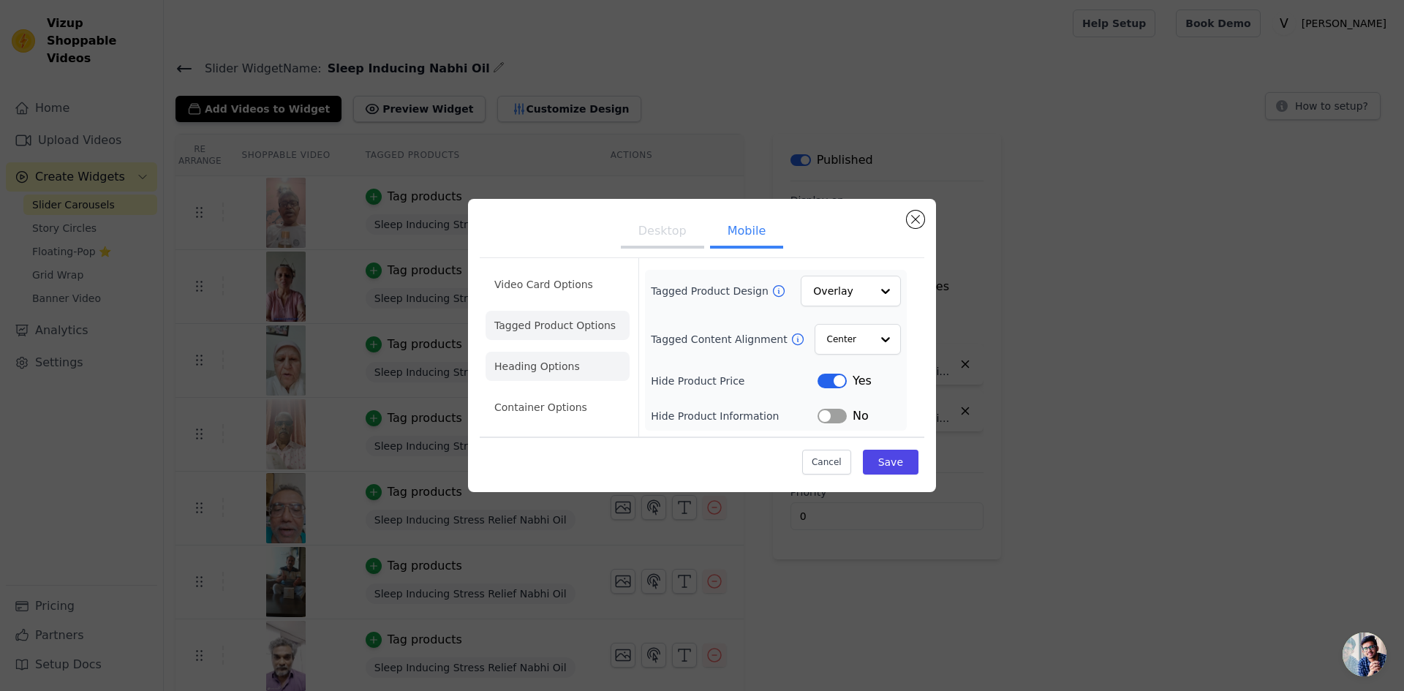
click at [559, 366] on li "Heading Options" at bounding box center [558, 366] width 144 height 29
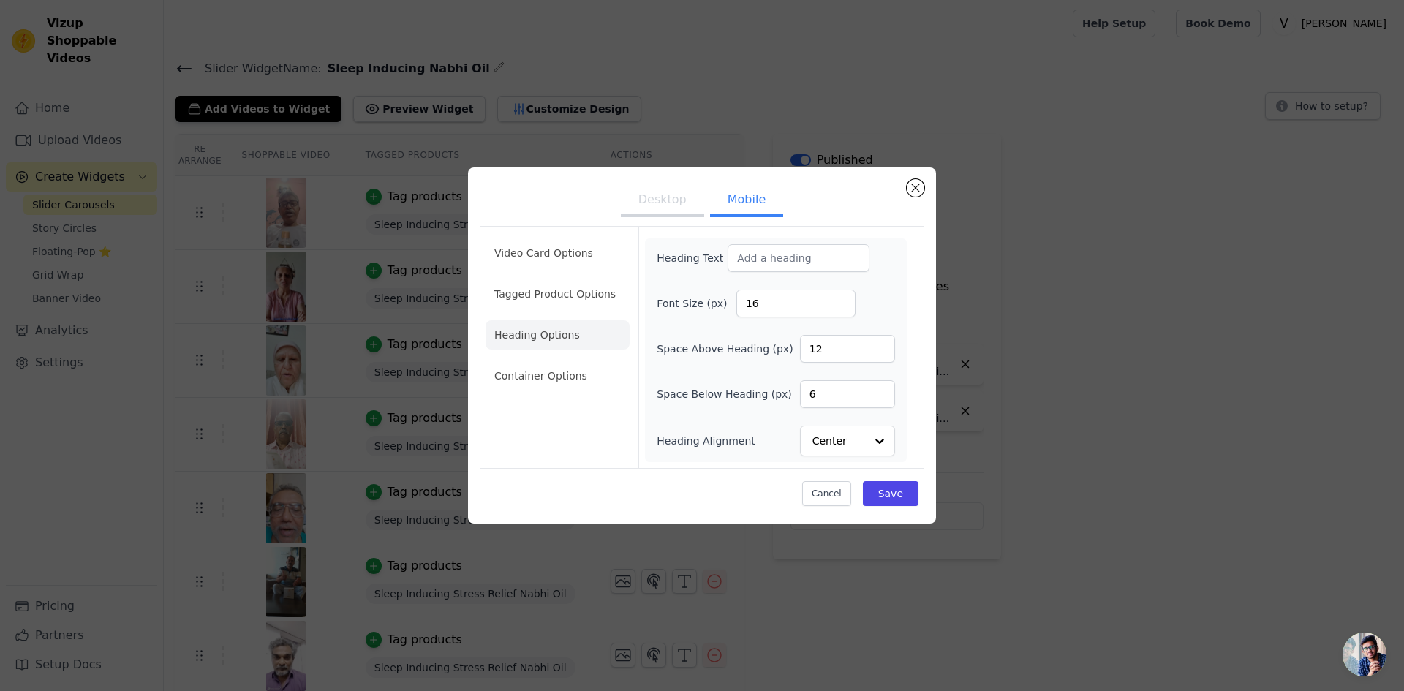
click at [559, 366] on li "Container Options" at bounding box center [558, 375] width 144 height 29
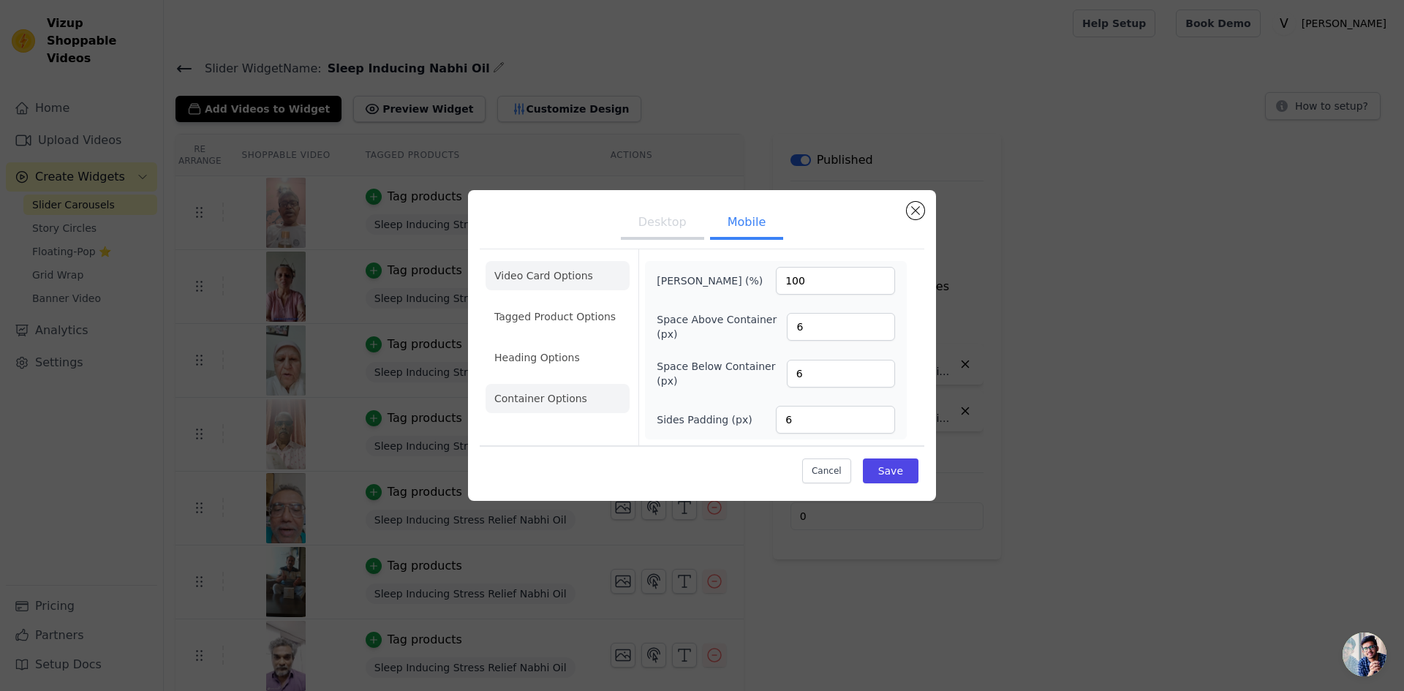
click at [558, 273] on li "Video Card Options" at bounding box center [558, 275] width 144 height 29
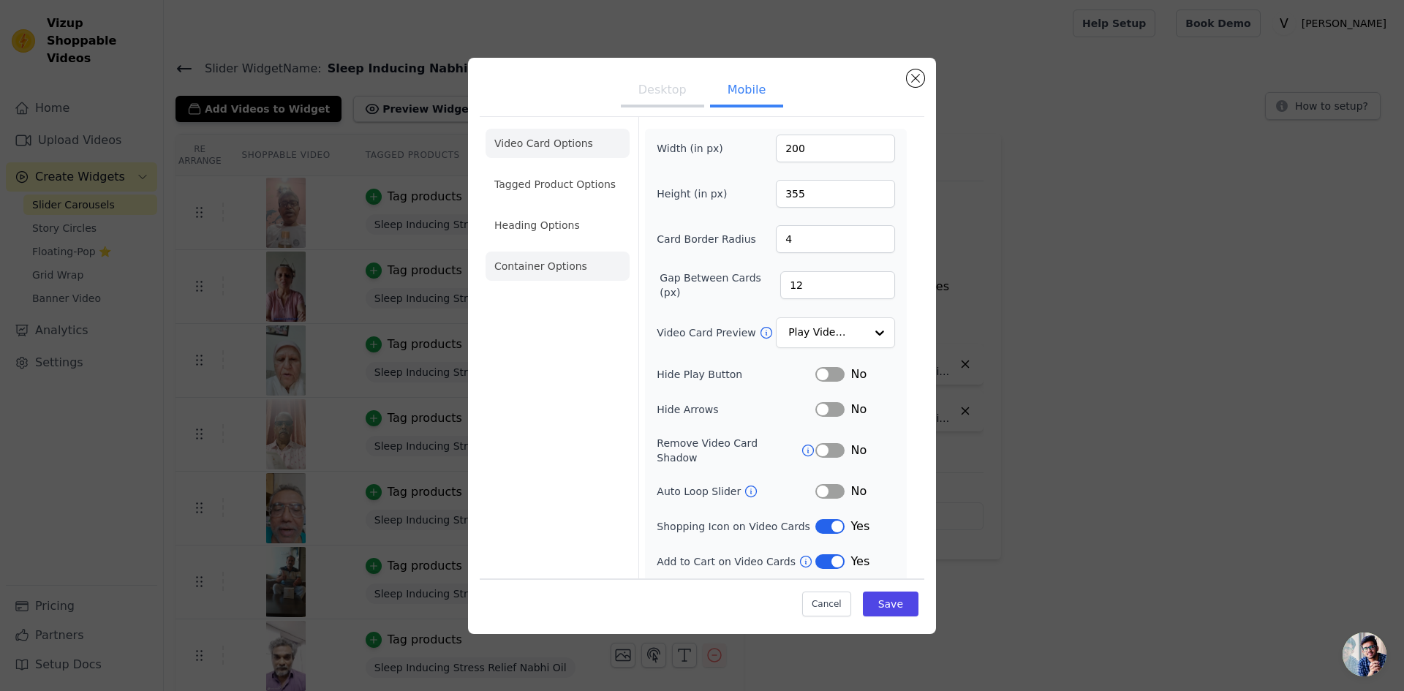
click at [555, 263] on li "Container Options" at bounding box center [558, 266] width 144 height 29
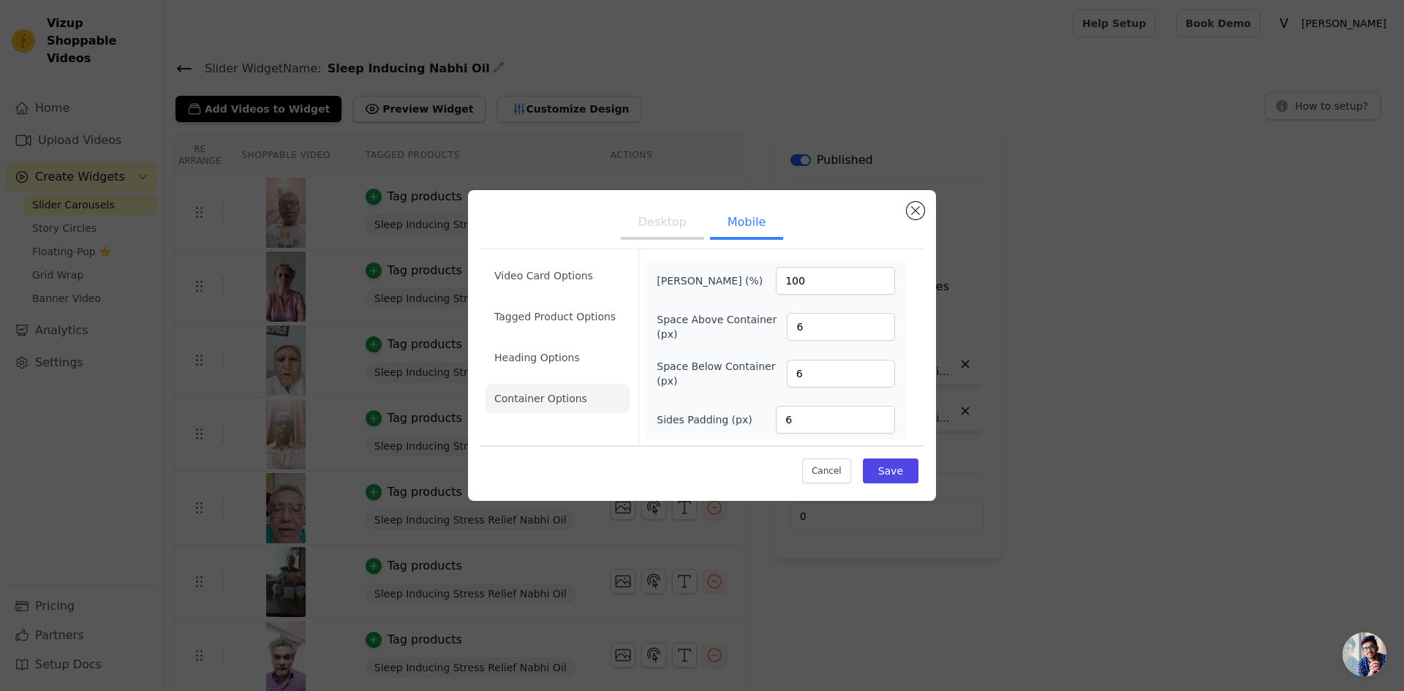
click at [662, 208] on button "Desktop" at bounding box center [662, 224] width 83 height 32
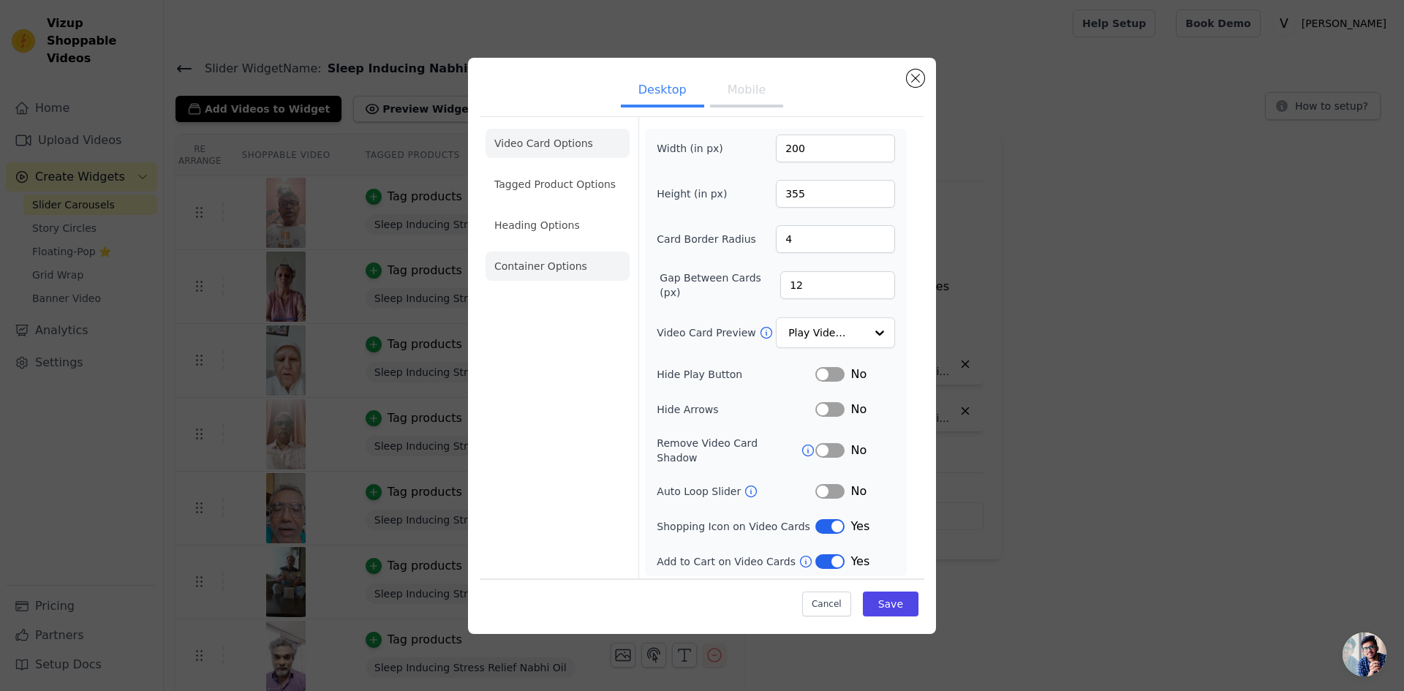
click at [539, 278] on li "Container Options" at bounding box center [558, 266] width 144 height 29
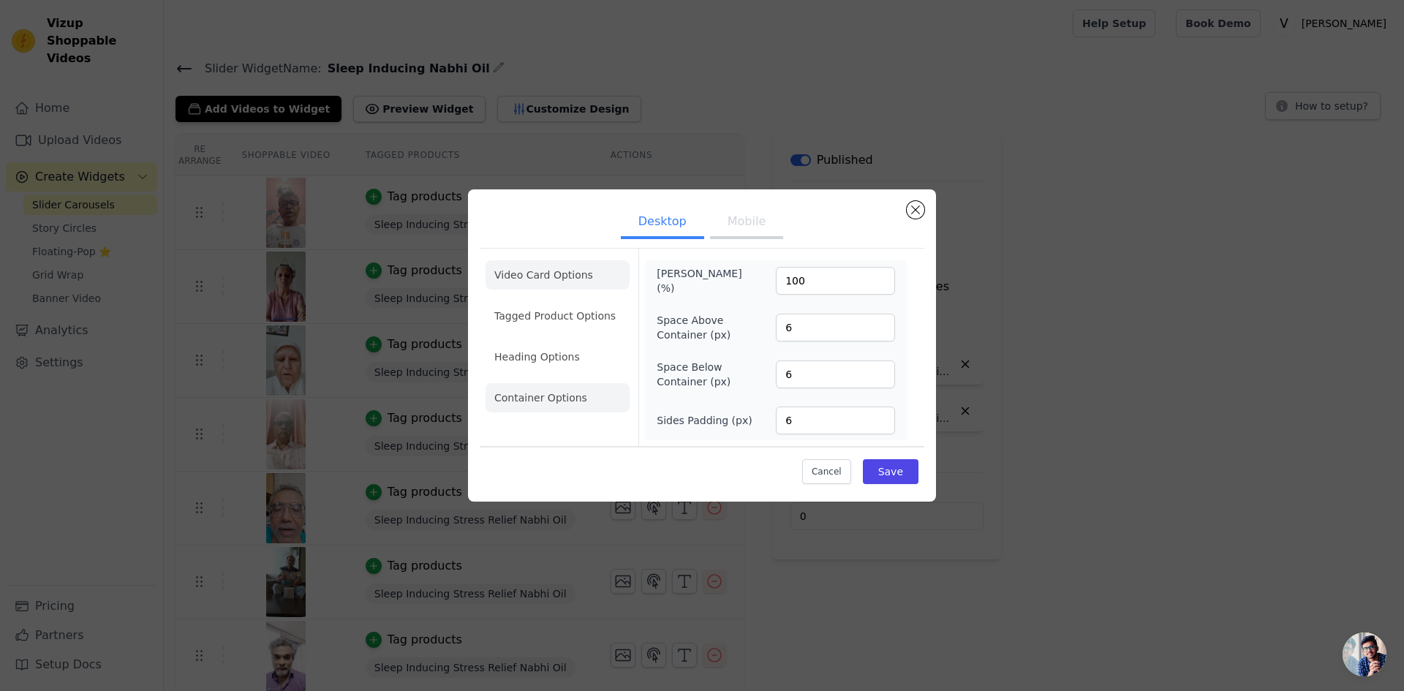
click at [558, 268] on li "Video Card Options" at bounding box center [558, 274] width 144 height 29
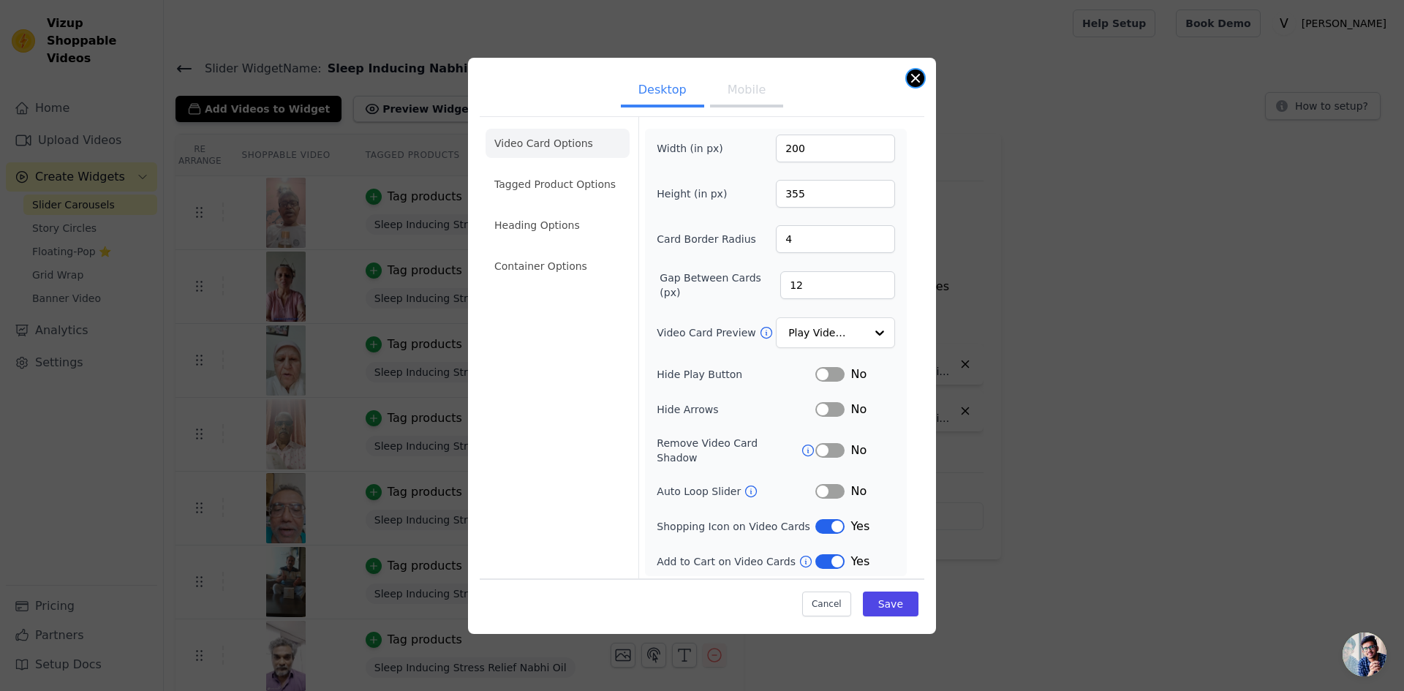
click at [914, 80] on button "Close modal" at bounding box center [916, 78] width 18 height 18
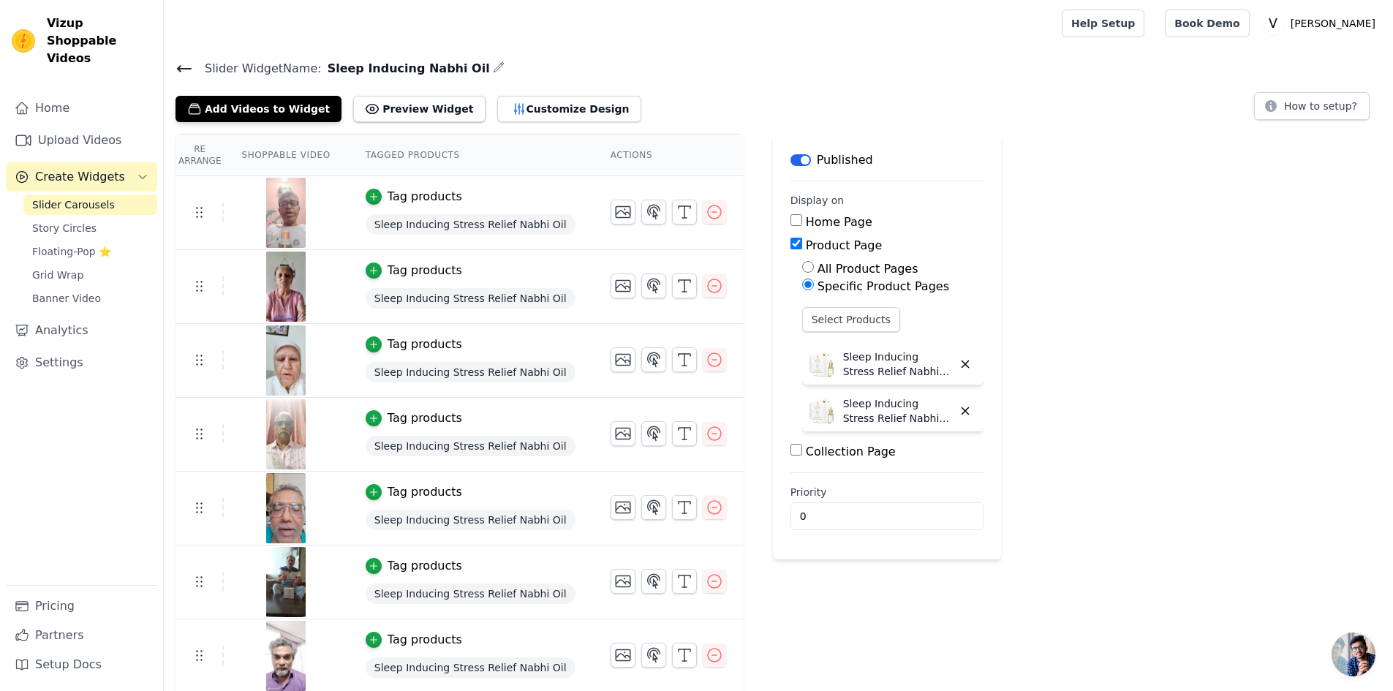
click at [186, 76] on icon at bounding box center [185, 69] width 18 height 18
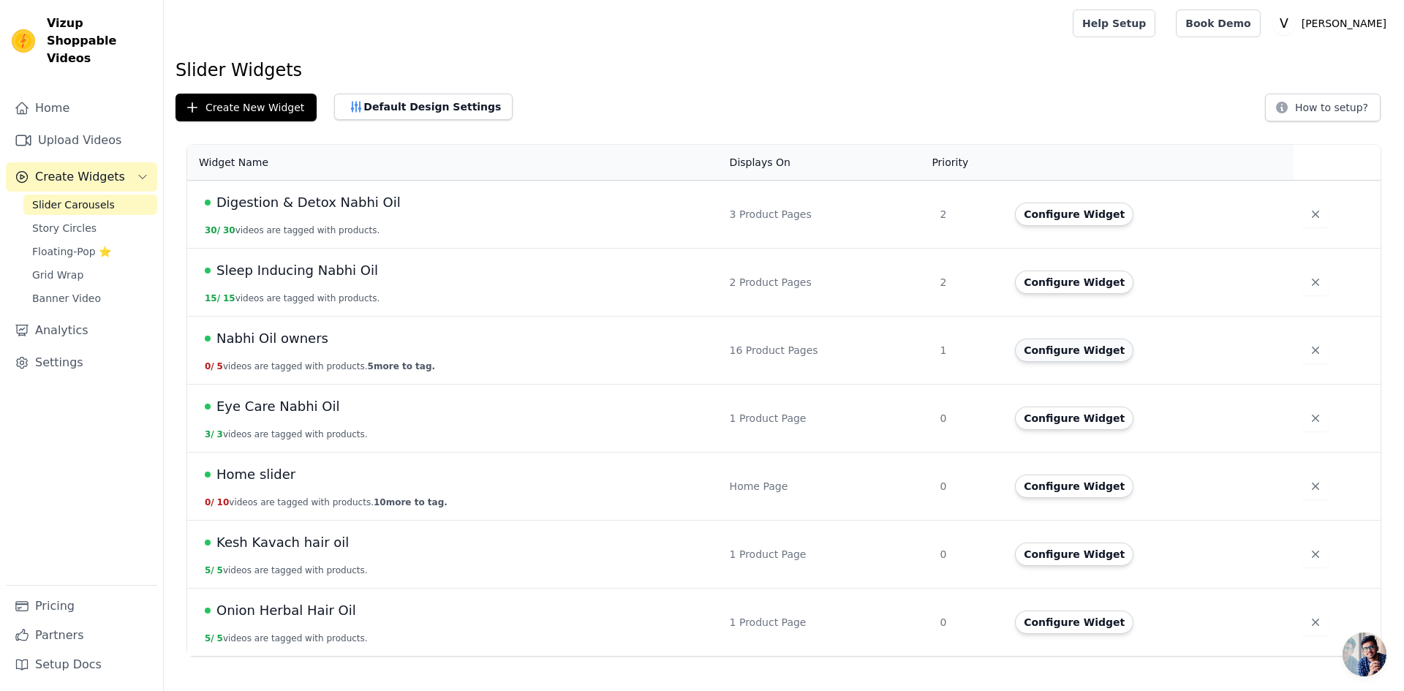
click at [1104, 348] on button "Configure Widget" at bounding box center [1074, 350] width 118 height 23
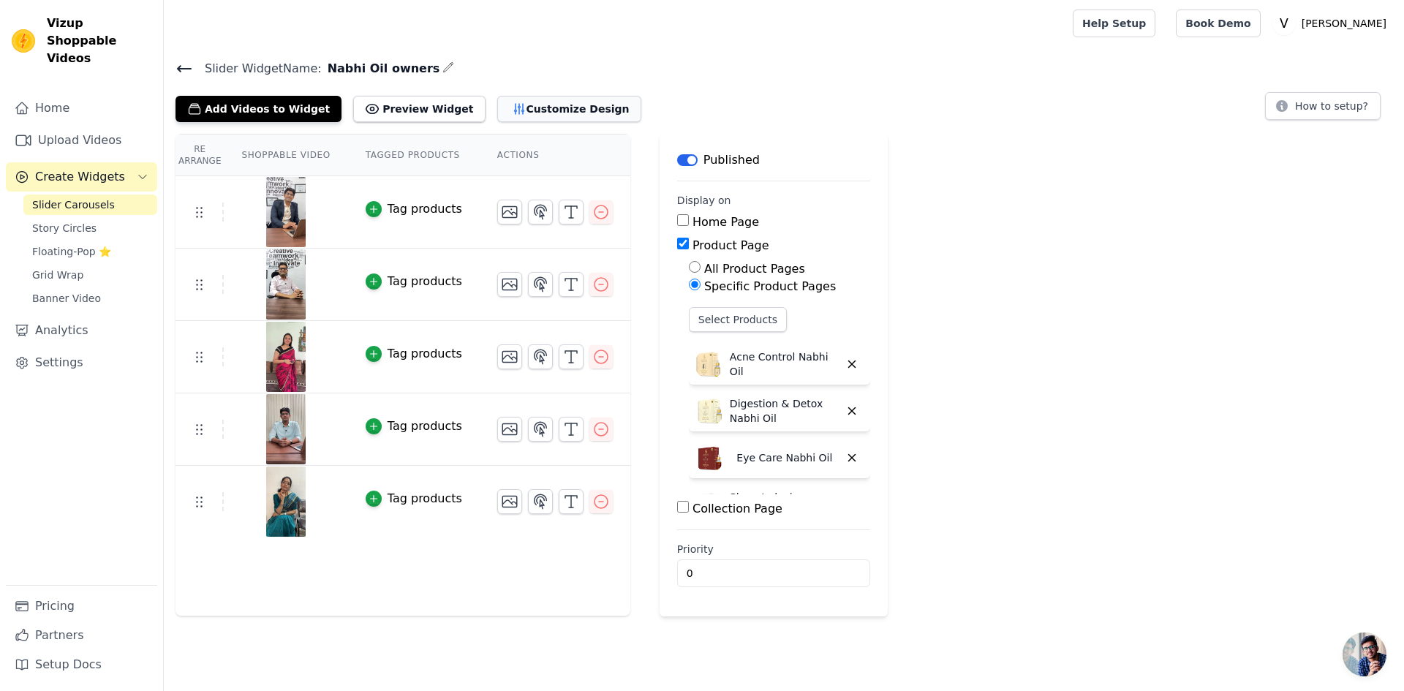
click at [500, 107] on button "Customize Design" at bounding box center [569, 109] width 144 height 26
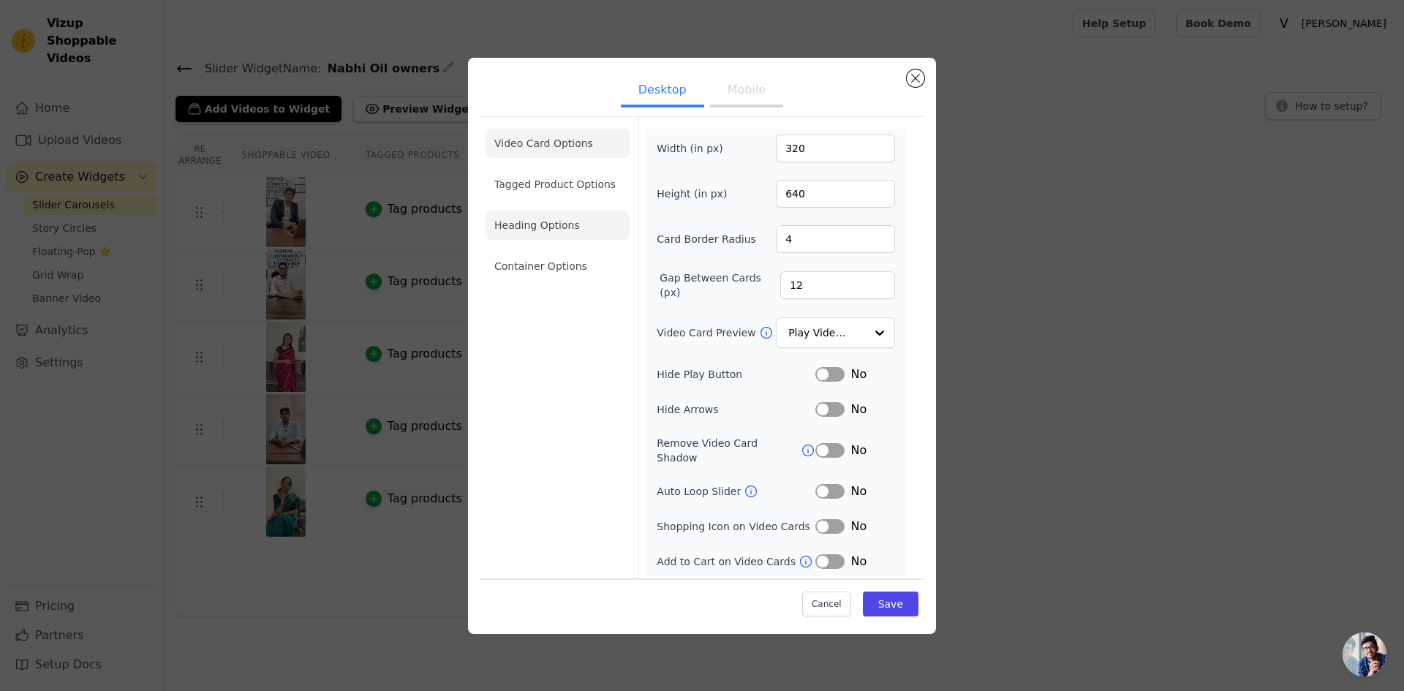
click at [545, 222] on li "Heading Options" at bounding box center [558, 225] width 144 height 29
